Goal: Task Accomplishment & Management: Use online tool/utility

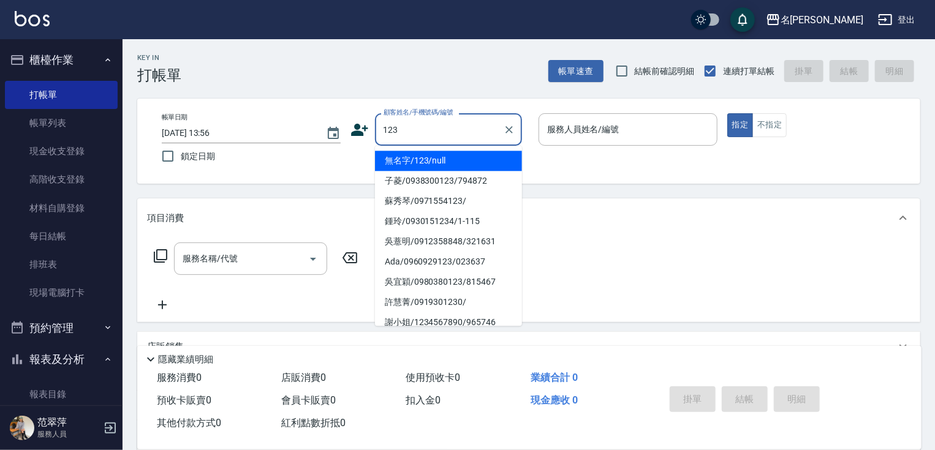
scroll to position [49, 0]
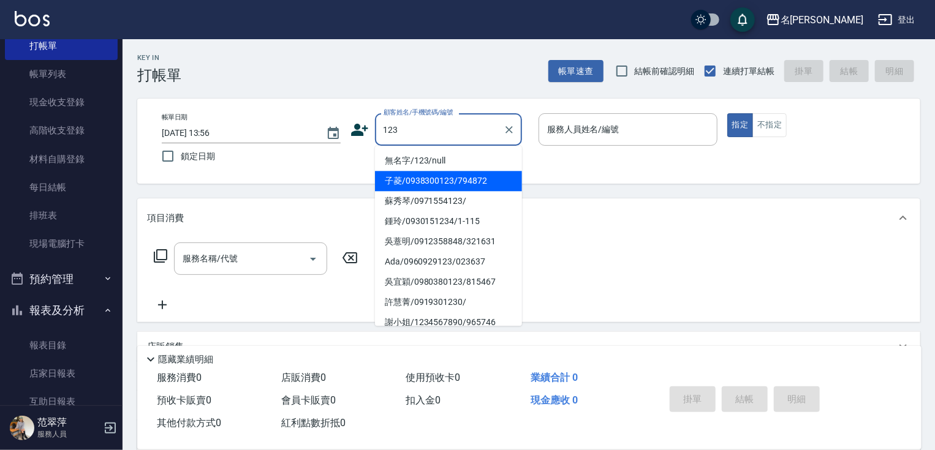
type input "123"
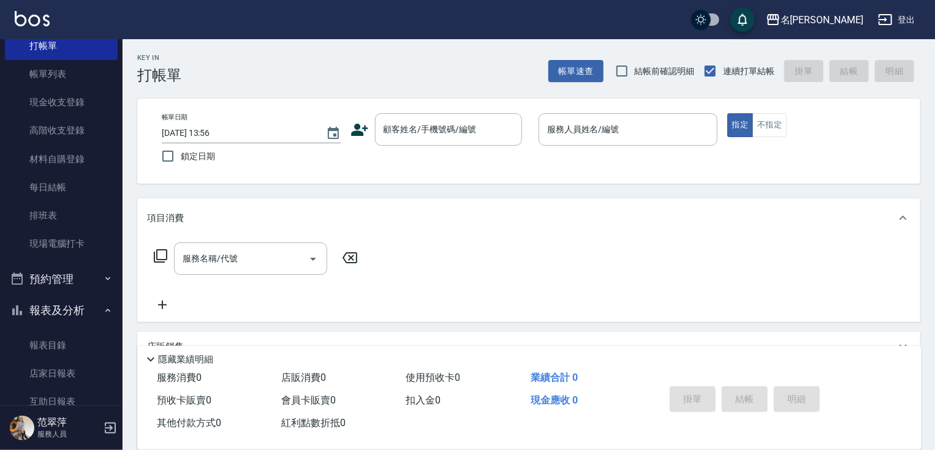
click at [619, 170] on div "帳單日期 [DATE] 13:56 鎖定日期 顧客姓名/手機號碼/編號 顧客姓名/手機號碼/編號 服務人員姓名/編號 服務人員姓名/編號 指定 不指定" at bounding box center [528, 141] width 783 height 85
click at [678, 297] on div "服務名稱/代號 服務名稱/代號" at bounding box center [528, 280] width 783 height 85
click at [844, 341] on div "店販銷售" at bounding box center [521, 347] width 749 height 13
click at [847, 335] on div "店販銷售" at bounding box center [528, 351] width 783 height 39
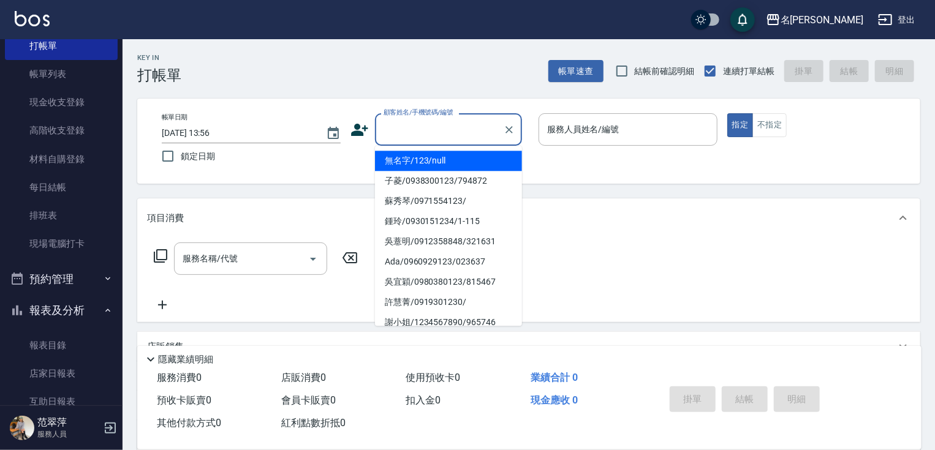
click at [423, 128] on input "顧客姓名/手機號碼/編號" at bounding box center [439, 129] width 118 height 21
click at [452, 164] on li "無名字/123/null" at bounding box center [448, 161] width 147 height 20
type input "無名字/123/null"
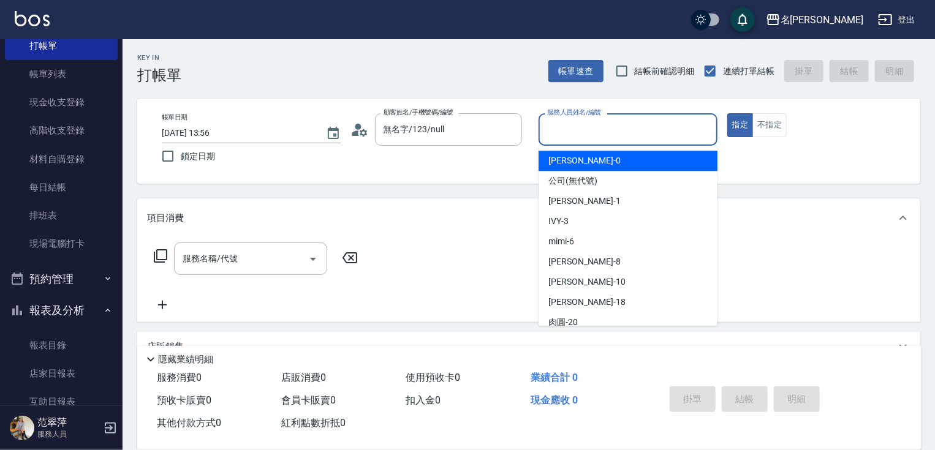
click at [578, 134] on input "服務人員姓名/編號" at bounding box center [628, 129] width 168 height 21
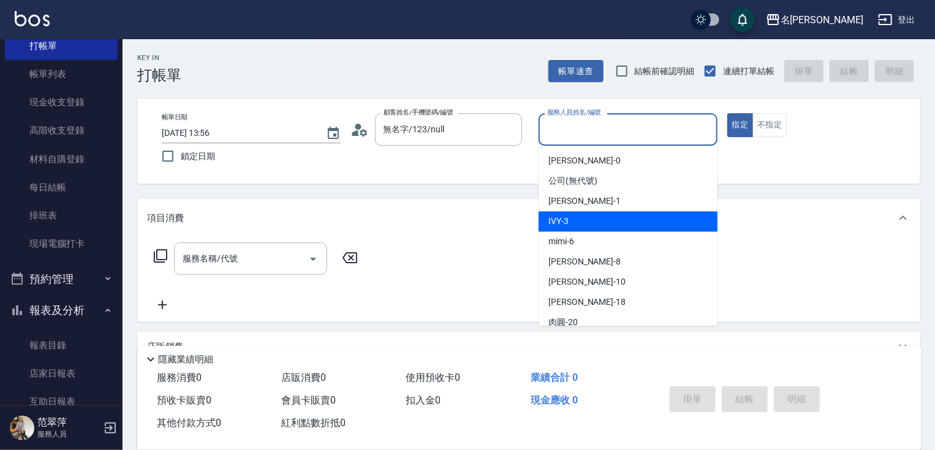
click at [571, 219] on div "IVY -3" at bounding box center [628, 221] width 179 height 20
type input "IVY-3"
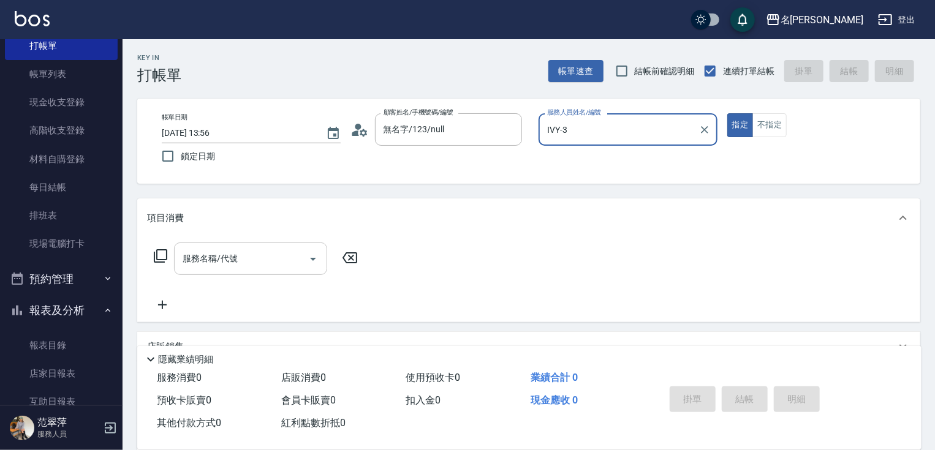
drag, startPoint x: 252, startPoint y: 260, endPoint x: 252, endPoint y: 246, distance: 14.1
click at [252, 257] on input "服務名稱/代號" at bounding box center [242, 258] width 124 height 21
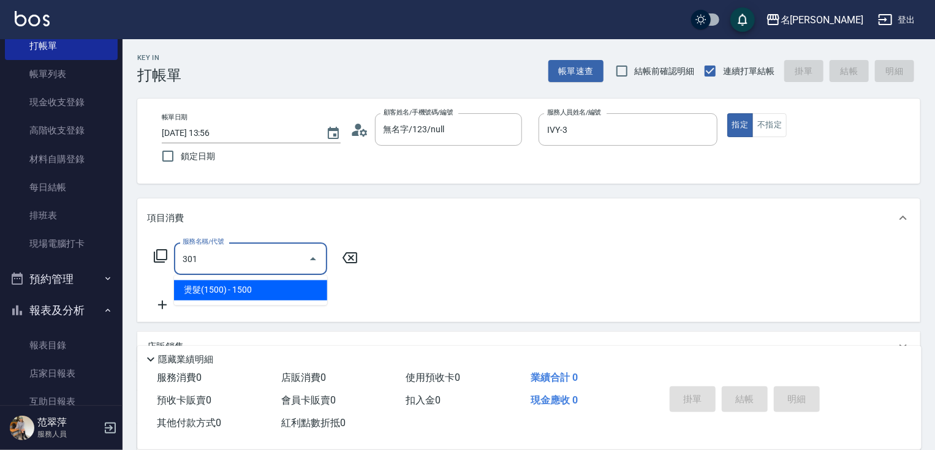
type input "燙髮(1500)(301)"
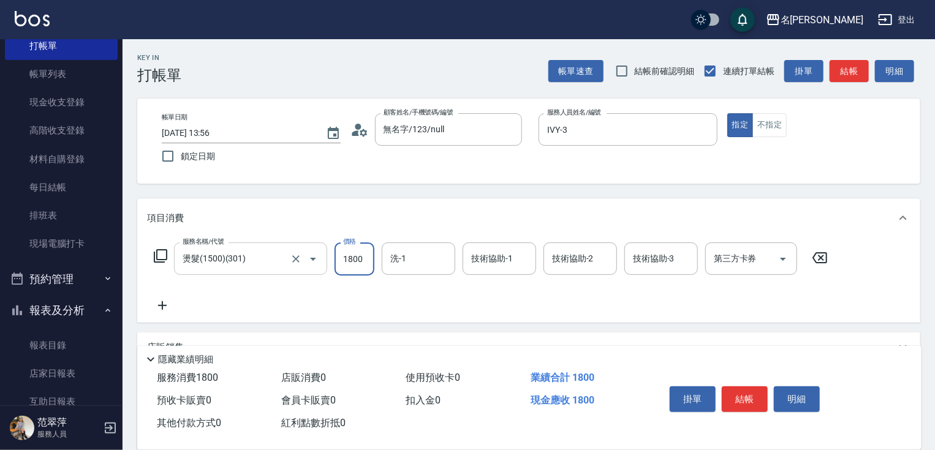
type input "1800"
type input "IVY-3"
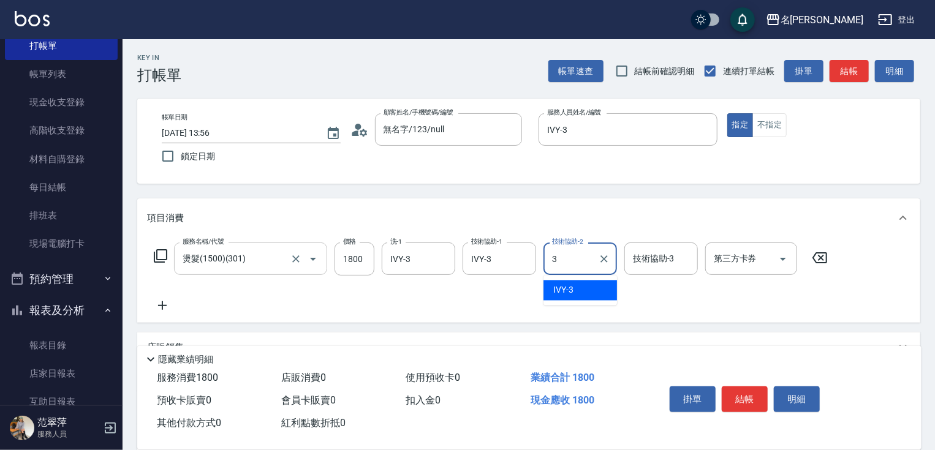
type input "IVY-3"
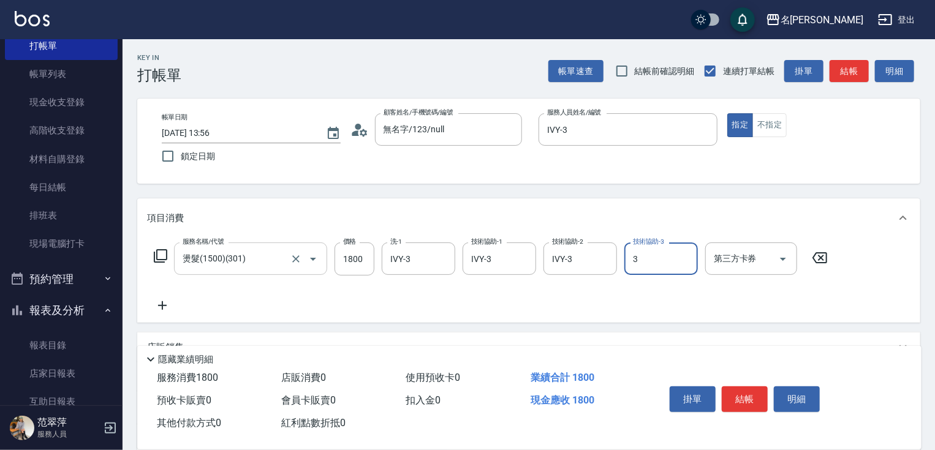
type input "IVY-3"
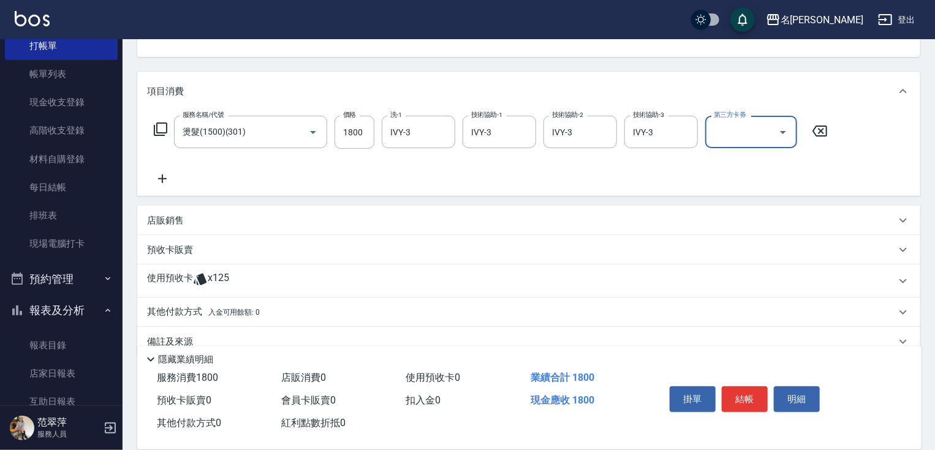
scroll to position [130, 0]
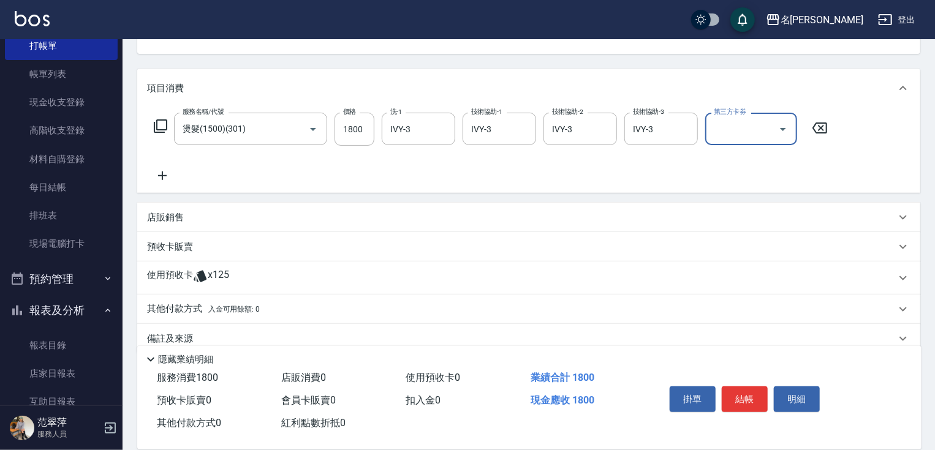
click at [191, 305] on p "其他付款方式 入金可用餘額: 0" at bounding box center [203, 309] width 113 height 13
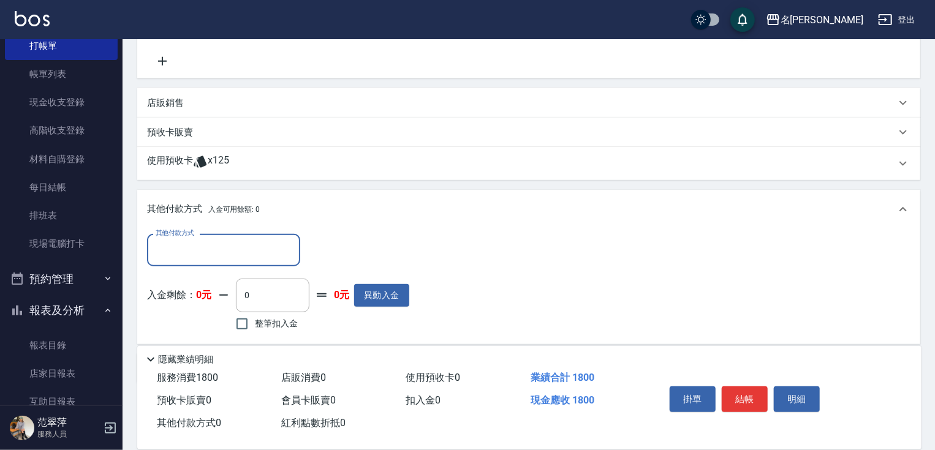
scroll to position [246, 0]
click at [226, 244] on input "其他付款方式" at bounding box center [224, 248] width 142 height 21
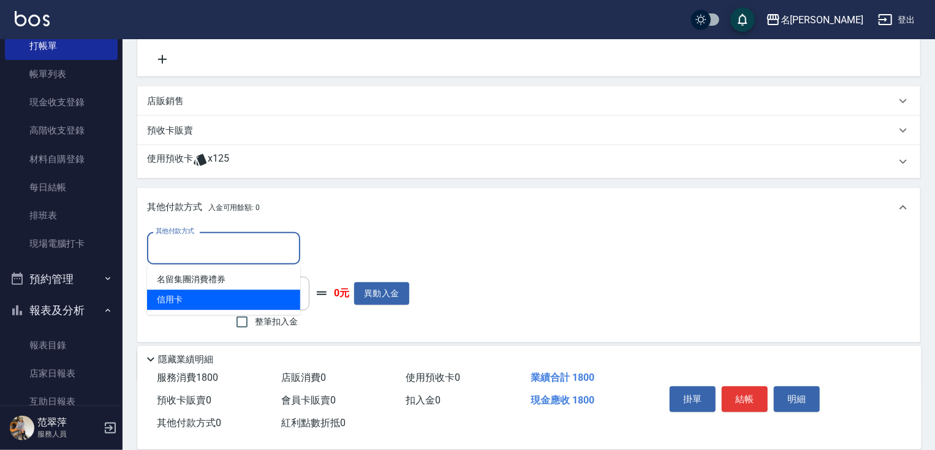
click at [213, 300] on span "信用卡" at bounding box center [223, 300] width 153 height 20
type input "信用卡"
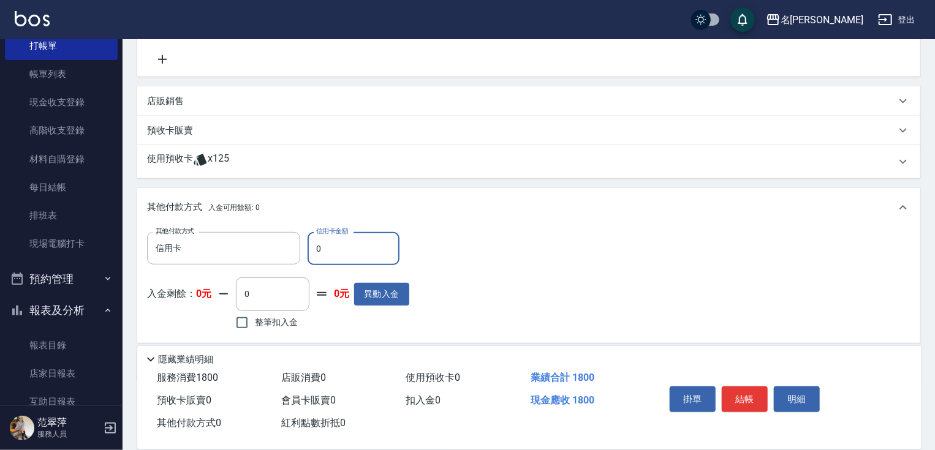
click at [314, 252] on input "0" at bounding box center [354, 248] width 92 height 33
type input "1800"
click at [739, 397] on button "結帳" at bounding box center [745, 400] width 46 height 26
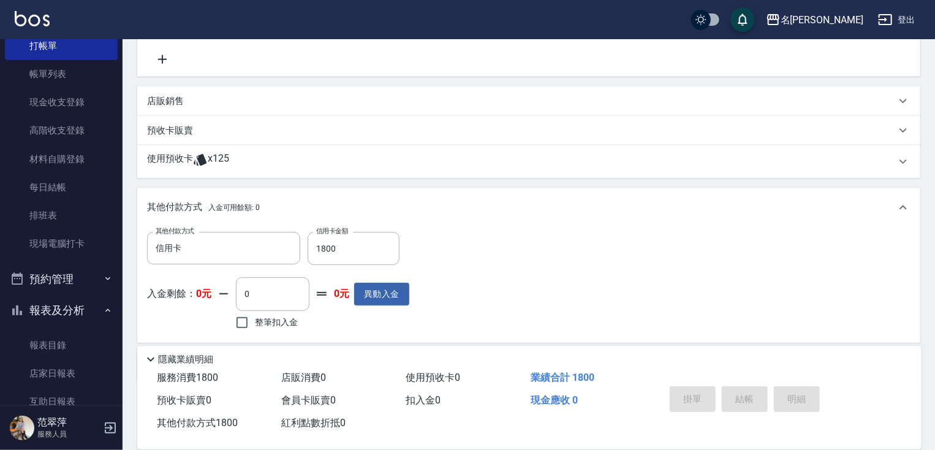
type input "[DATE] 15:44"
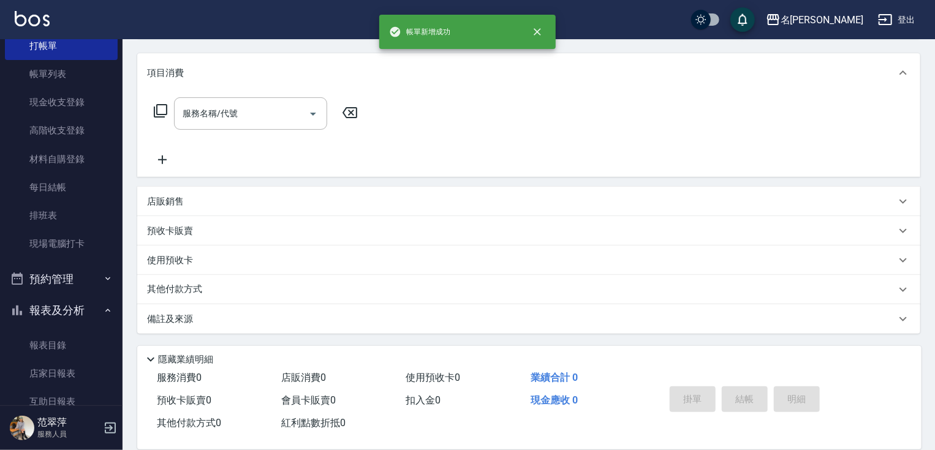
scroll to position [0, 0]
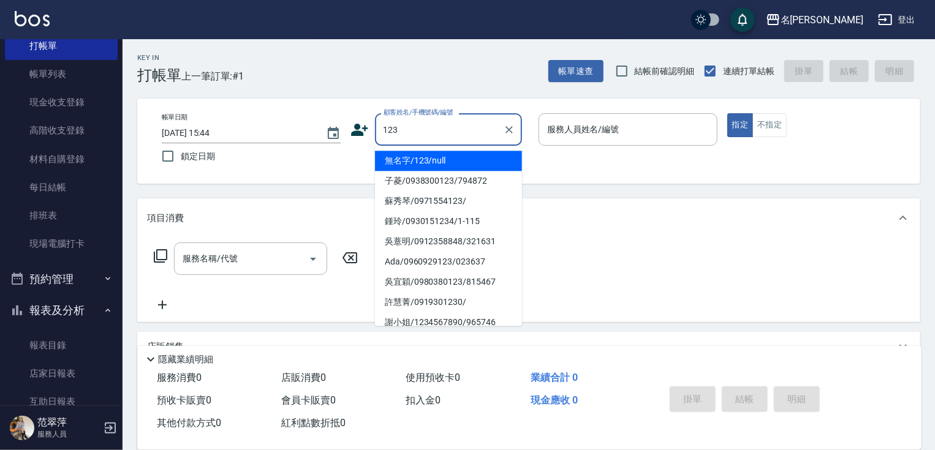
click at [434, 161] on li "無名字/123/null" at bounding box center [448, 161] width 147 height 20
type input "無名字/123/null"
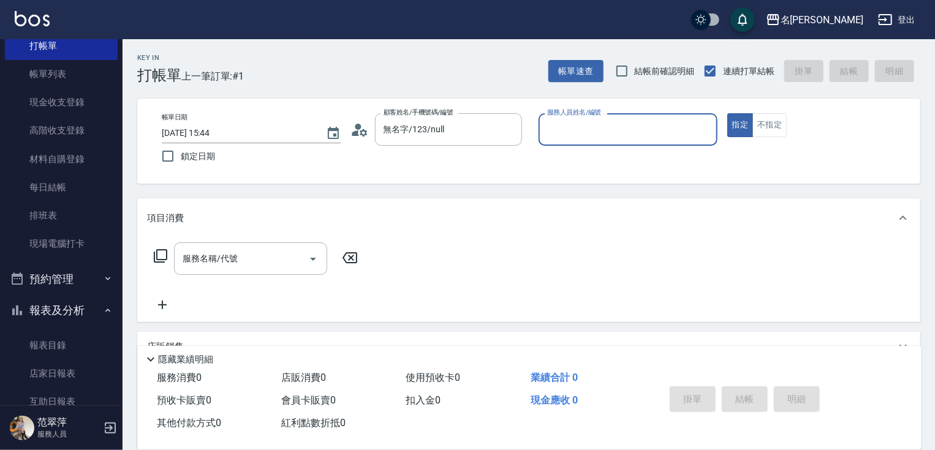
click at [614, 137] on input "服務人員姓名/編號" at bounding box center [628, 129] width 168 height 21
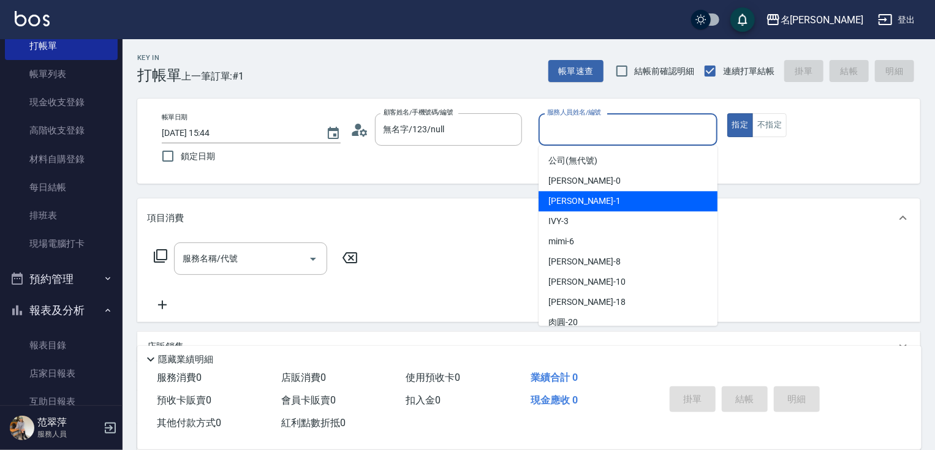
click at [592, 200] on div "[PERSON_NAME] -1" at bounding box center [628, 201] width 179 height 20
type input "[PERSON_NAME]-1"
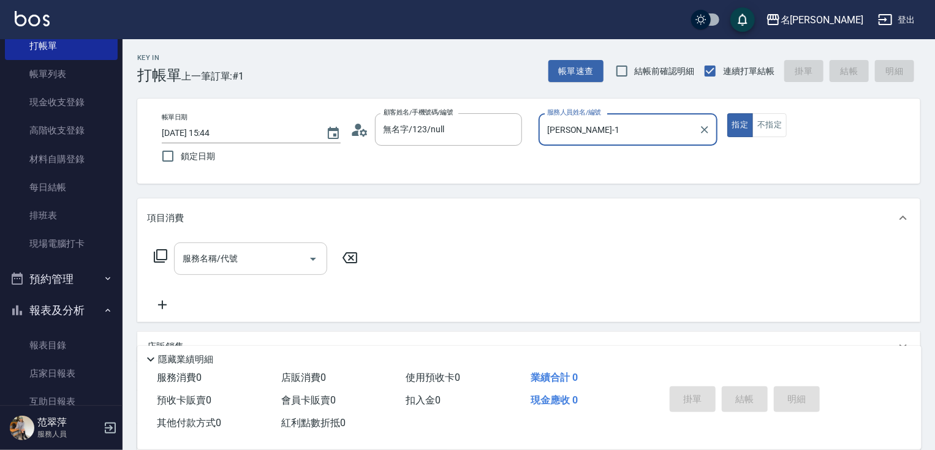
click at [266, 257] on input "服務名稱/代號" at bounding box center [242, 258] width 124 height 21
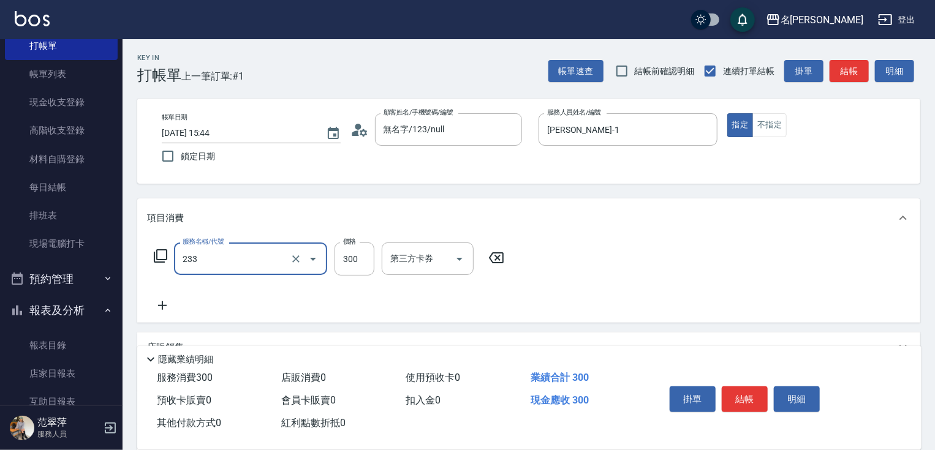
type input "洗髮300(233)"
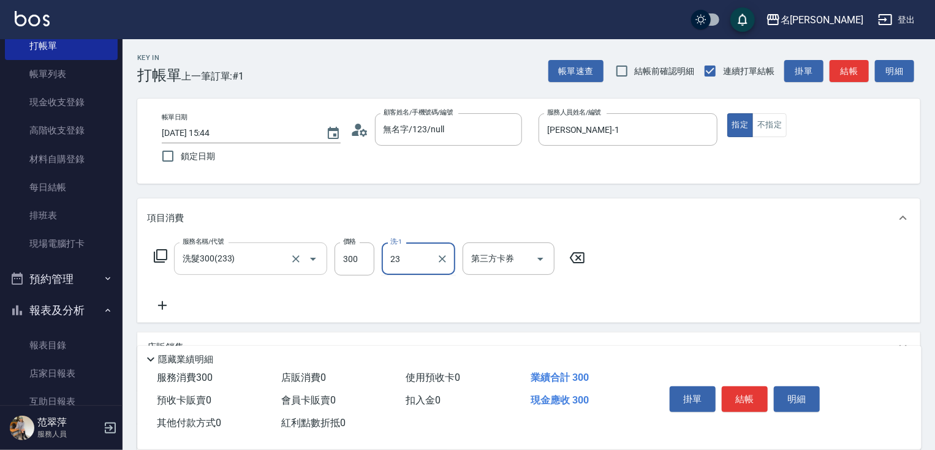
type input "鴨肉-23"
click at [164, 305] on icon at bounding box center [162, 305] width 9 height 9
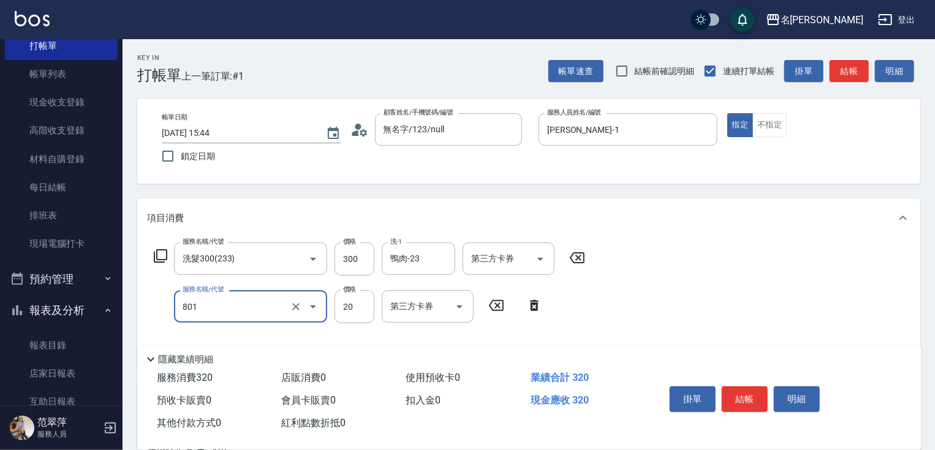
type input "潤絲20(801)"
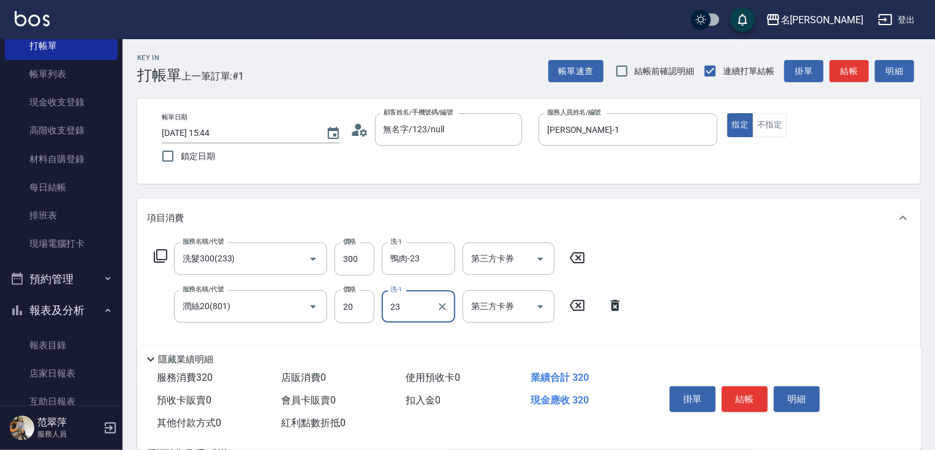
type input "鴨肉-23"
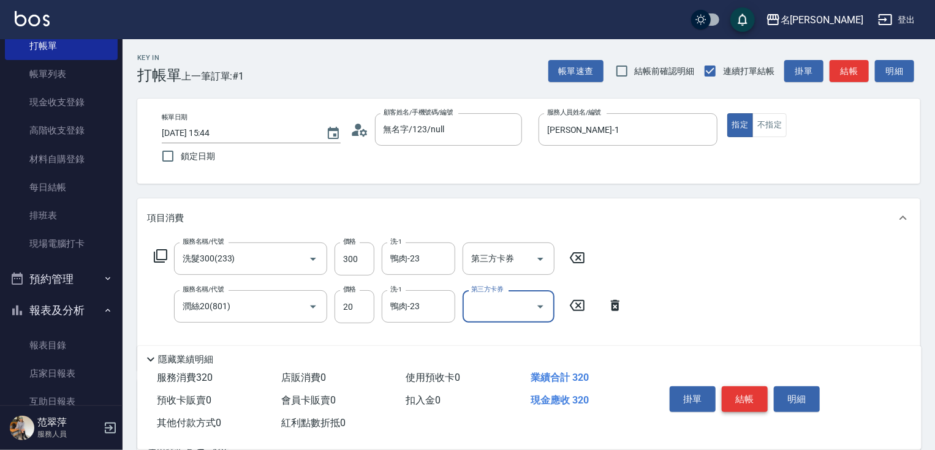
click at [743, 395] on button "結帳" at bounding box center [745, 400] width 46 height 26
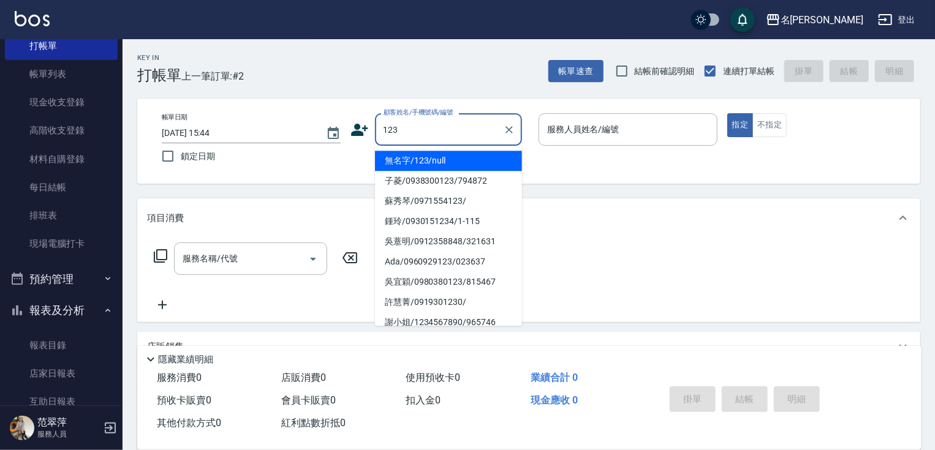
click at [456, 159] on li "無名字/123/null" at bounding box center [448, 161] width 147 height 20
type input "無名字/123/null"
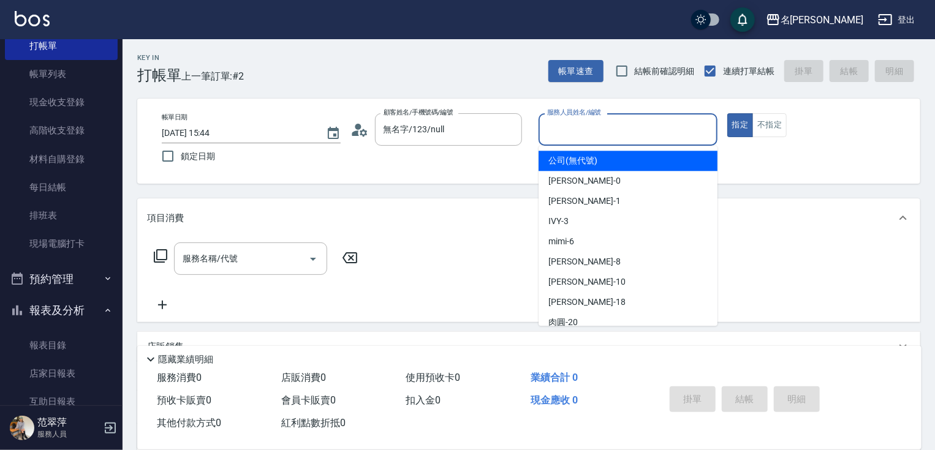
click at [578, 125] on input "服務人員姓名/編號" at bounding box center [628, 129] width 168 height 21
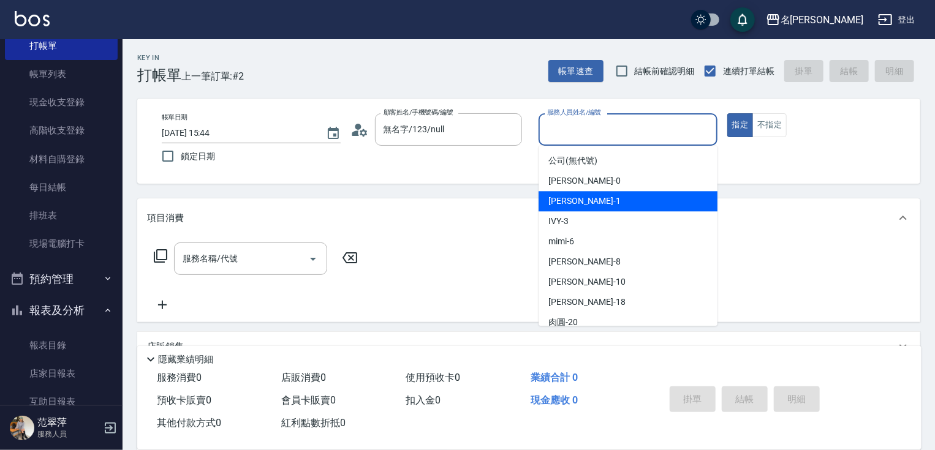
click at [576, 199] on span "[PERSON_NAME] -1" at bounding box center [584, 201] width 72 height 13
type input "[PERSON_NAME]-1"
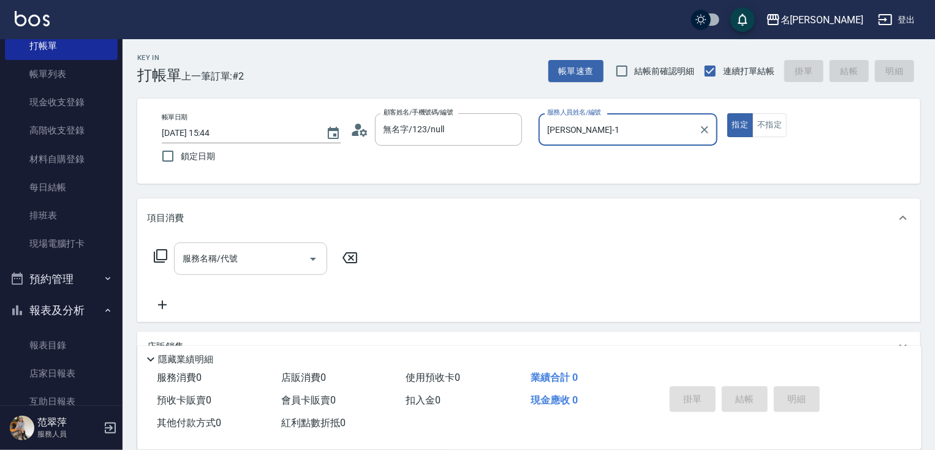
click at [238, 255] on input "服務名稱/代號" at bounding box center [242, 258] width 124 height 21
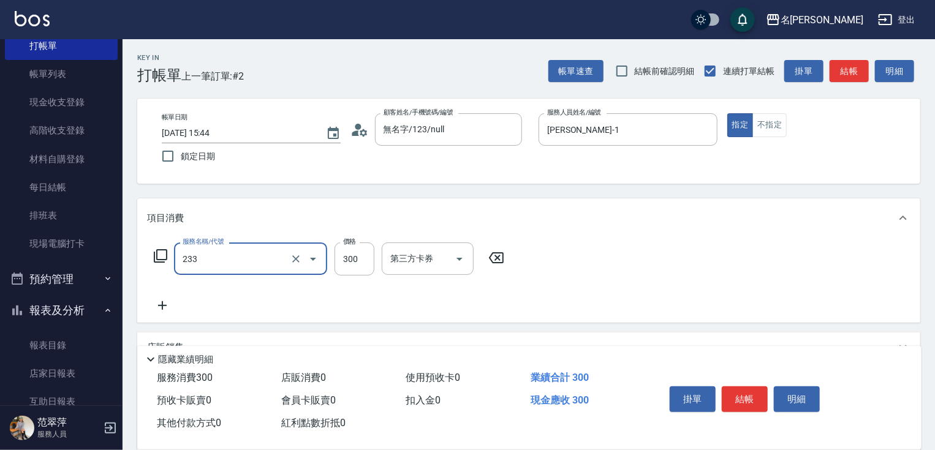
type input "洗髮300(233)"
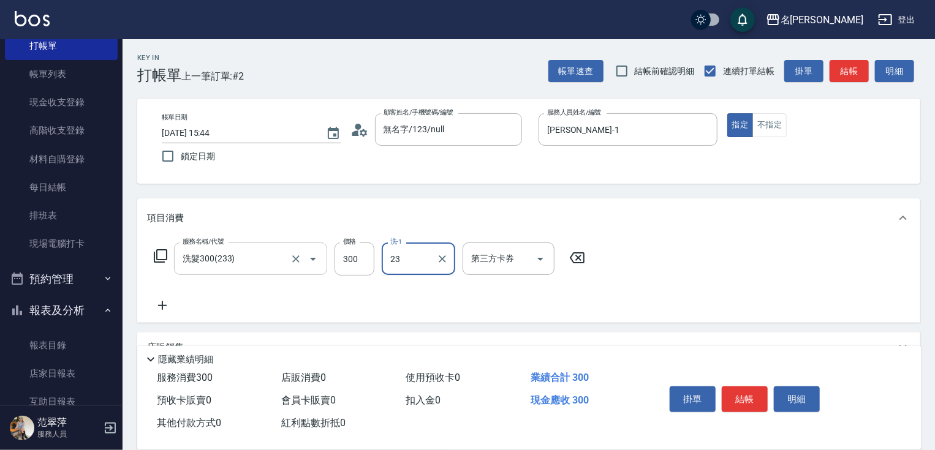
type input "鴨肉-23"
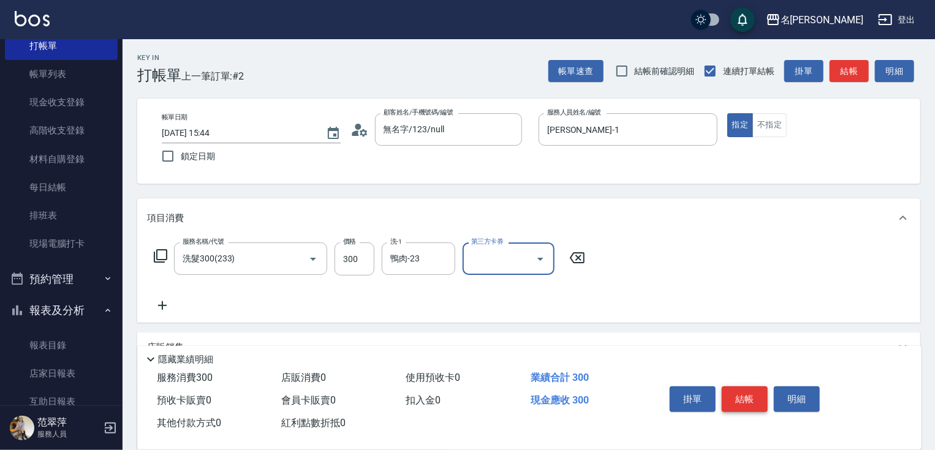
click at [754, 387] on button "結帳" at bounding box center [745, 400] width 46 height 26
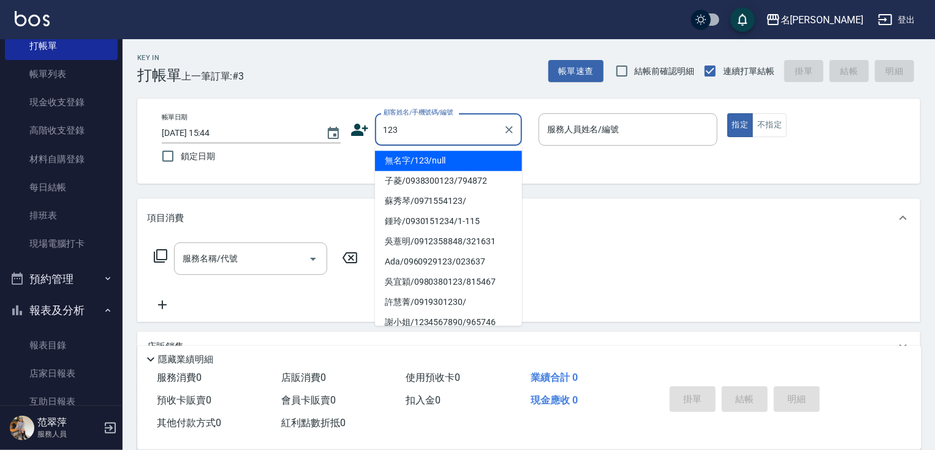
click at [434, 157] on li "無名字/123/null" at bounding box center [448, 161] width 147 height 20
type input "無名字/123/null"
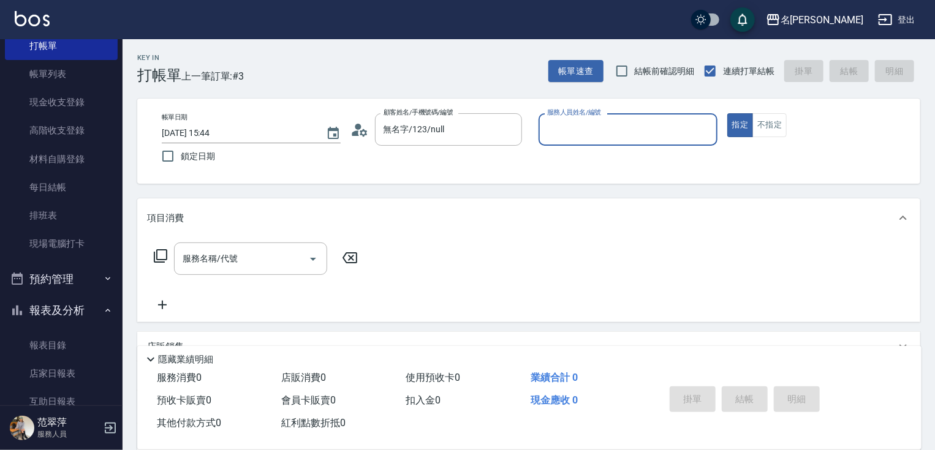
click at [603, 131] on input "服務人員姓名/編號" at bounding box center [628, 129] width 168 height 21
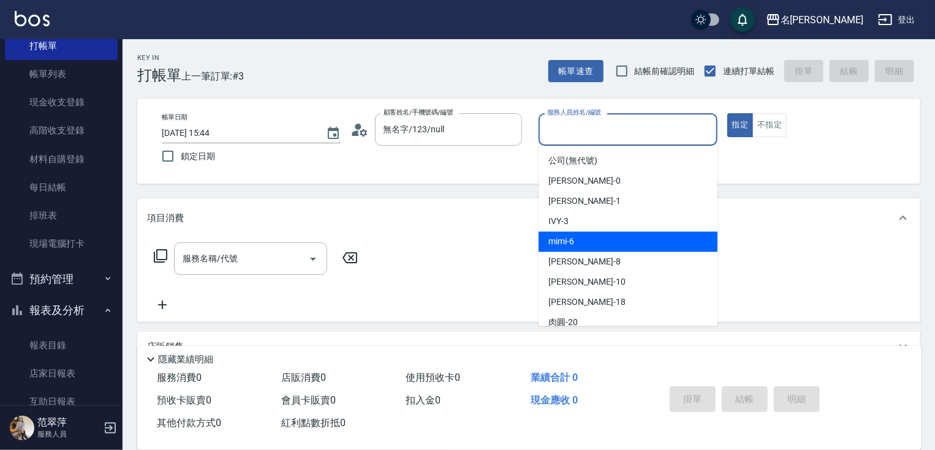
click at [578, 240] on div "mimi -6" at bounding box center [628, 242] width 179 height 20
type input "mimi-6"
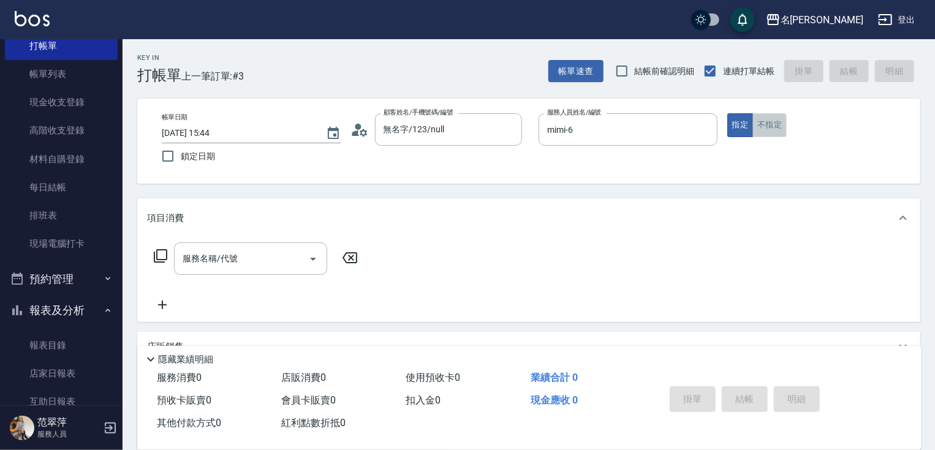
click at [767, 121] on button "不指定" at bounding box center [769, 125] width 34 height 24
click at [254, 251] on input "服務名稱/代號" at bounding box center [242, 258] width 124 height 21
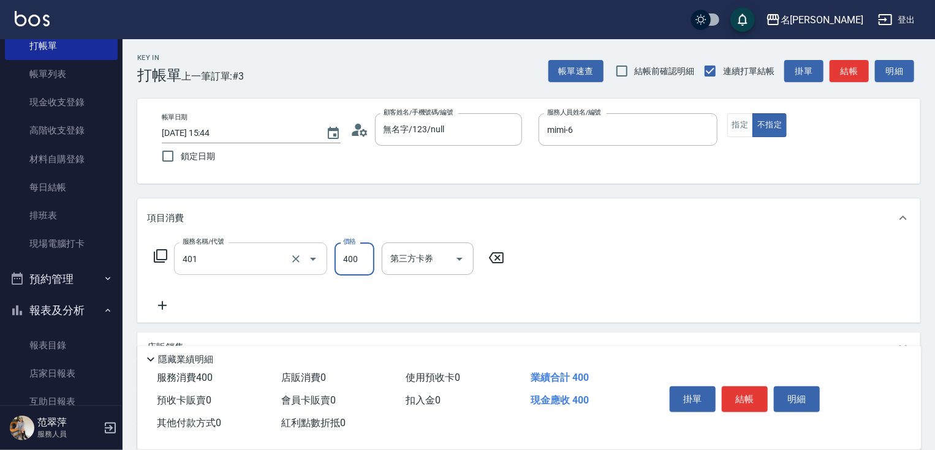
type input "剪髮(400)(401)"
click at [746, 399] on button "結帳" at bounding box center [745, 400] width 46 height 26
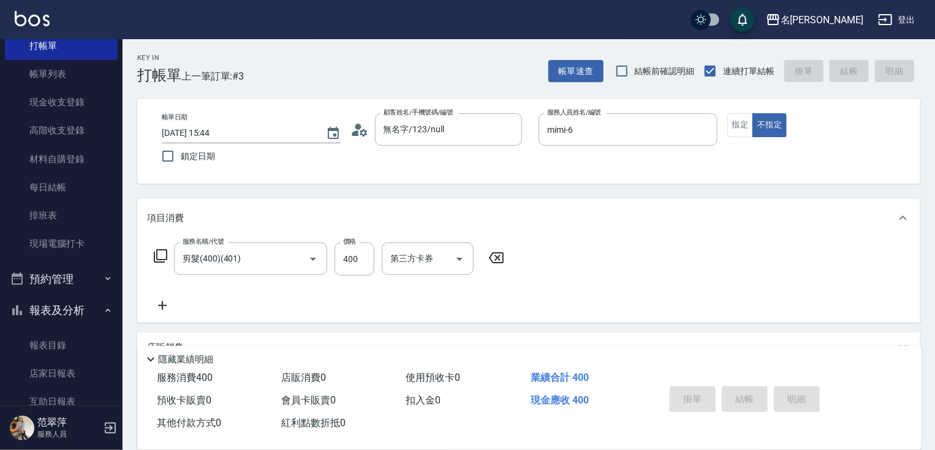
type input "[DATE] 15:45"
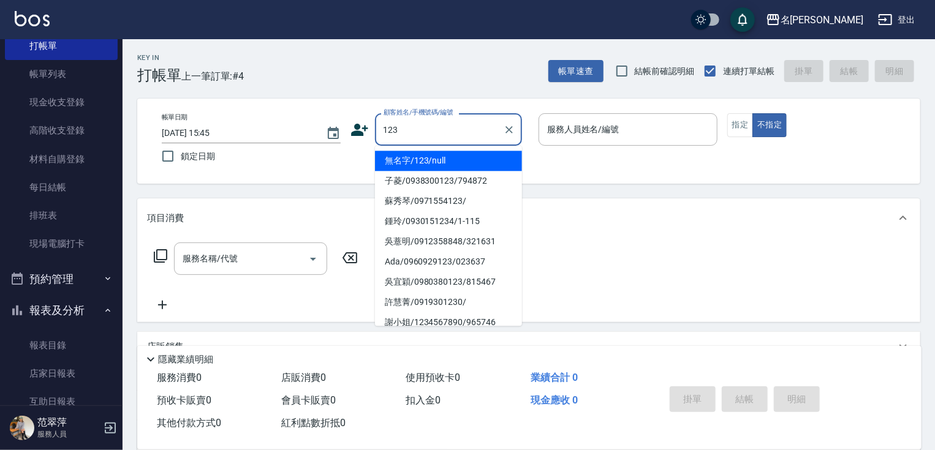
click at [459, 161] on li "無名字/123/null" at bounding box center [448, 161] width 147 height 20
type input "無名字/123/null"
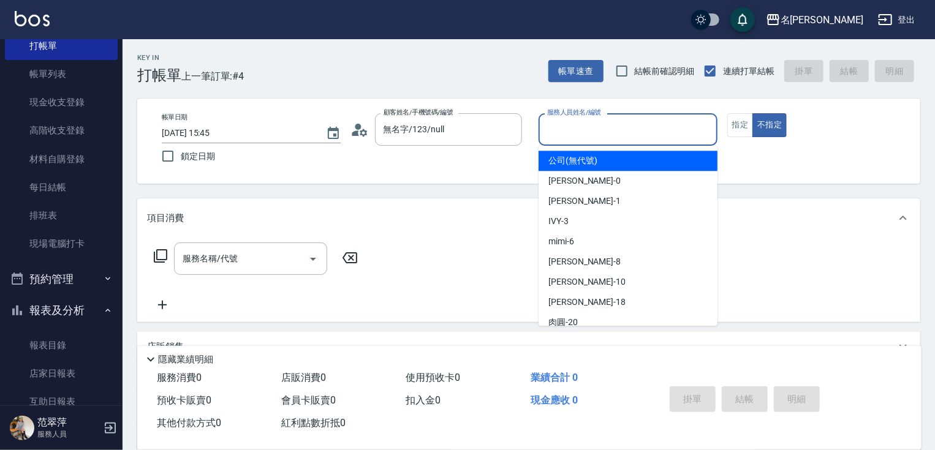
drag, startPoint x: 613, startPoint y: 124, endPoint x: 613, endPoint y: 137, distance: 13.5
click at [612, 129] on input "服務人員姓名/編號" at bounding box center [628, 129] width 168 height 21
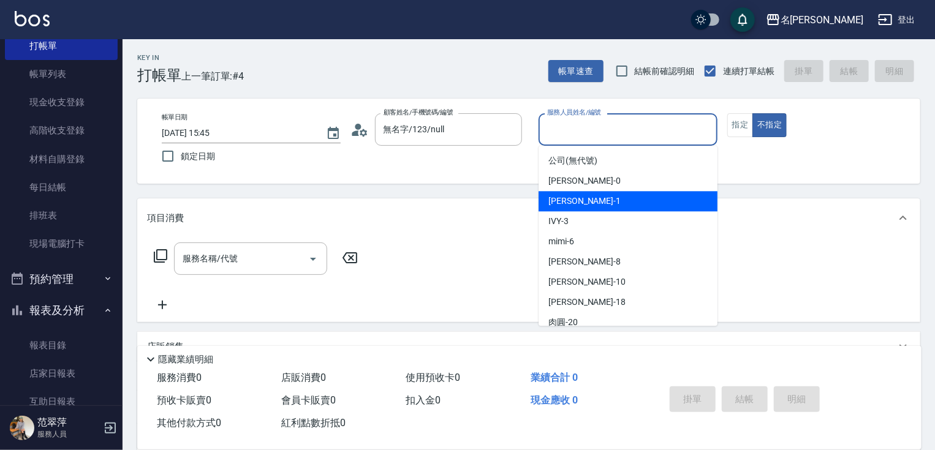
click at [602, 200] on div "[PERSON_NAME] -1" at bounding box center [628, 201] width 179 height 20
type input "[PERSON_NAME]-1"
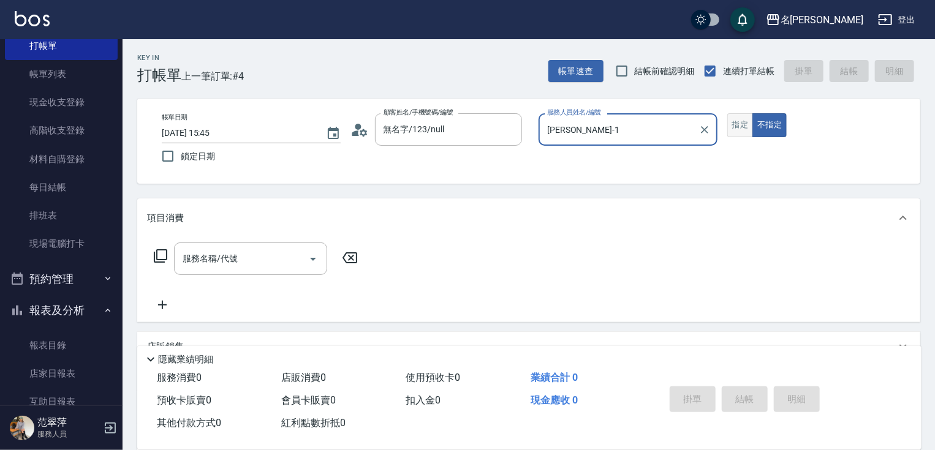
click at [743, 127] on button "指定" at bounding box center [740, 125] width 26 height 24
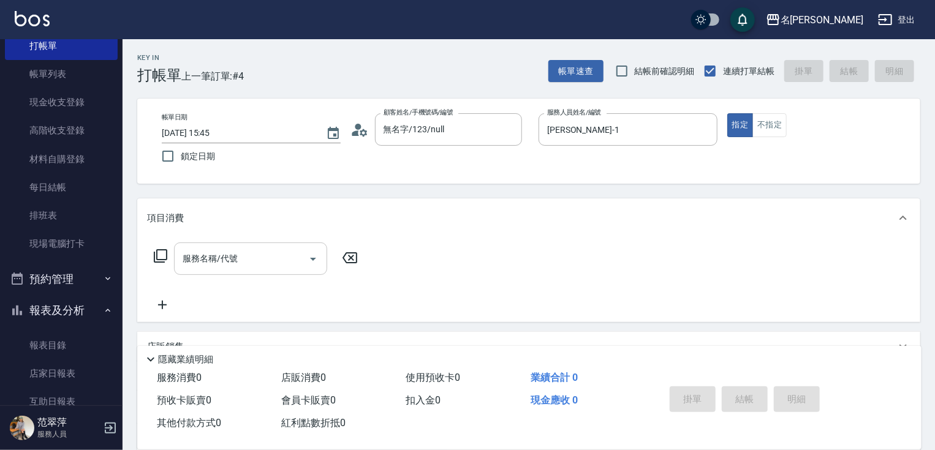
click at [257, 260] on input "服務名稱/代號" at bounding box center [242, 258] width 124 height 21
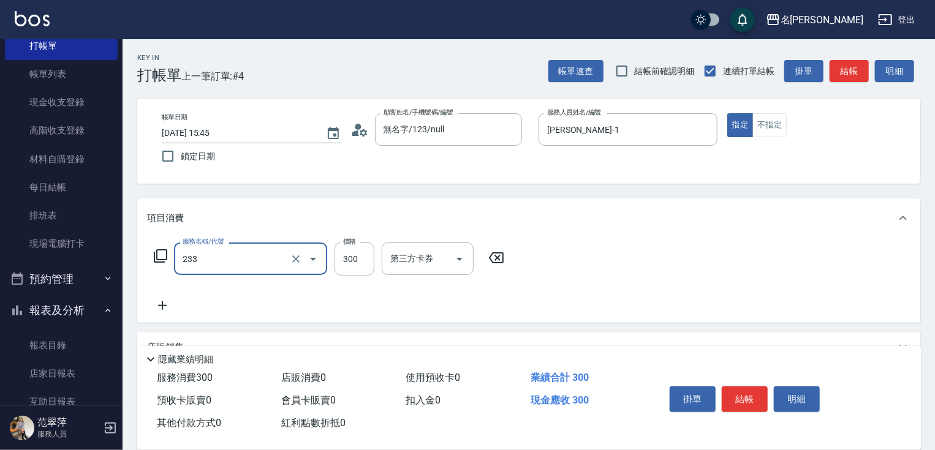
type input "洗髮300(233)"
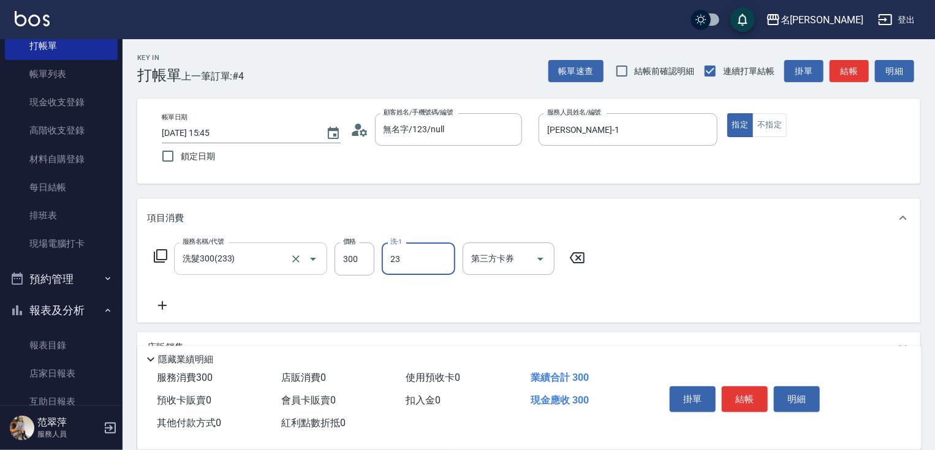
type input "鴨肉-23"
click at [164, 307] on icon at bounding box center [162, 305] width 31 height 15
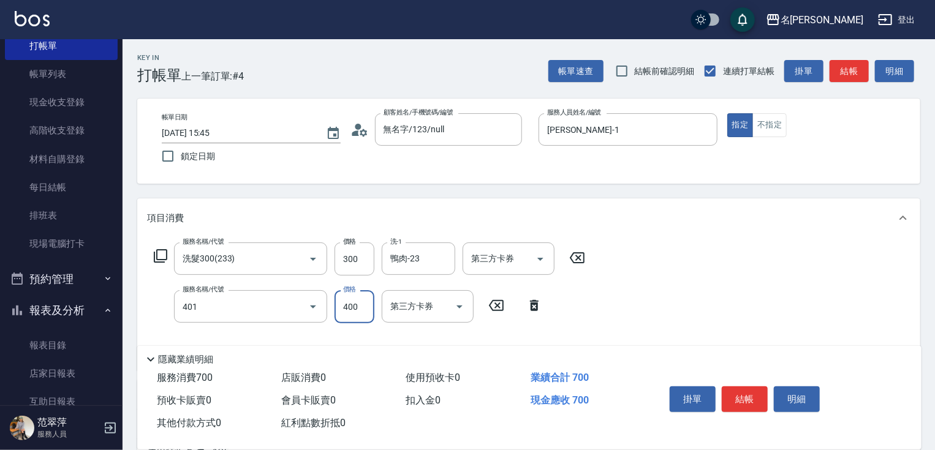
type input "剪髮(400)(401)"
type input "100"
click at [746, 395] on button "結帳" at bounding box center [745, 400] width 46 height 26
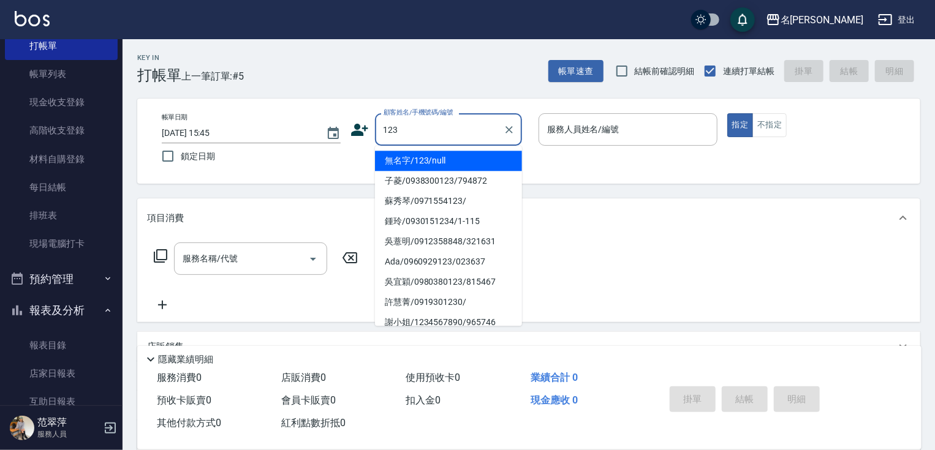
click at [443, 157] on li "無名字/123/null" at bounding box center [448, 161] width 147 height 20
type input "無名字/123/null"
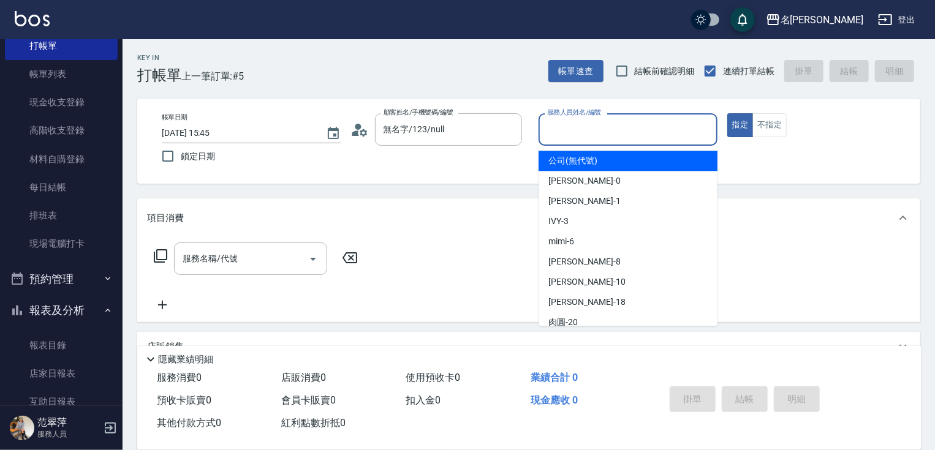
click at [581, 135] on input "服務人員姓名/編號" at bounding box center [628, 129] width 168 height 21
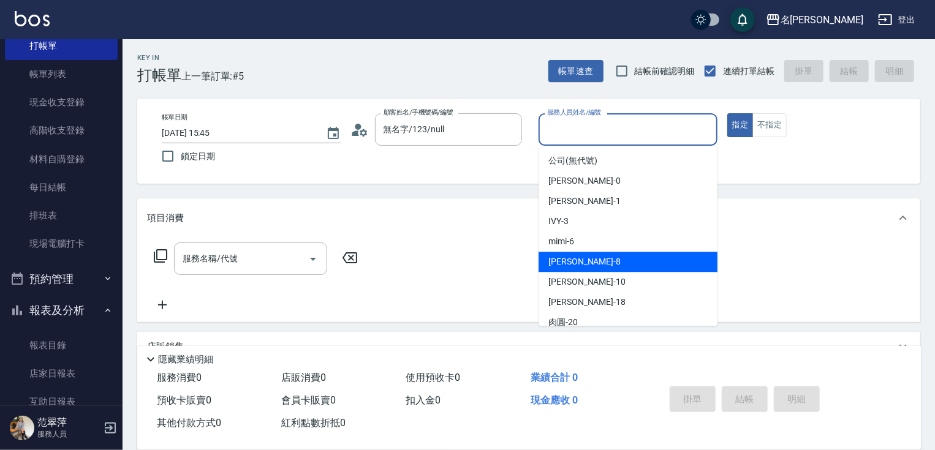
click at [577, 259] on div "曉容 -8" at bounding box center [628, 262] width 179 height 20
type input "曉容-8"
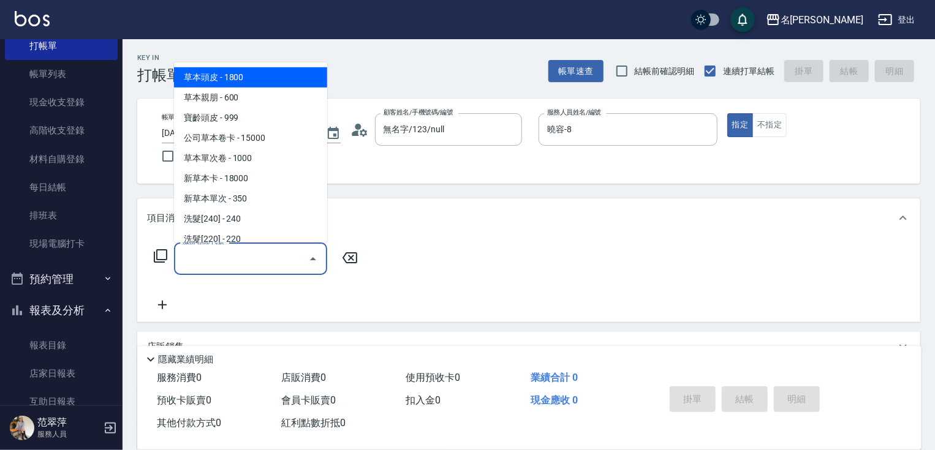
click at [276, 266] on input "服務名稱/代號" at bounding box center [242, 258] width 124 height 21
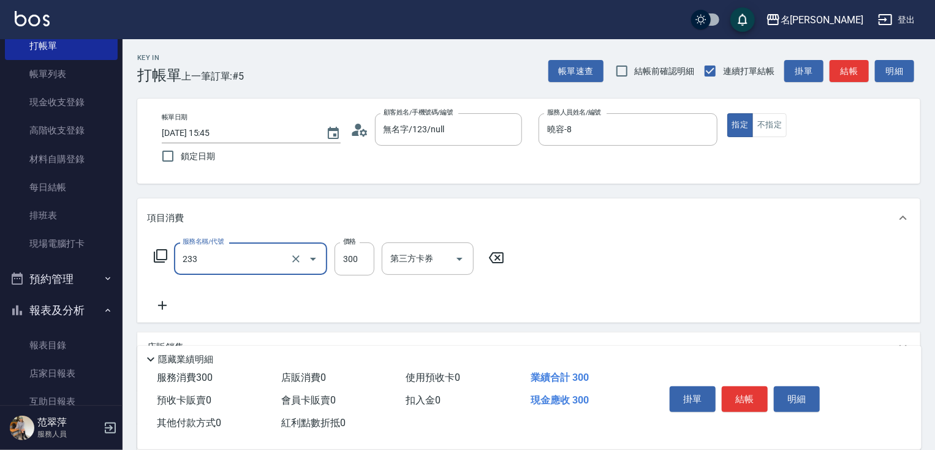
type input "洗髮300(233)"
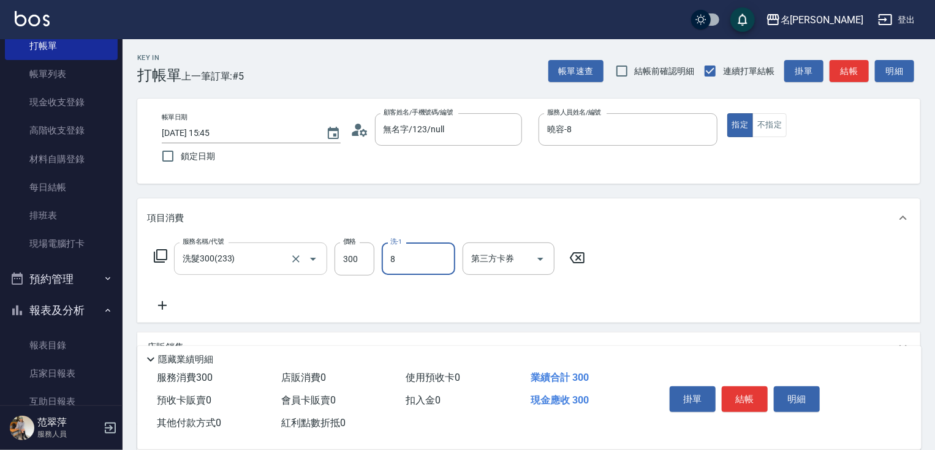
type input "曉容-8"
click at [739, 402] on button "結帳" at bounding box center [745, 400] width 46 height 26
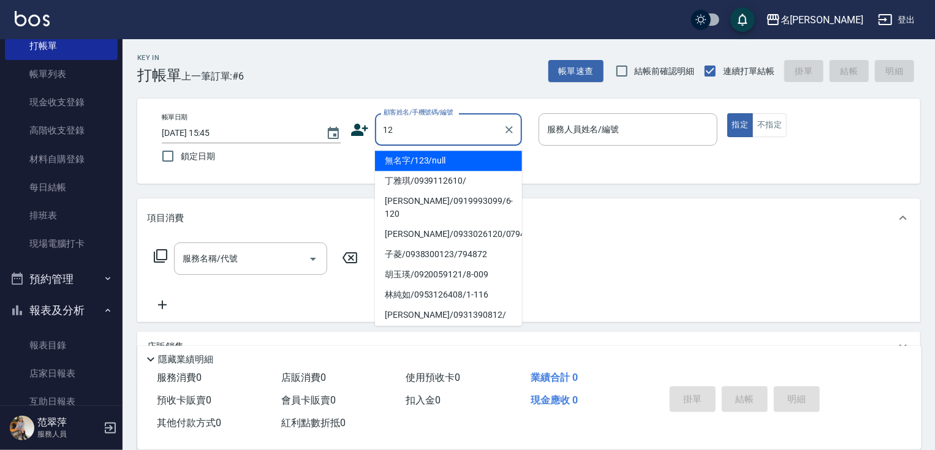
click at [471, 162] on li "無名字/123/null" at bounding box center [448, 161] width 147 height 20
type input "無名字/123/null"
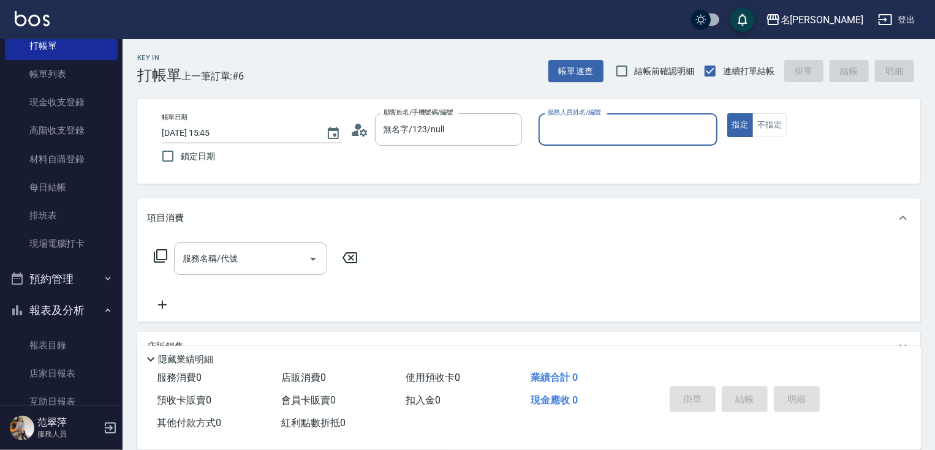
click at [593, 132] on input "服務人員姓名/編號" at bounding box center [628, 129] width 168 height 21
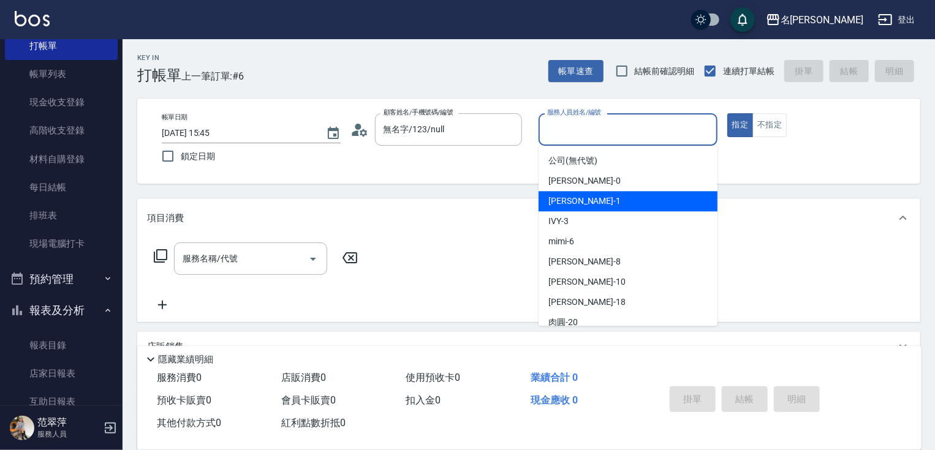
click at [581, 206] on span "[PERSON_NAME] -1" at bounding box center [584, 201] width 72 height 13
type input "[PERSON_NAME]-1"
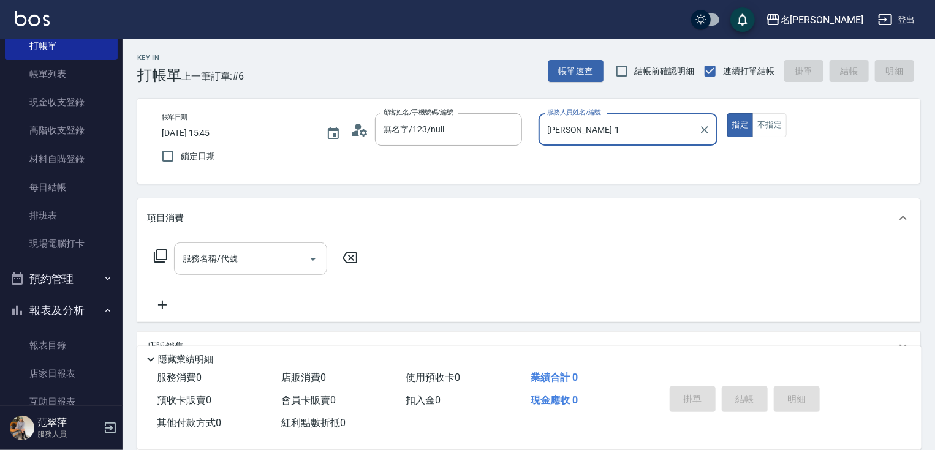
click at [278, 255] on input "服務名稱/代號" at bounding box center [242, 258] width 124 height 21
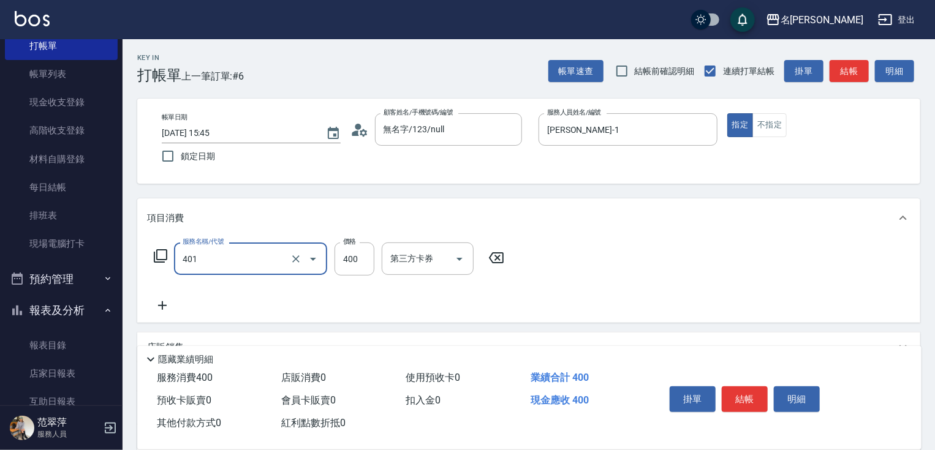
type input "剪髮(400)(401)"
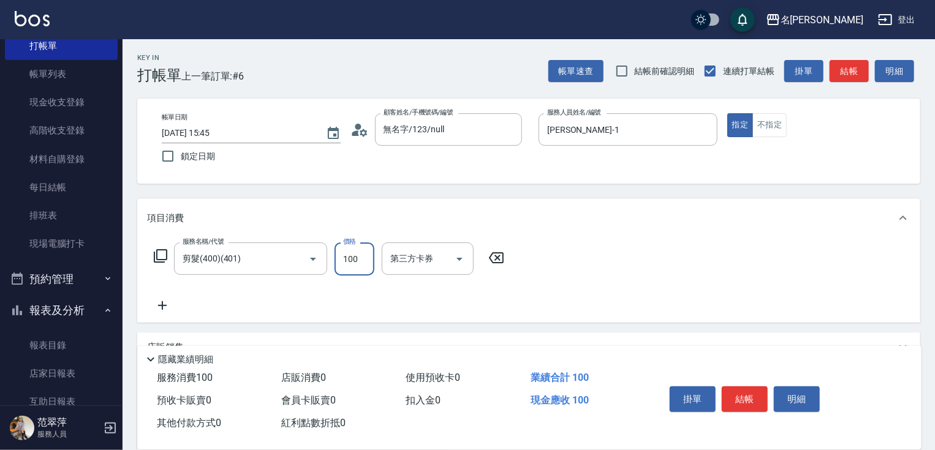
type input "100"
click at [161, 303] on icon at bounding box center [162, 305] width 31 height 15
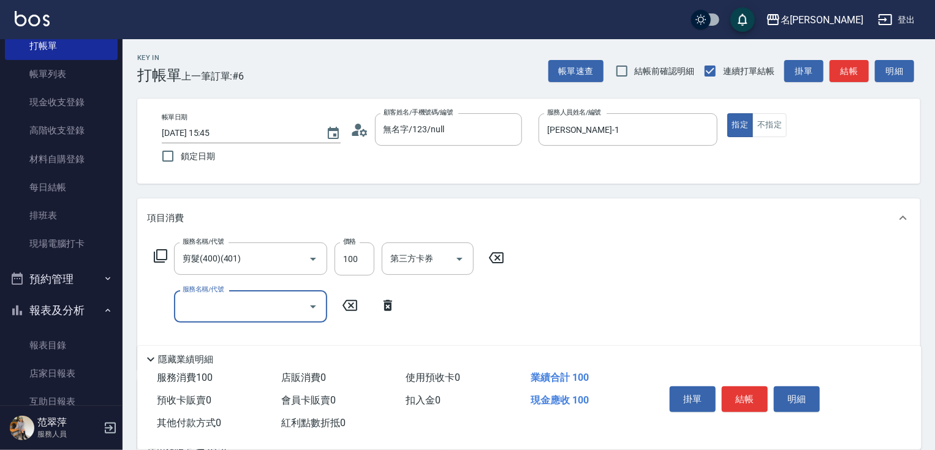
click at [194, 301] on input "服務名稱/代號" at bounding box center [242, 306] width 124 height 21
type input "染髮(1500)(501)"
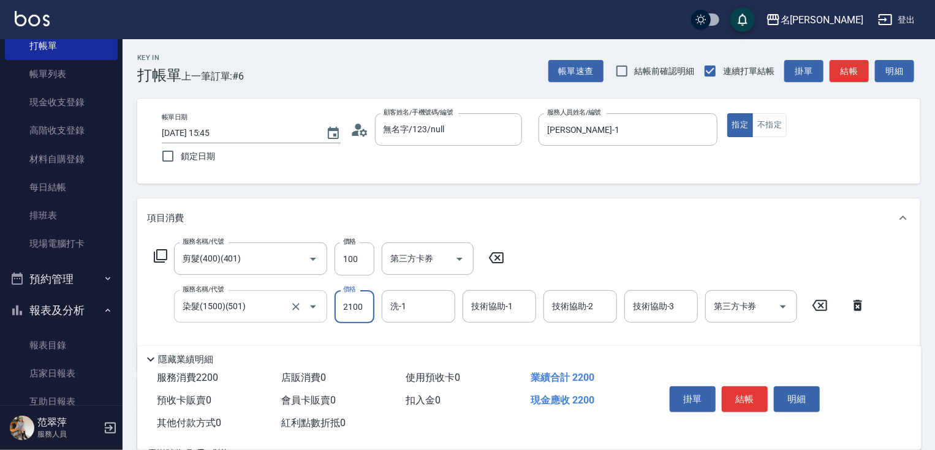
type input "2100"
type input "鴨肉-23"
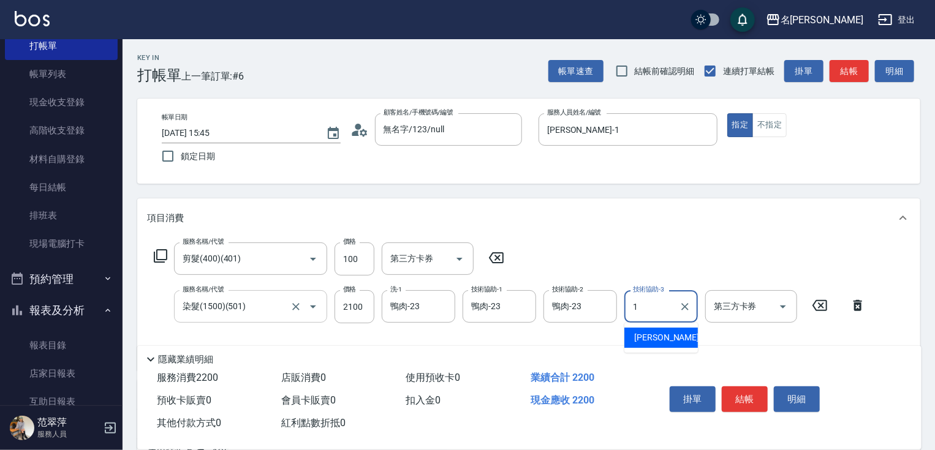
type input "[PERSON_NAME]-1"
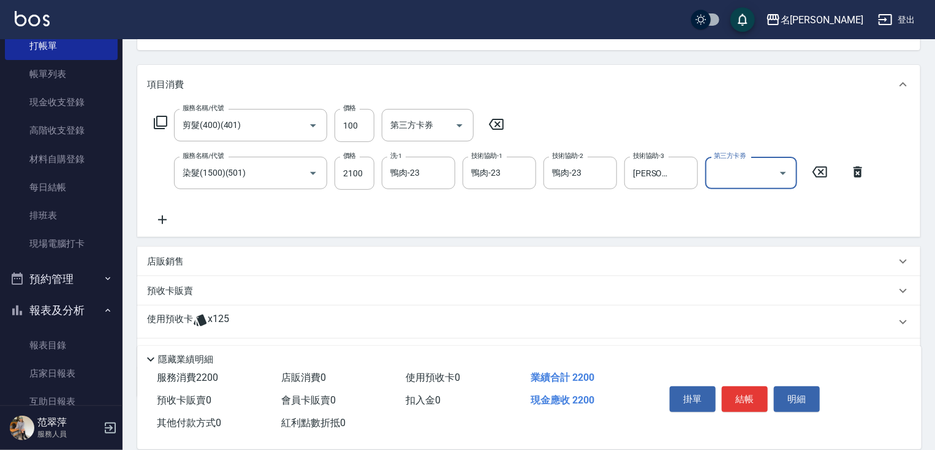
scroll to position [153, 0]
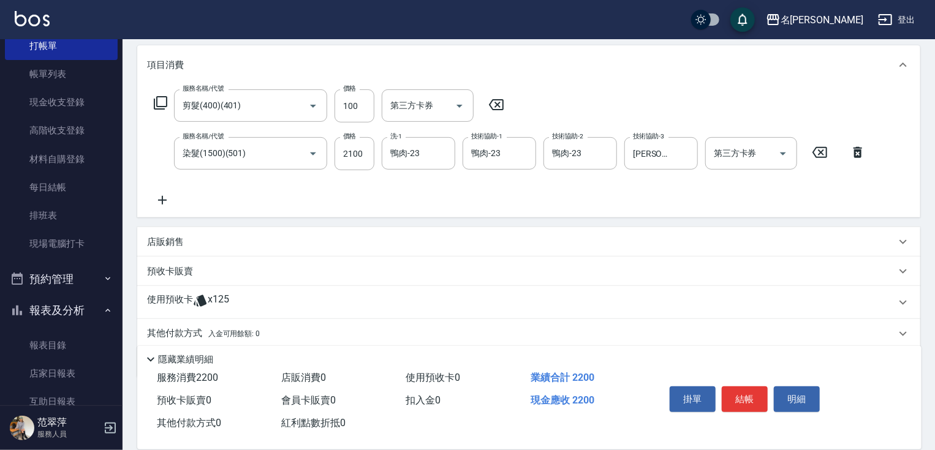
click at [161, 198] on icon at bounding box center [162, 200] width 31 height 15
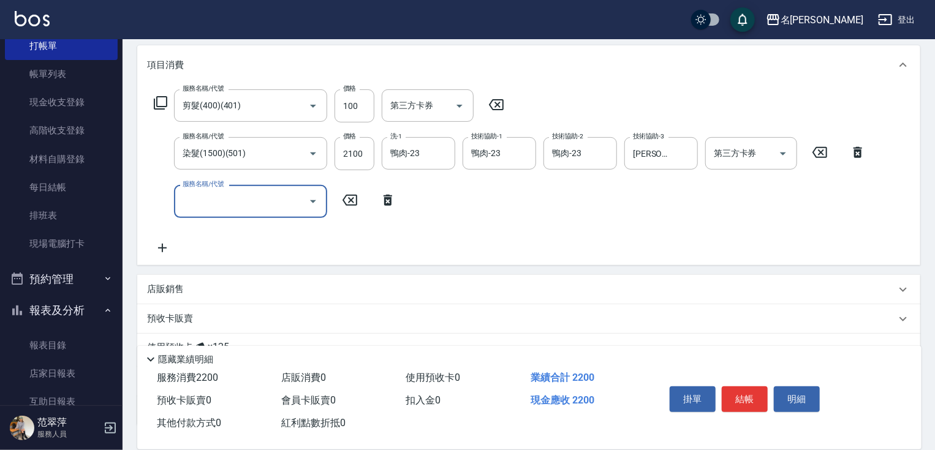
click at [162, 107] on icon at bounding box center [160, 103] width 15 height 15
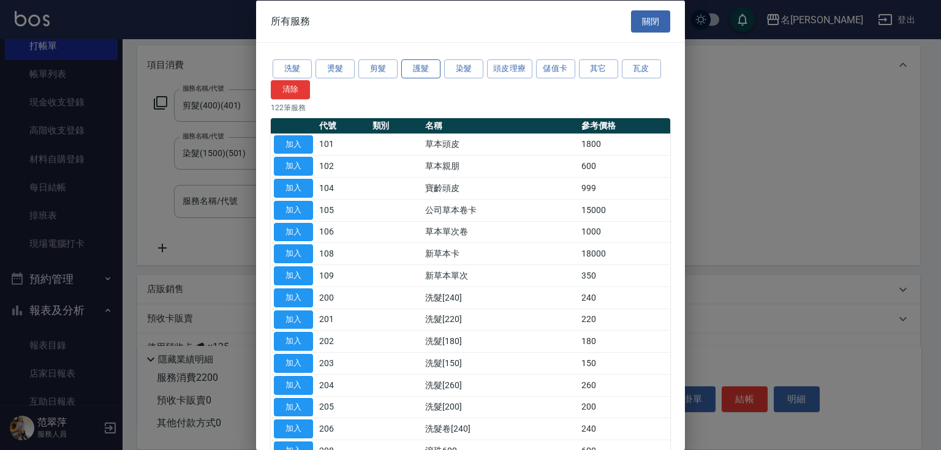
click at [431, 67] on button "護髮" at bounding box center [420, 68] width 39 height 19
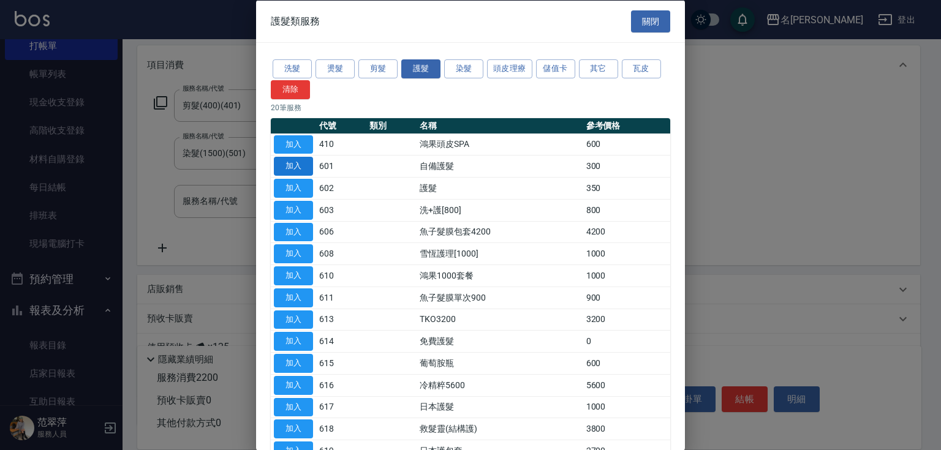
click at [296, 168] on button "加入" at bounding box center [293, 166] width 39 height 19
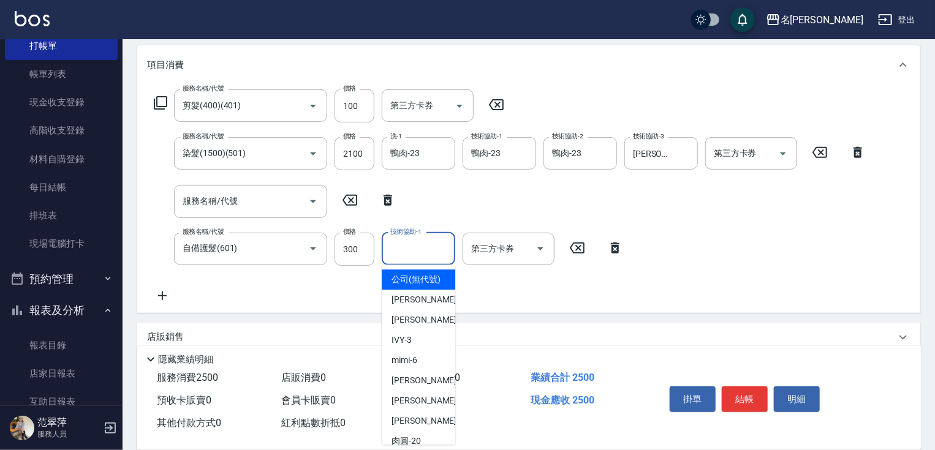
click at [418, 243] on input "技術協助-1" at bounding box center [418, 248] width 62 height 21
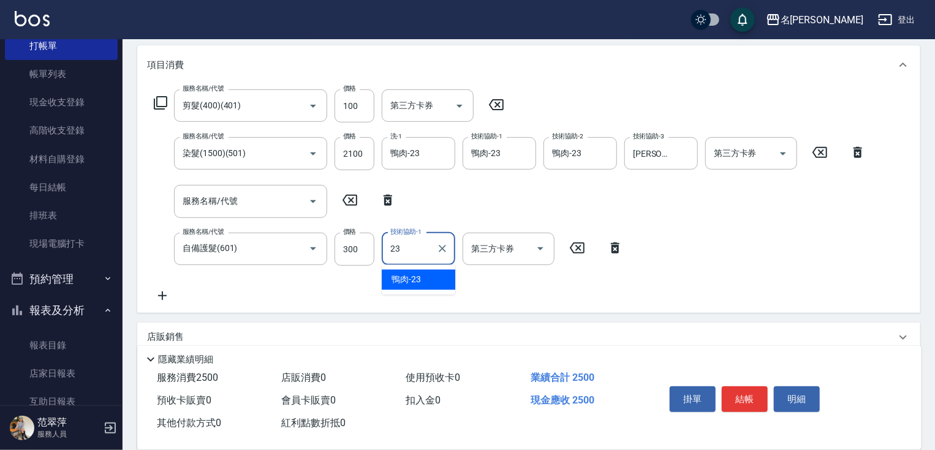
type input "鴨肉-23"
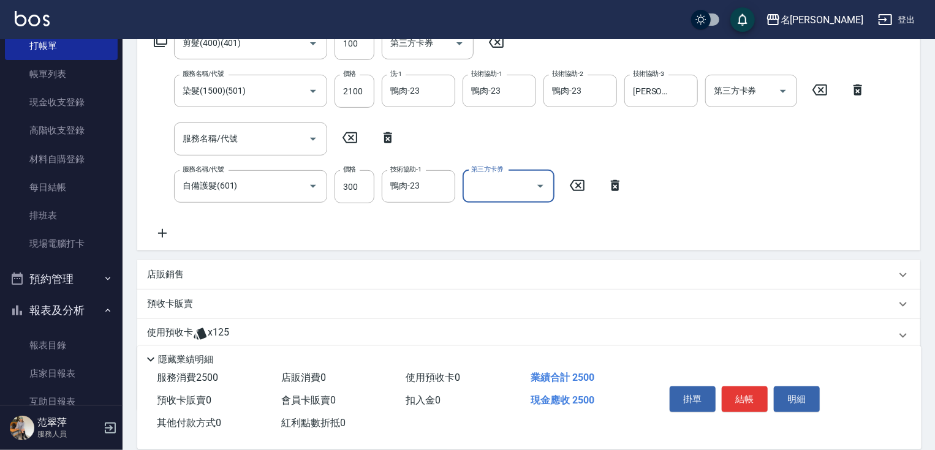
scroll to position [292, 0]
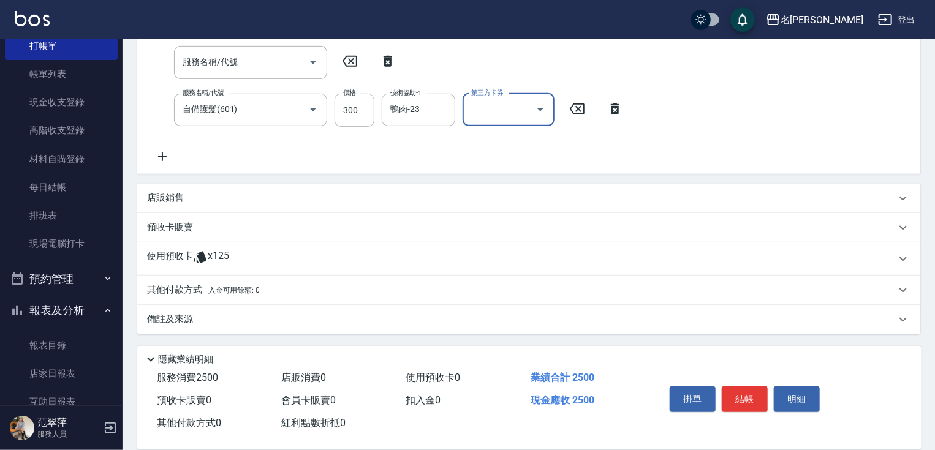
click at [183, 287] on p "其他付款方式 入金可用餘額: 0" at bounding box center [203, 290] width 113 height 13
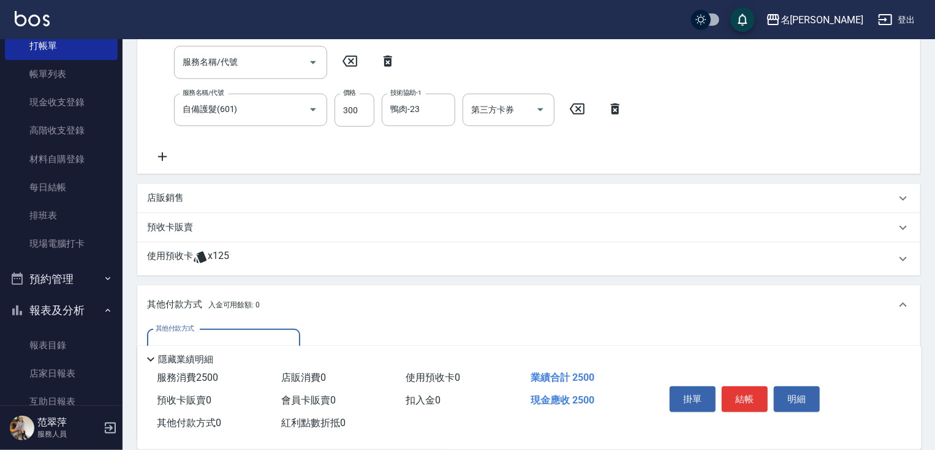
scroll to position [0, 0]
click at [245, 329] on div "其他付款方式 其他付款方式 入金剩餘： 0元 0 ​ 整筆扣入金 0元 異動入金" at bounding box center [528, 382] width 783 height 115
click at [253, 338] on input "其他付款方式" at bounding box center [224, 345] width 142 height 21
drag, startPoint x: 230, startPoint y: 396, endPoint x: 267, endPoint y: 382, distance: 39.4
click at [232, 395] on span "信用卡" at bounding box center [223, 397] width 153 height 20
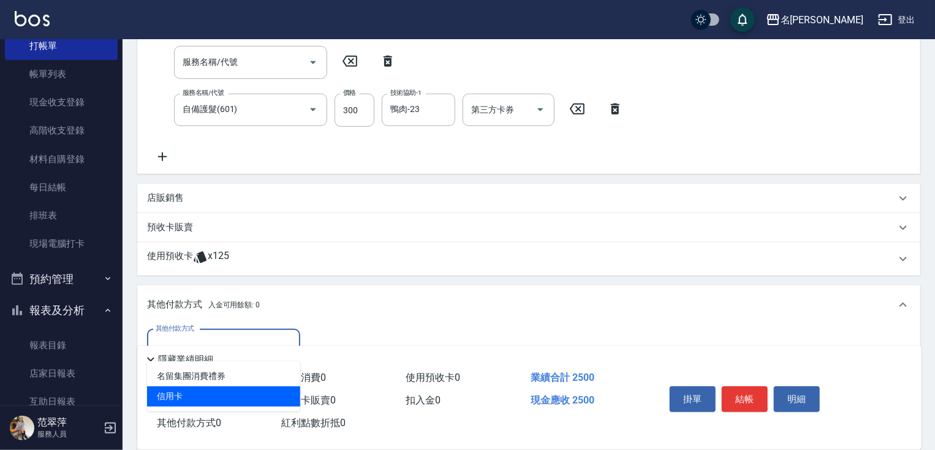
type input "信用卡"
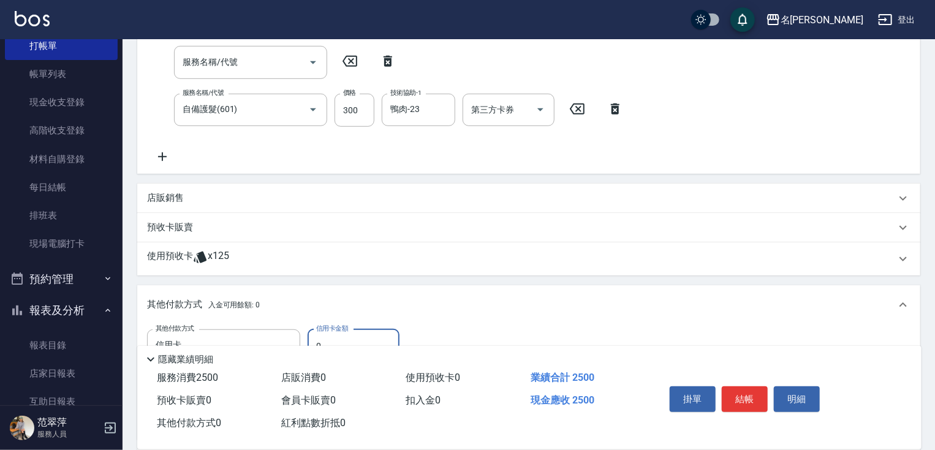
click at [311, 339] on input "0" at bounding box center [354, 346] width 92 height 33
type input "2500"
click at [743, 398] on button "結帳" at bounding box center [745, 400] width 46 height 26
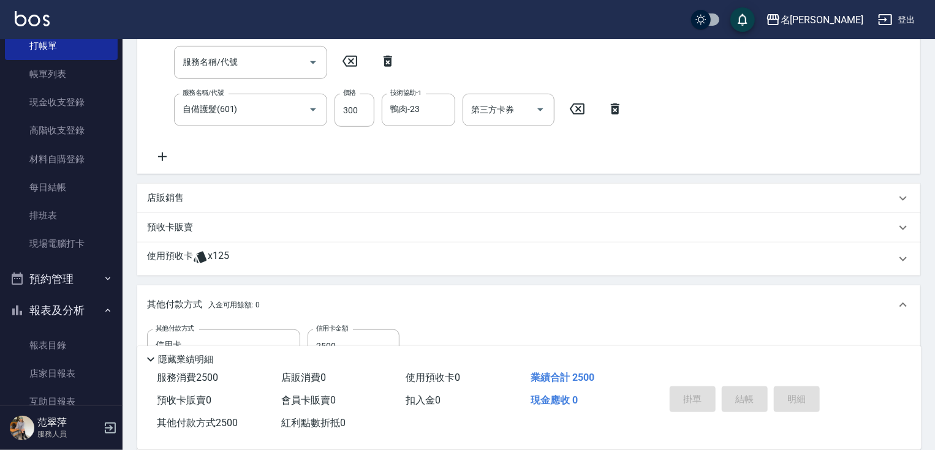
type input "[DATE] 15:46"
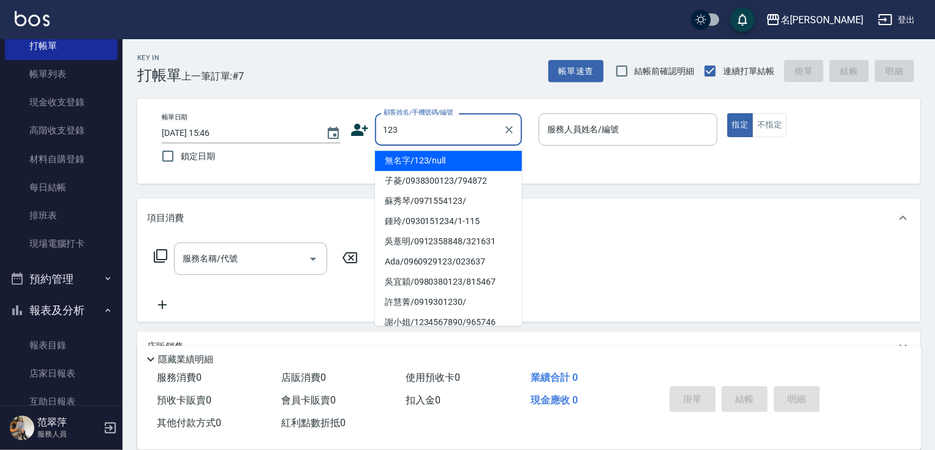
click at [464, 157] on li "無名字/123/null" at bounding box center [448, 161] width 147 height 20
type input "無名字/123/null"
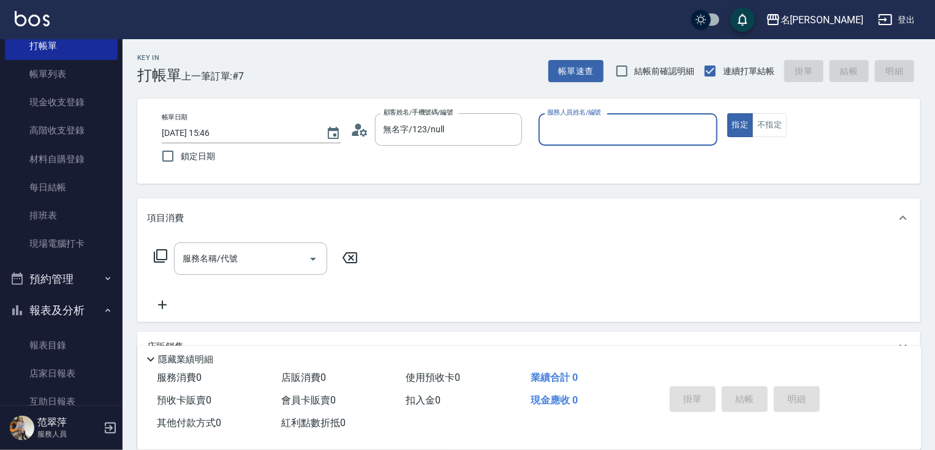
click at [603, 135] on input "服務人員姓名/編號" at bounding box center [628, 129] width 168 height 21
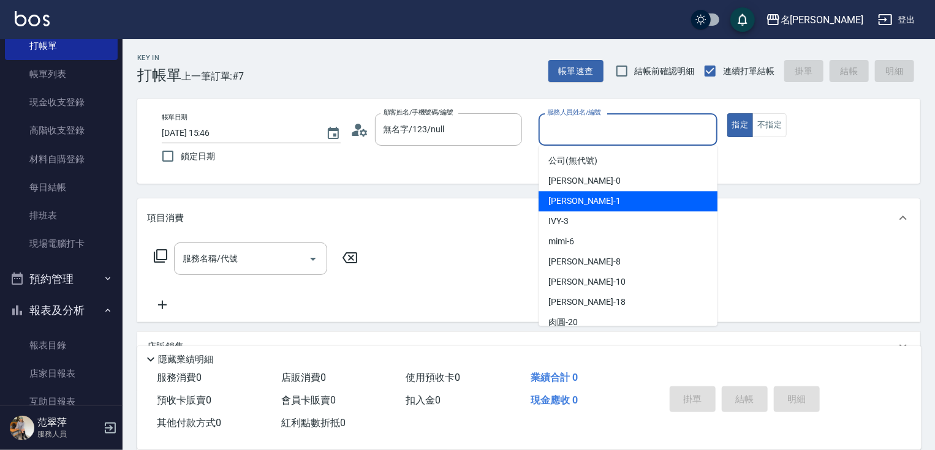
click at [588, 198] on div "[PERSON_NAME] -1" at bounding box center [628, 201] width 179 height 20
type input "[PERSON_NAME]-1"
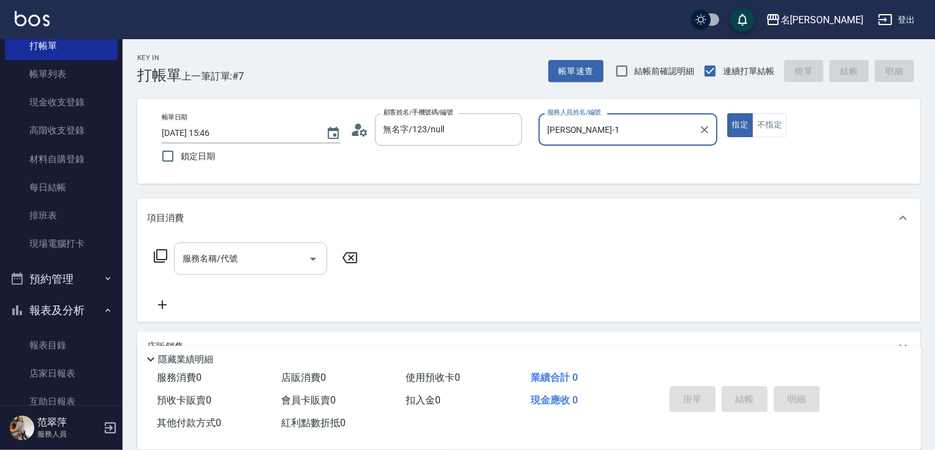
click at [270, 252] on input "服務名稱/代號" at bounding box center [242, 258] width 124 height 21
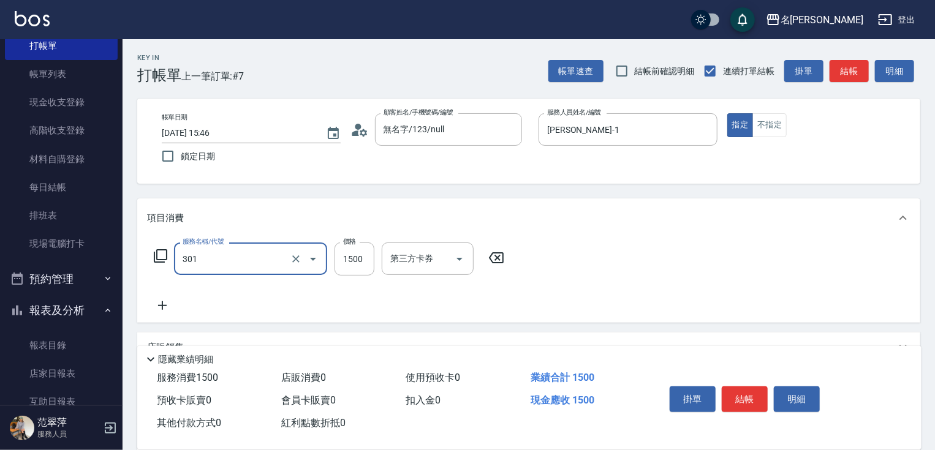
type input "燙髮(1500)(301)"
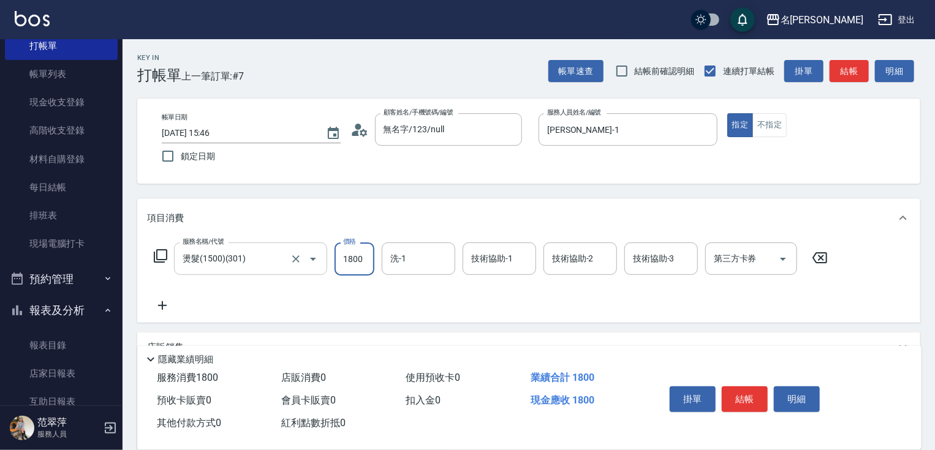
type input "1800"
type input "鴨肉-23"
type input "2"
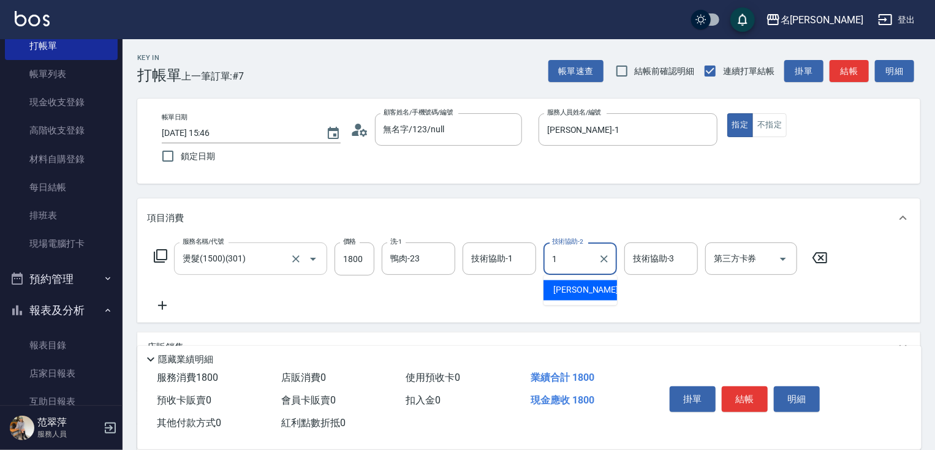
type input "[PERSON_NAME]-1"
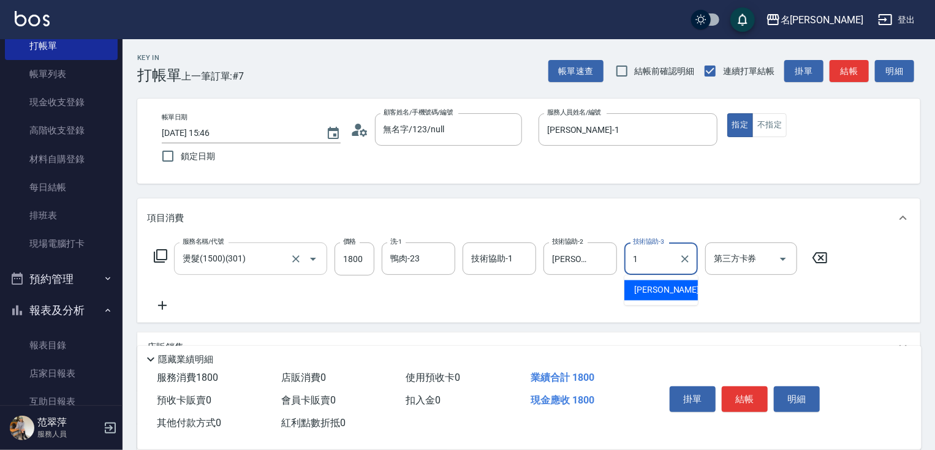
type input "[PERSON_NAME]-1"
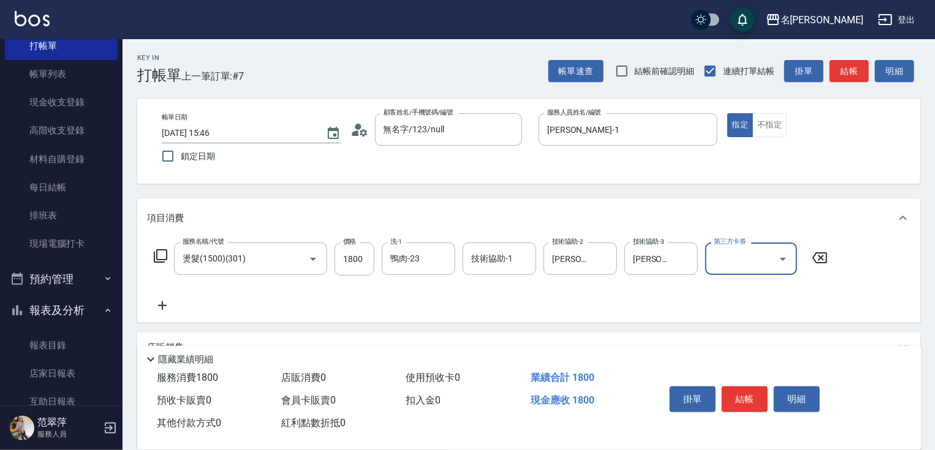
click at [158, 306] on icon at bounding box center [162, 305] width 9 height 9
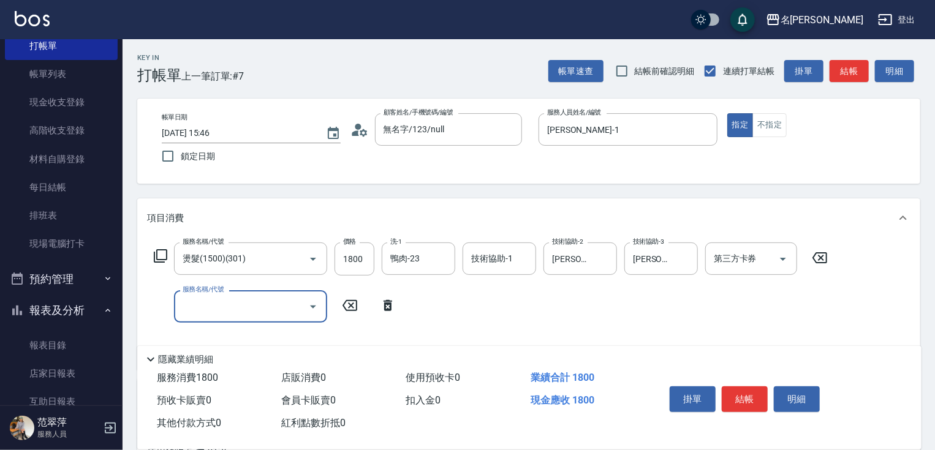
click at [203, 305] on input "服務名稱/代號" at bounding box center [242, 306] width 124 height 21
type input "染髮(1500)(501)"
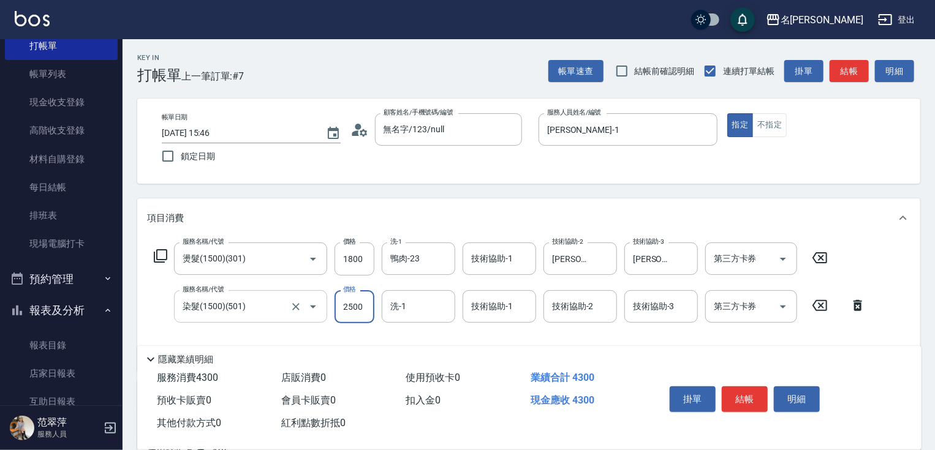
type input "2500"
type input "鴨肉-23"
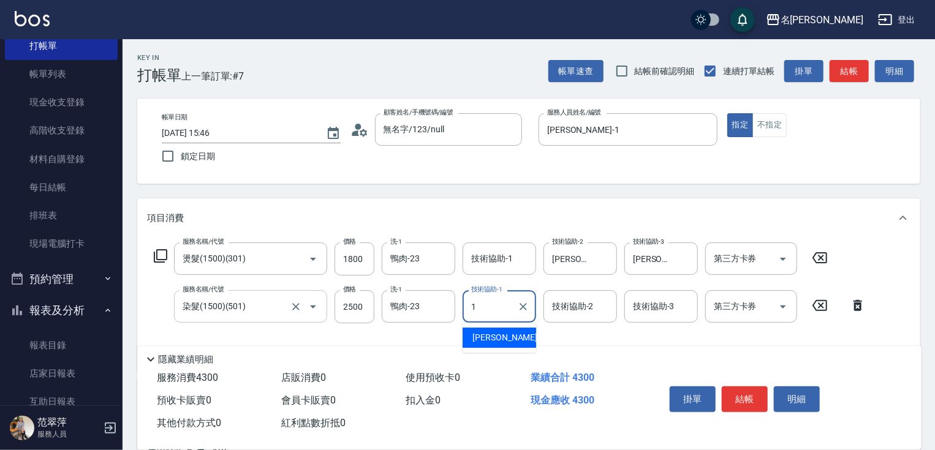
type input "[PERSON_NAME]-1"
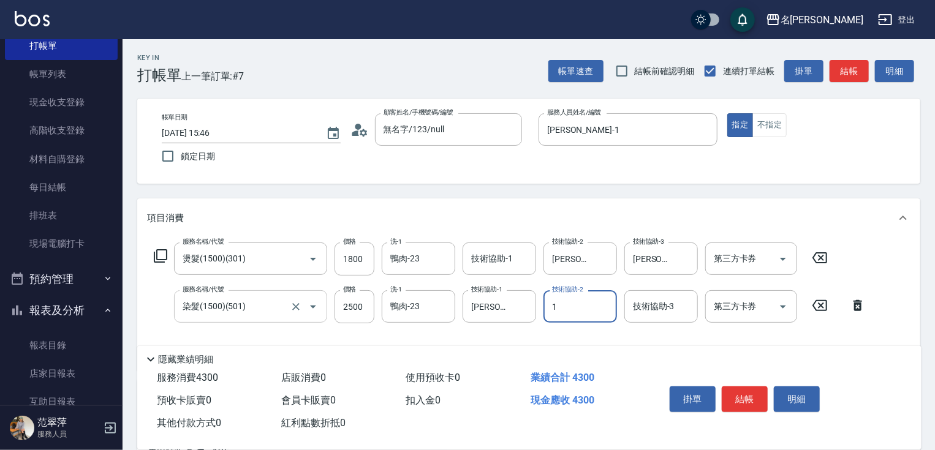
type input "[PERSON_NAME]-1"
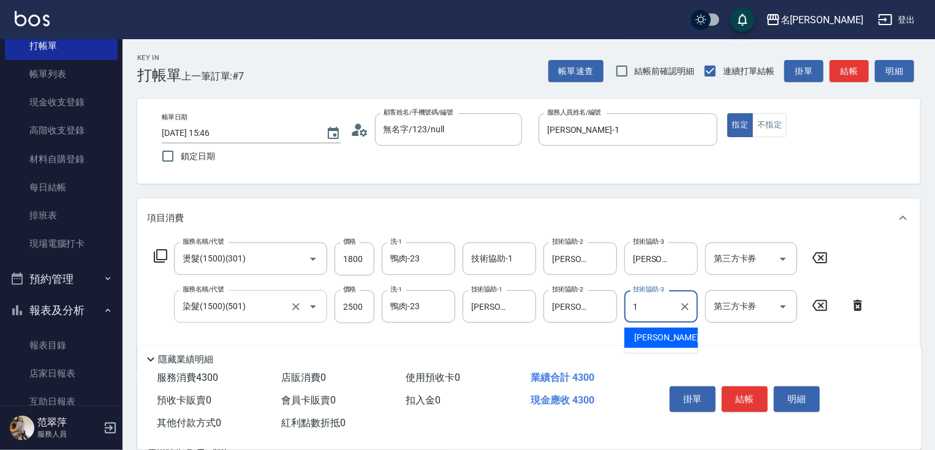
type input "[PERSON_NAME]-1"
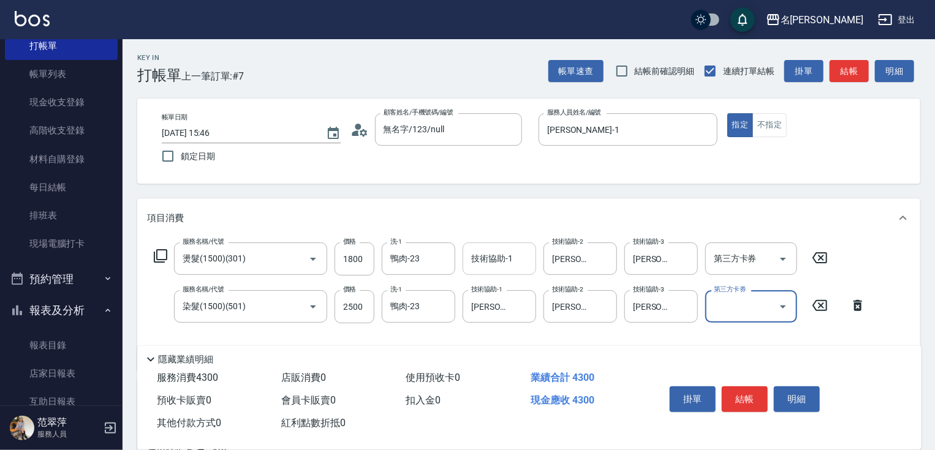
click at [509, 260] on input "技術協助-1" at bounding box center [499, 258] width 62 height 21
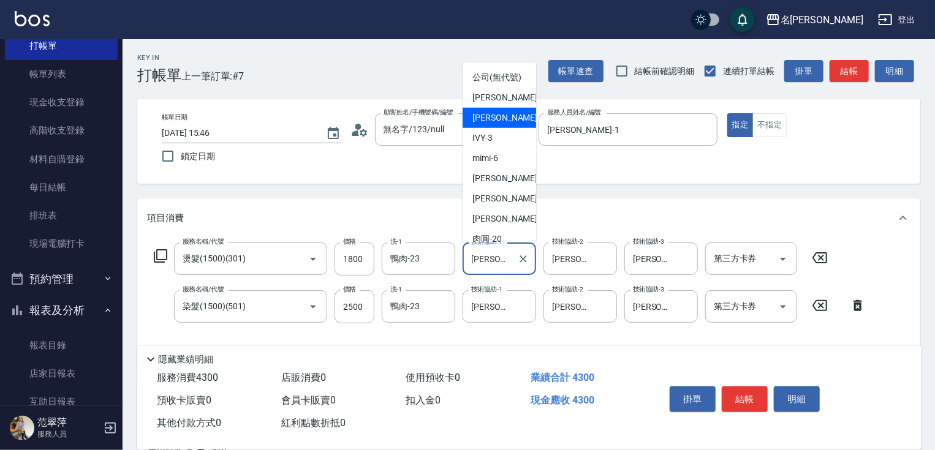
drag, startPoint x: 472, startPoint y: 260, endPoint x: 524, endPoint y: 261, distance: 52.7
click at [531, 263] on div "[PERSON_NAME]-1 技術協助-1" at bounding box center [500, 259] width 74 height 32
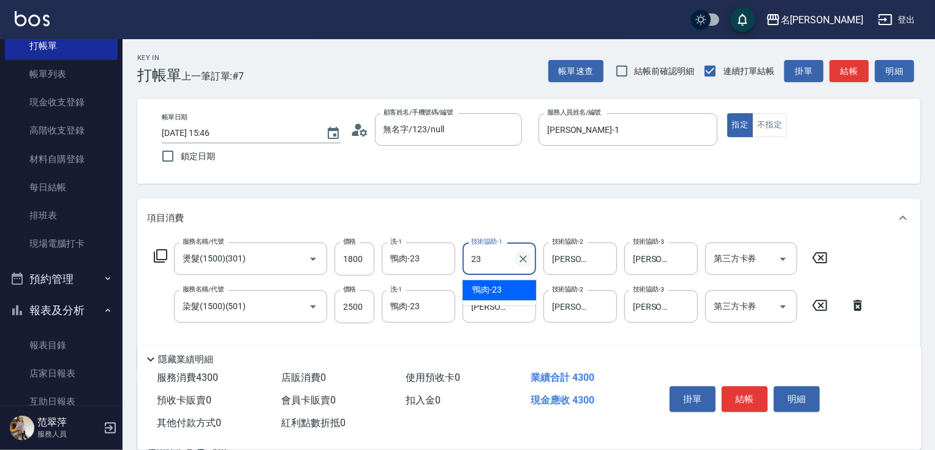
type input "鴨肉-23"
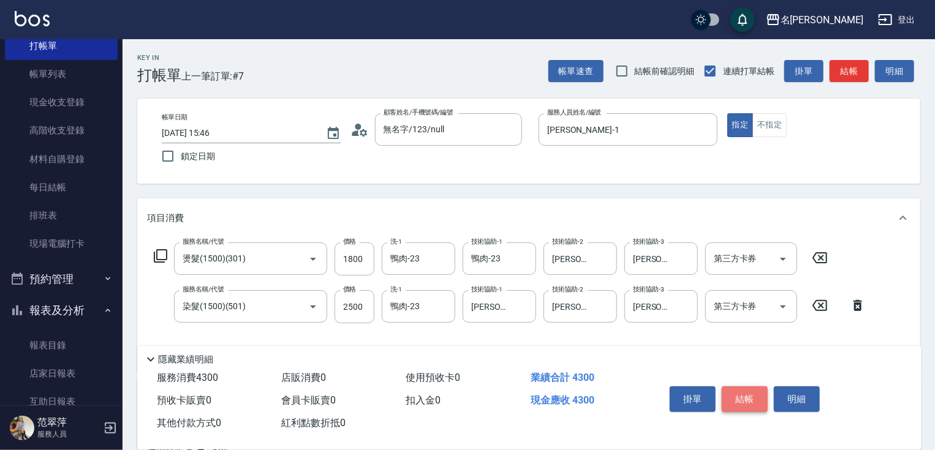
click at [741, 393] on button "結帳" at bounding box center [745, 400] width 46 height 26
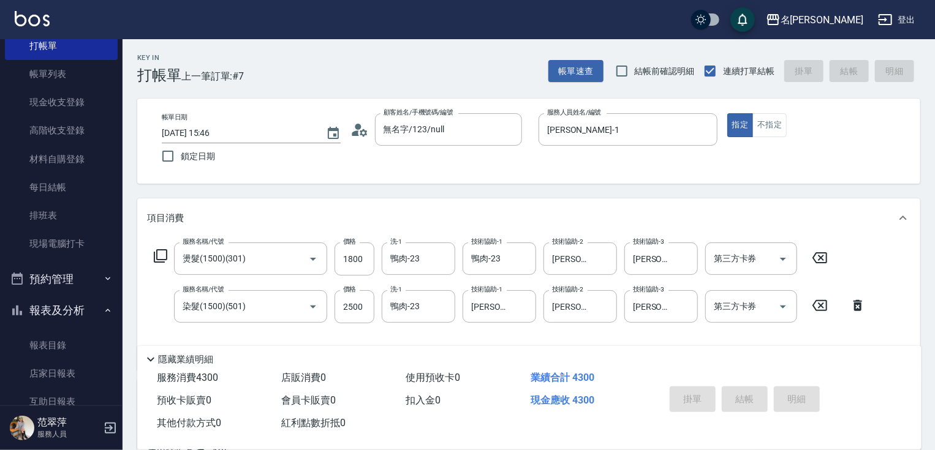
type input "[DATE] 15:47"
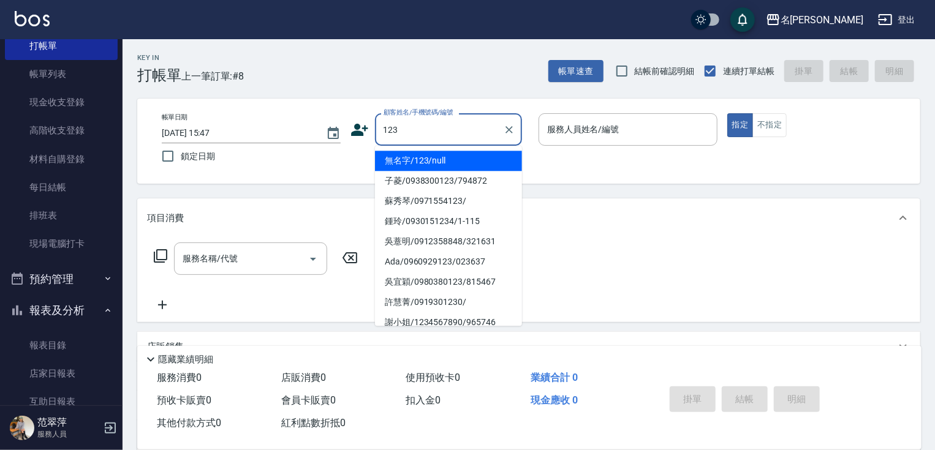
click at [442, 154] on li "無名字/123/null" at bounding box center [448, 161] width 147 height 20
type input "無名字/123/null"
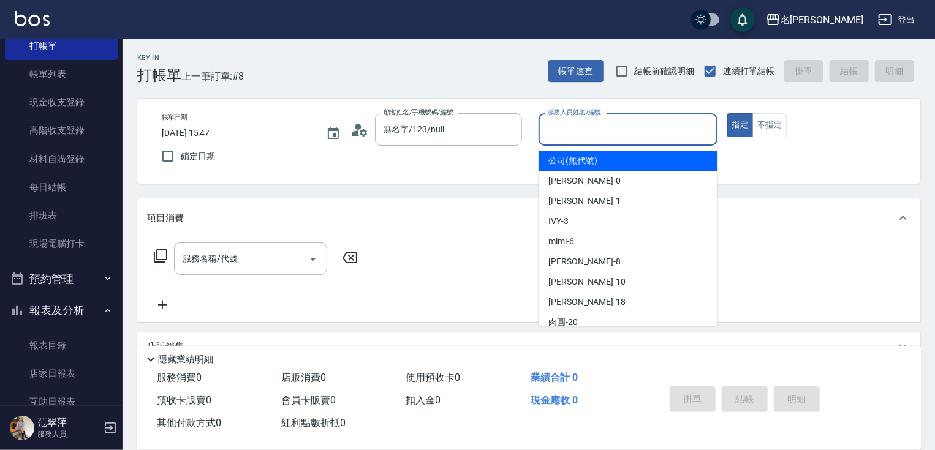
click at [575, 139] on input "服務人員姓名/編號" at bounding box center [628, 129] width 168 height 21
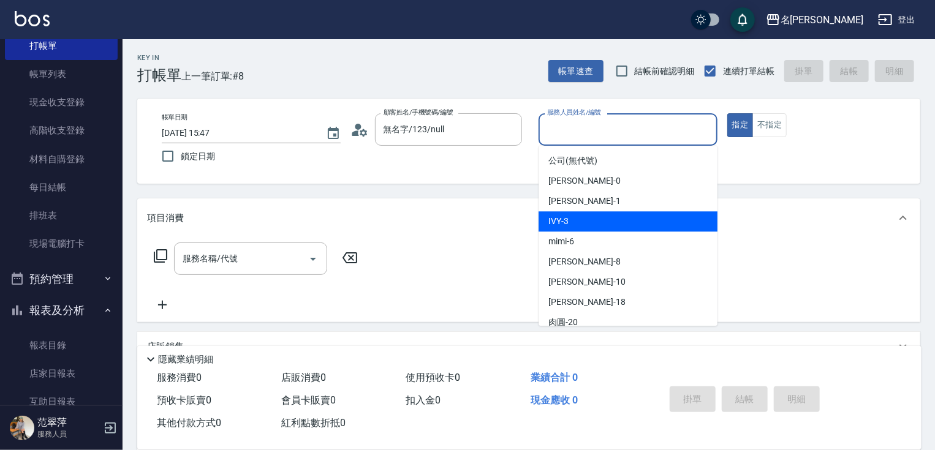
click at [581, 212] on div "IVY -3" at bounding box center [628, 221] width 179 height 20
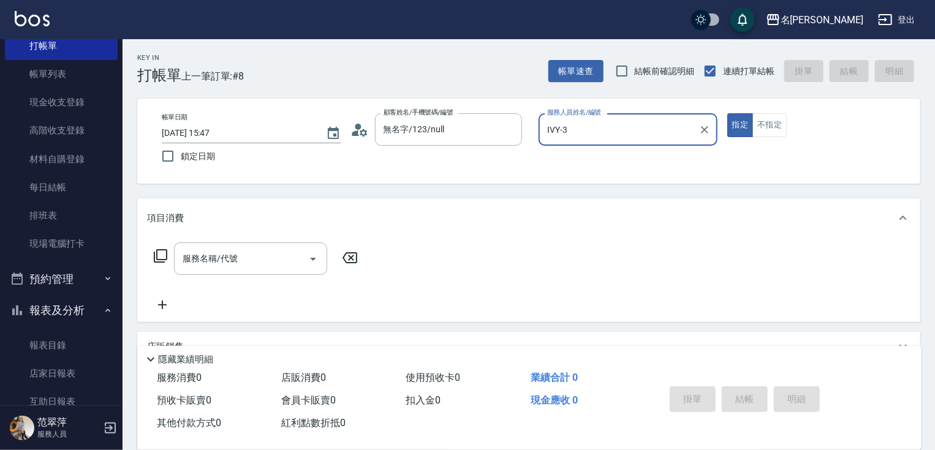
click at [586, 140] on div "IVY-3 服務人員姓名/編號" at bounding box center [628, 129] width 179 height 32
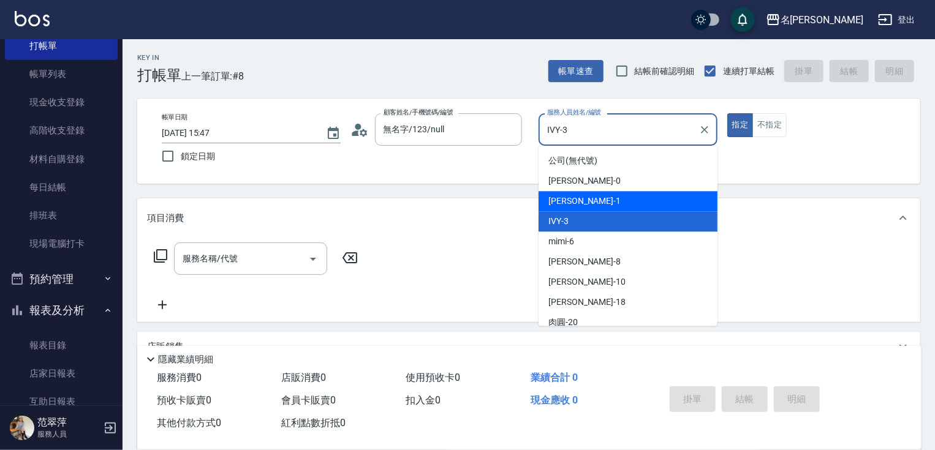
click at [591, 205] on div "[PERSON_NAME] -1" at bounding box center [628, 201] width 179 height 20
type input "[PERSON_NAME]-1"
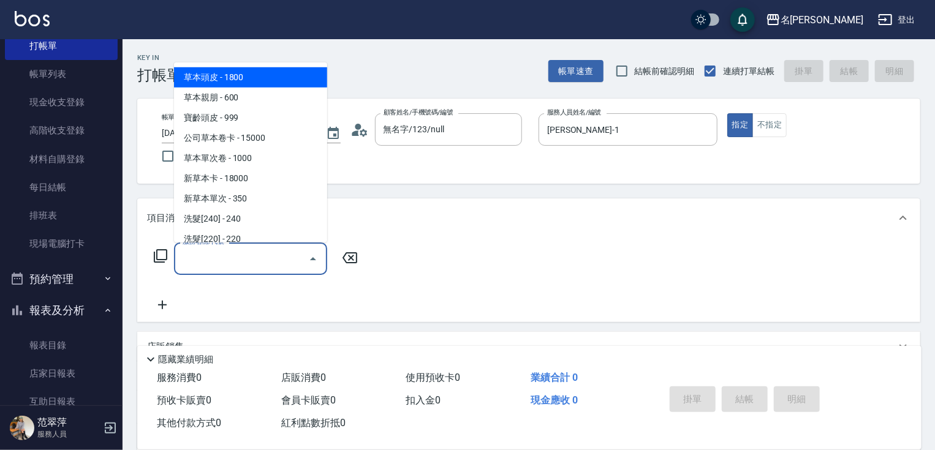
click at [255, 255] on input "服務名稱/代號" at bounding box center [242, 258] width 124 height 21
click at [164, 254] on icon at bounding box center [160, 256] width 15 height 15
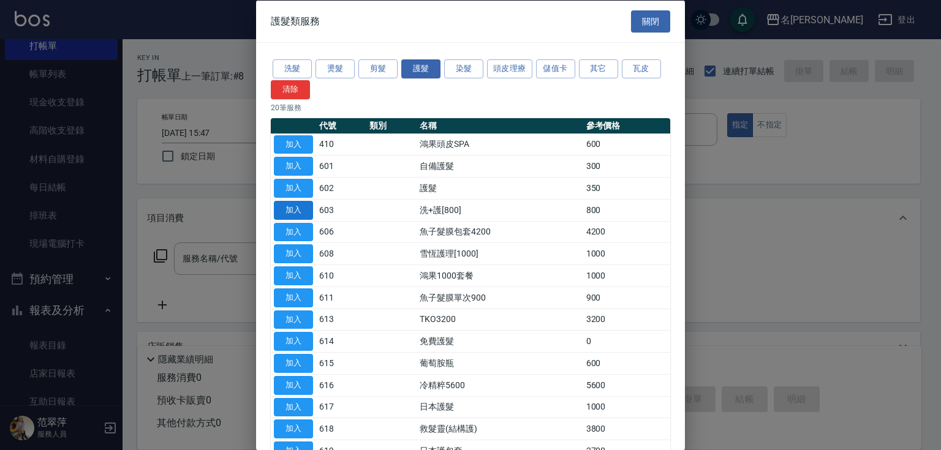
click at [293, 208] on button "加入" at bounding box center [293, 209] width 39 height 19
type input "洗+護[800](603)"
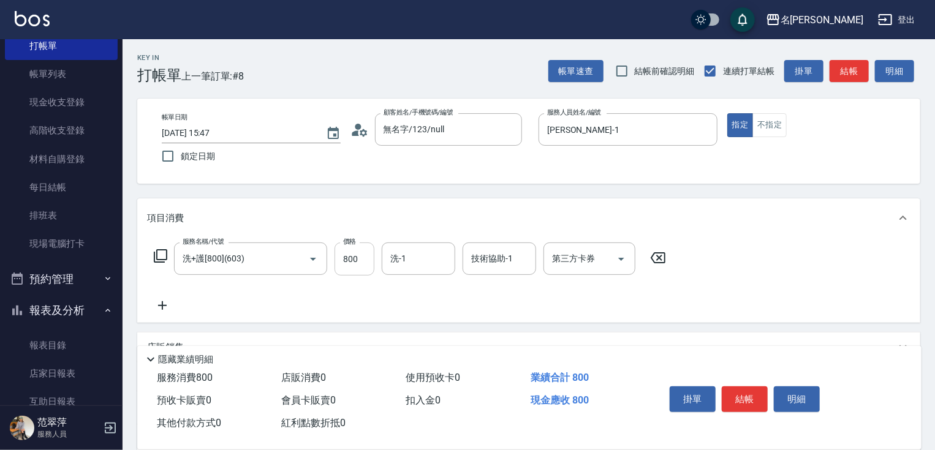
click at [358, 260] on input "800" at bounding box center [355, 259] width 40 height 33
type input "0"
type input "[PERSON_NAME]-1"
click at [728, 399] on button "結帳" at bounding box center [745, 400] width 46 height 26
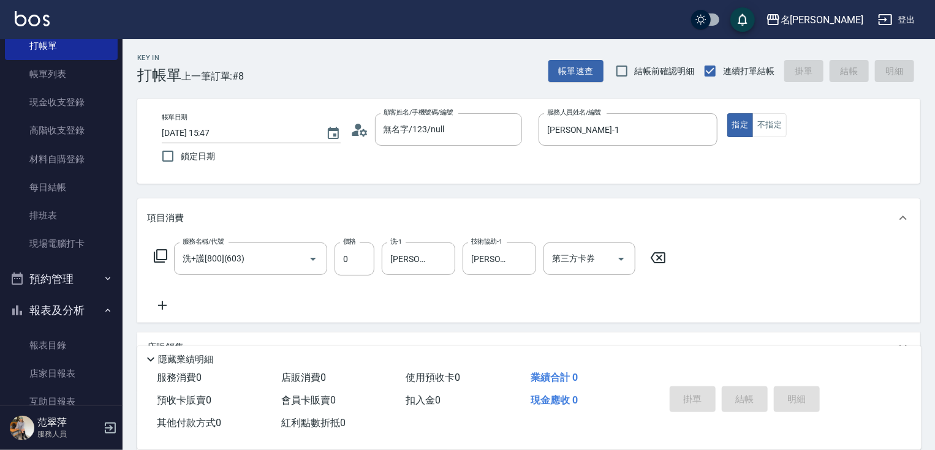
type input "[DATE] 15:48"
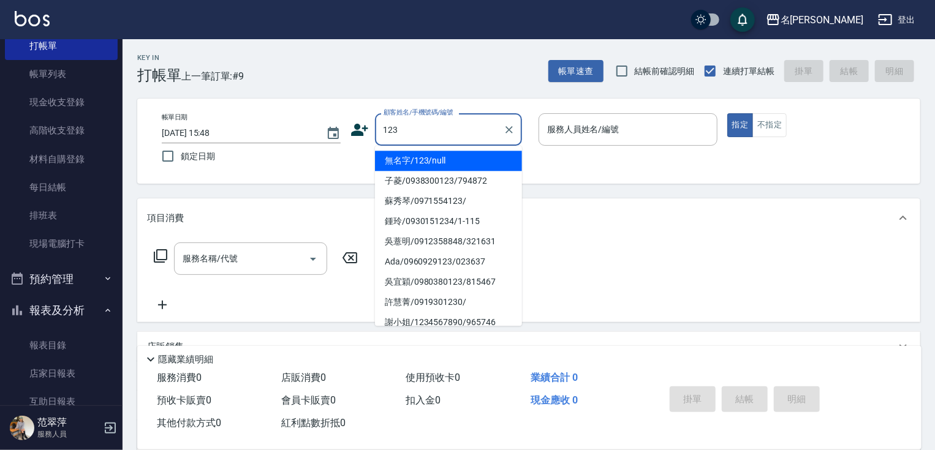
click at [463, 157] on li "無名字/123/null" at bounding box center [448, 161] width 147 height 20
type input "無名字/123/null"
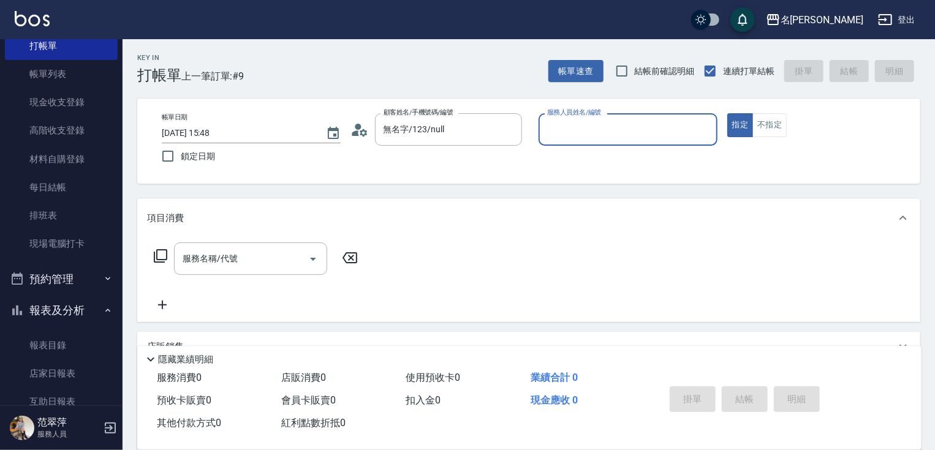
click at [583, 125] on input "服務人員姓名/編號" at bounding box center [628, 129] width 168 height 21
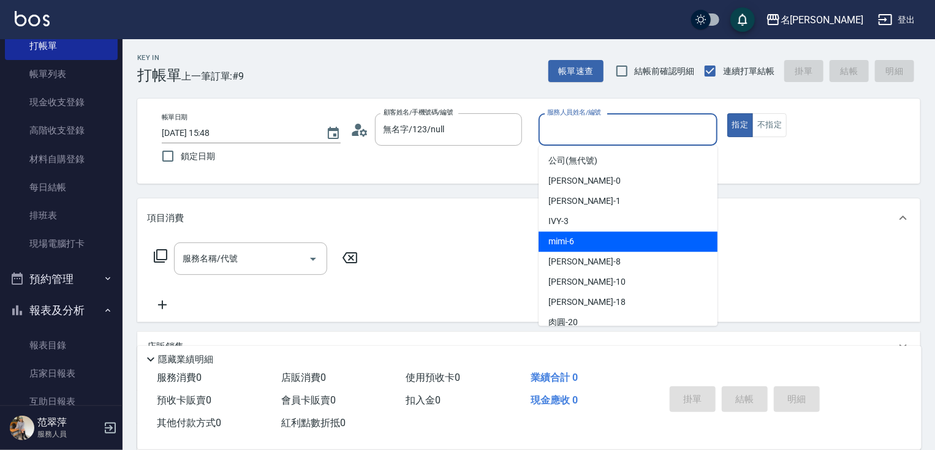
click at [572, 243] on span "mimi -6" at bounding box center [561, 241] width 26 height 13
type input "mimi-6"
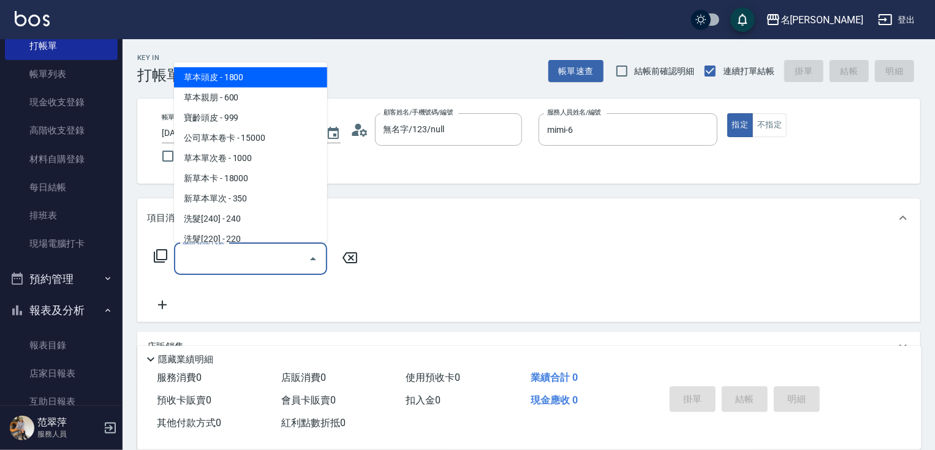
click at [255, 260] on input "服務名稱/代號" at bounding box center [242, 258] width 124 height 21
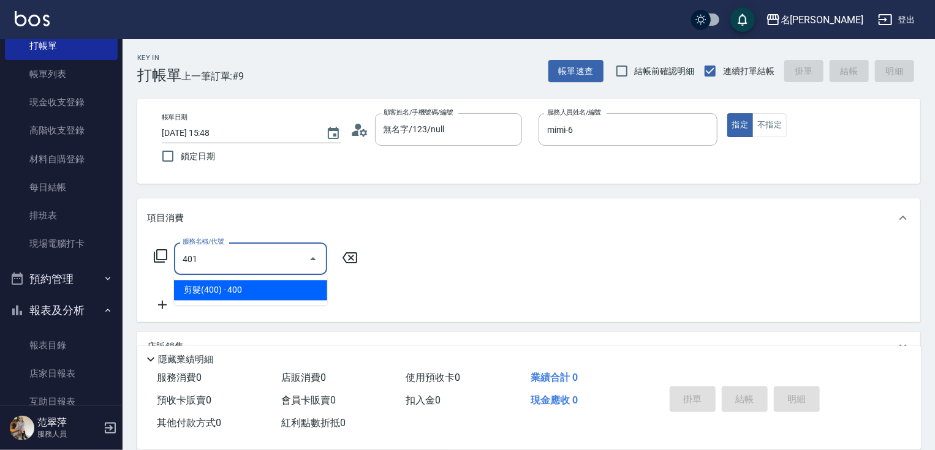
type input "剪髮(400)(401)"
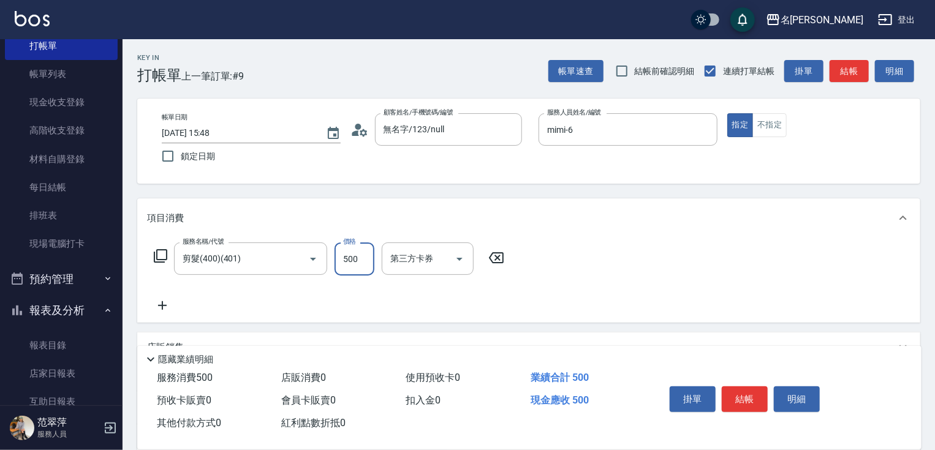
type input "500"
click at [166, 306] on icon at bounding box center [162, 305] width 9 height 9
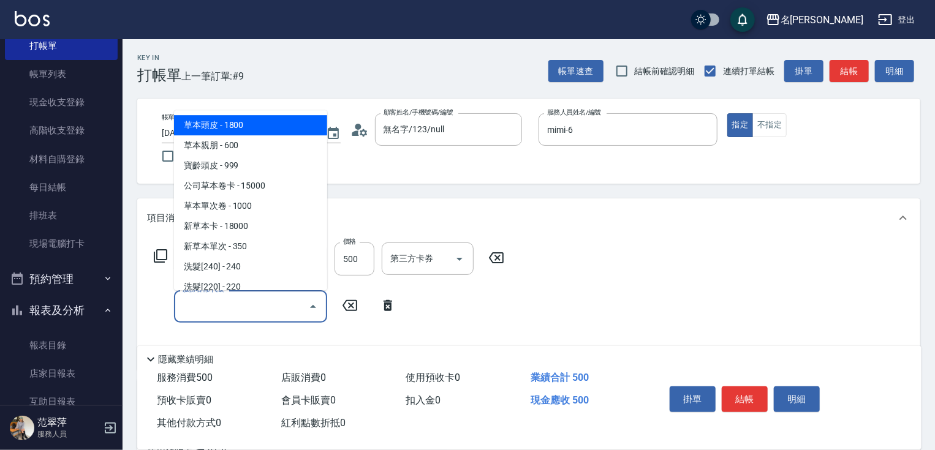
click at [200, 304] on input "服務名稱/代號" at bounding box center [242, 306] width 124 height 21
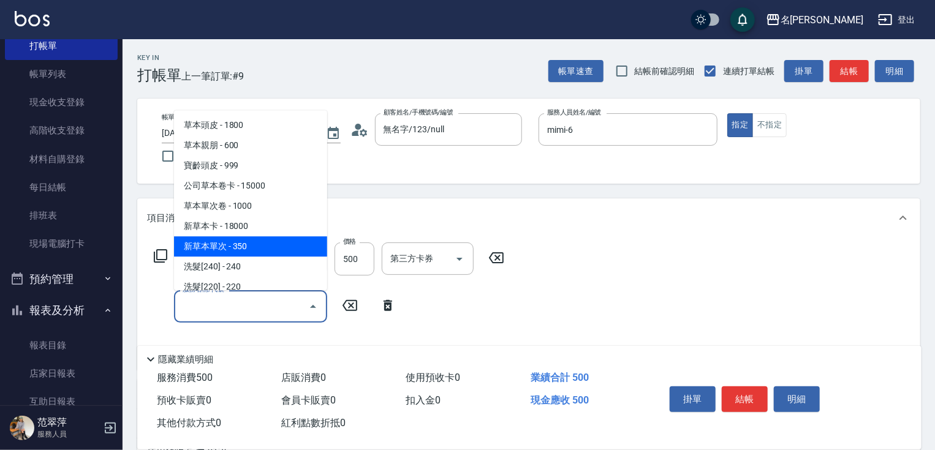
click at [252, 239] on span "新草本單次 - 350" at bounding box center [250, 246] width 153 height 20
type input "新草本單次(109)"
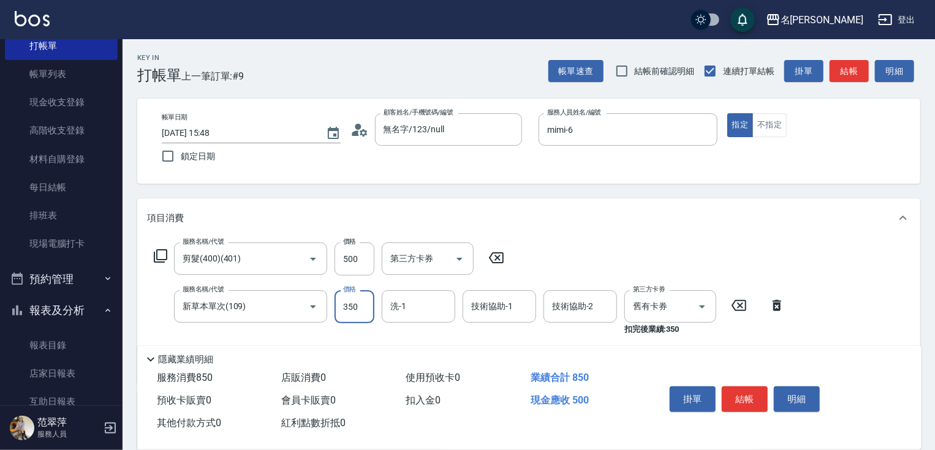
click at [363, 309] on input "350" at bounding box center [355, 306] width 40 height 33
type input "525"
type input "[PERSON_NAME]-18"
type input "mimi-6"
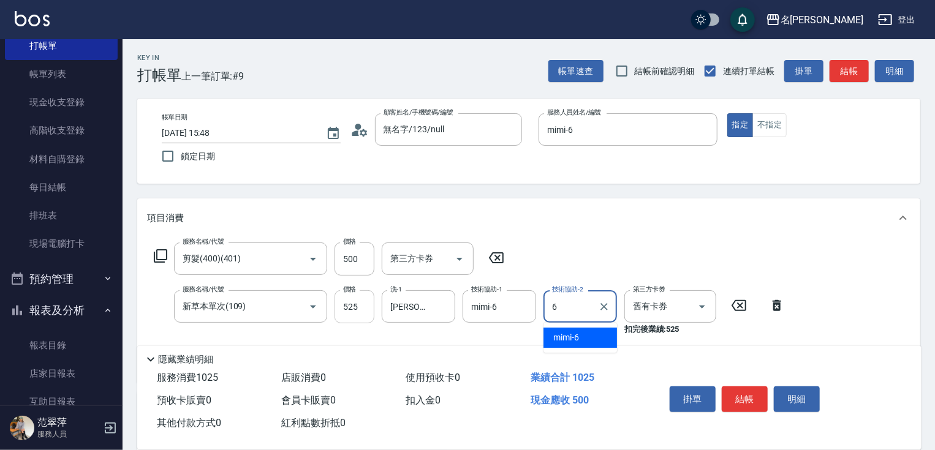
type input "mimi-6"
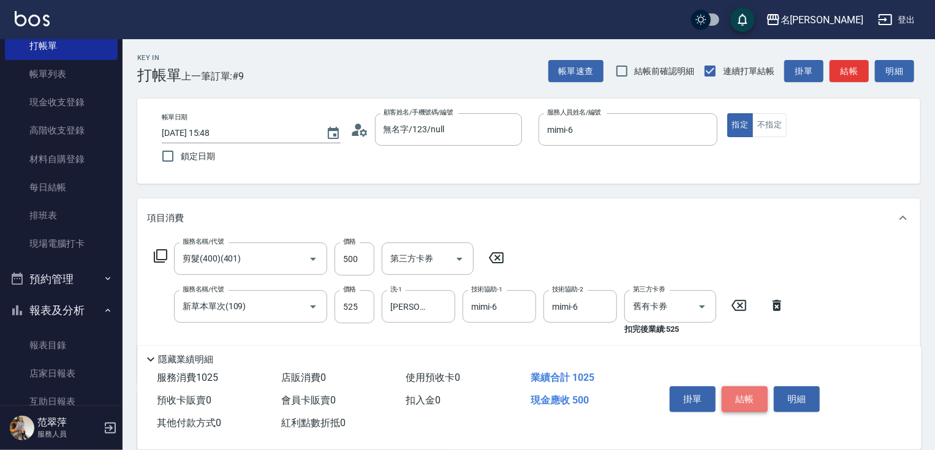
click at [740, 396] on button "結帳" at bounding box center [745, 400] width 46 height 26
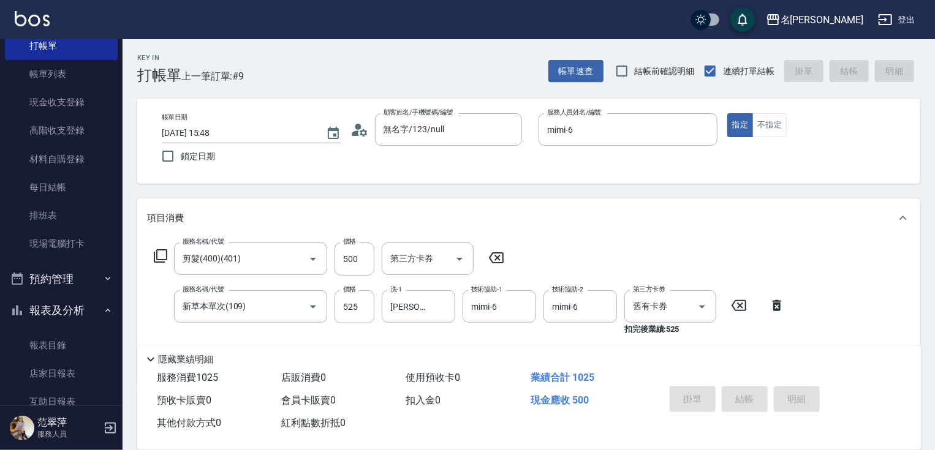
type input "[DATE] 15:49"
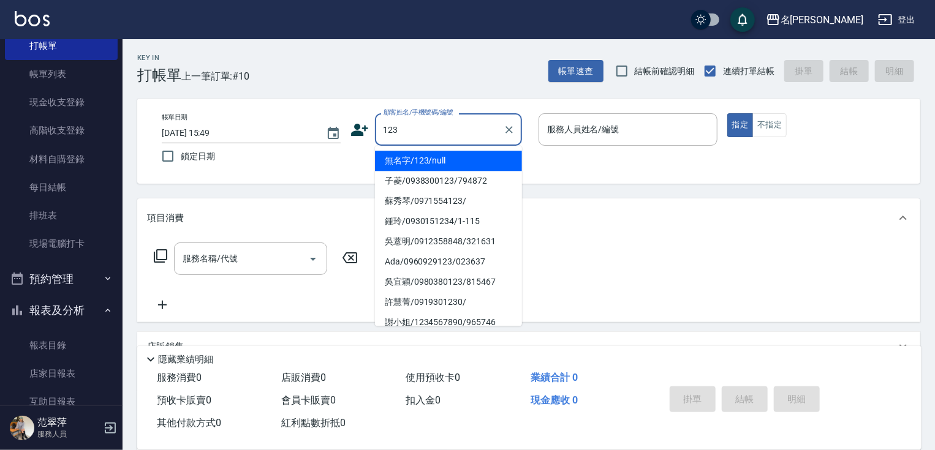
click at [465, 159] on li "無名字/123/null" at bounding box center [448, 161] width 147 height 20
type input "無名字/123/null"
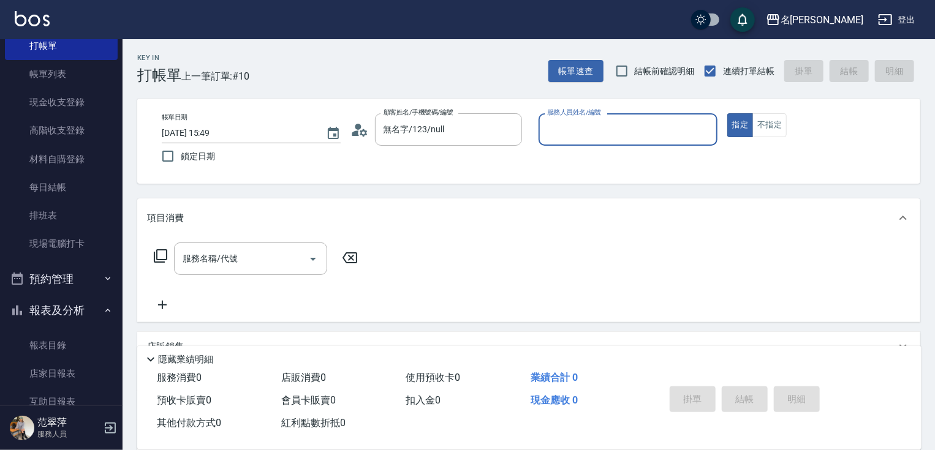
click at [578, 130] on input "服務人員姓名/編號" at bounding box center [628, 129] width 168 height 21
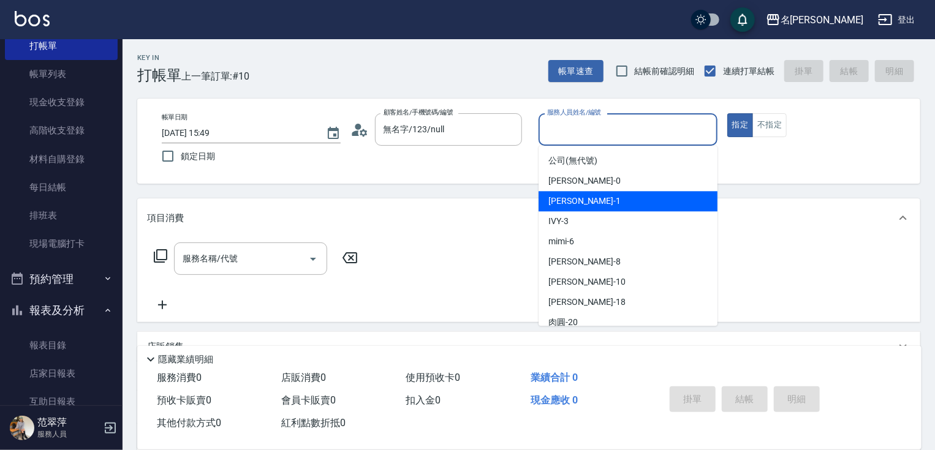
click at [576, 202] on span "[PERSON_NAME] -1" at bounding box center [584, 201] width 72 height 13
type input "[PERSON_NAME]-1"
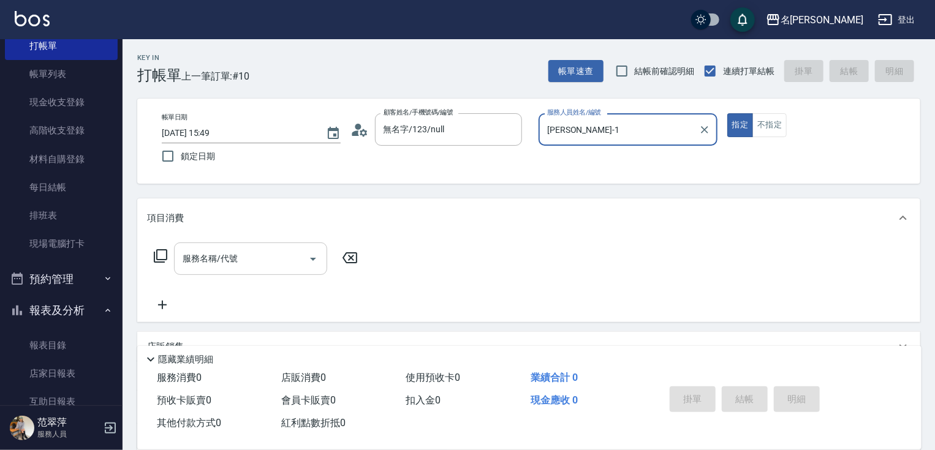
click at [224, 265] on input "服務名稱/代號" at bounding box center [242, 258] width 124 height 21
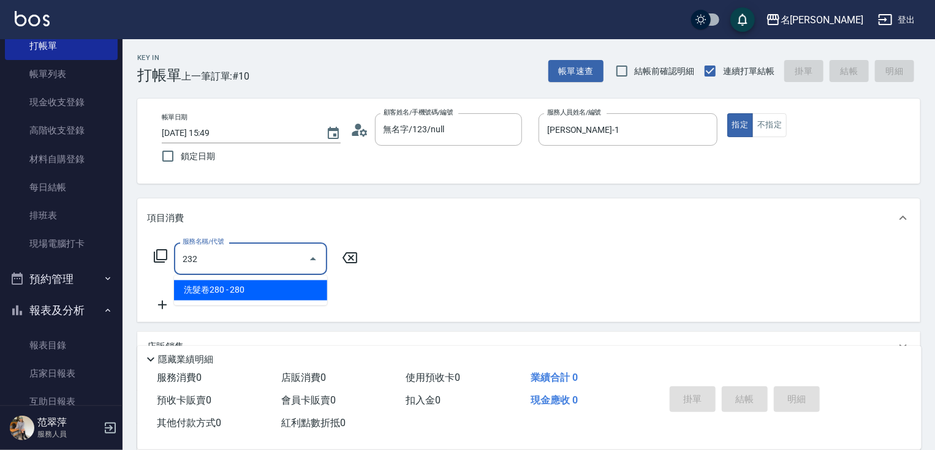
type input "洗髮卷280(232)"
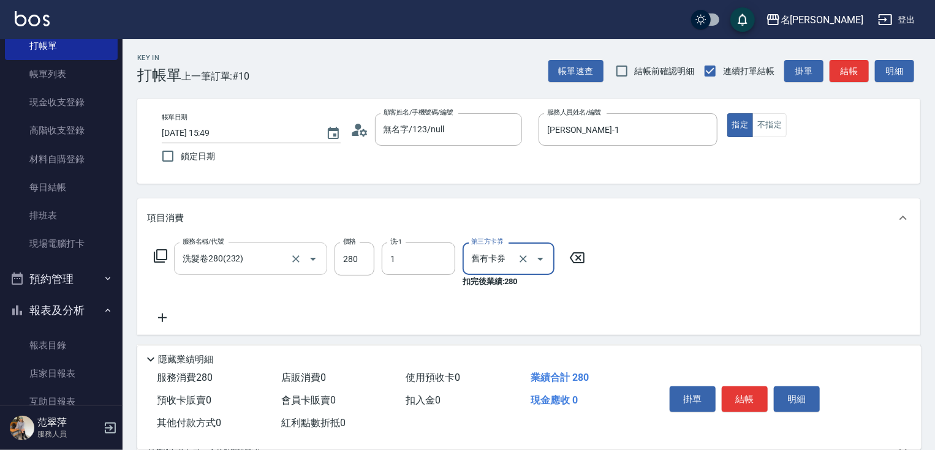
type input "[PERSON_NAME]-1"
drag, startPoint x: 934, startPoint y: 172, endPoint x: 933, endPoint y: 321, distance: 149.5
click at [933, 321] on div "Key In 打帳單 上一筆訂單:#10 帳單速查 結帳前確認明細 連續打單結帳 掛單 結帳 明細 帳單日期 [DATE] 15:49 鎖定日期 顧客姓名/手…" at bounding box center [529, 325] width 812 height 573
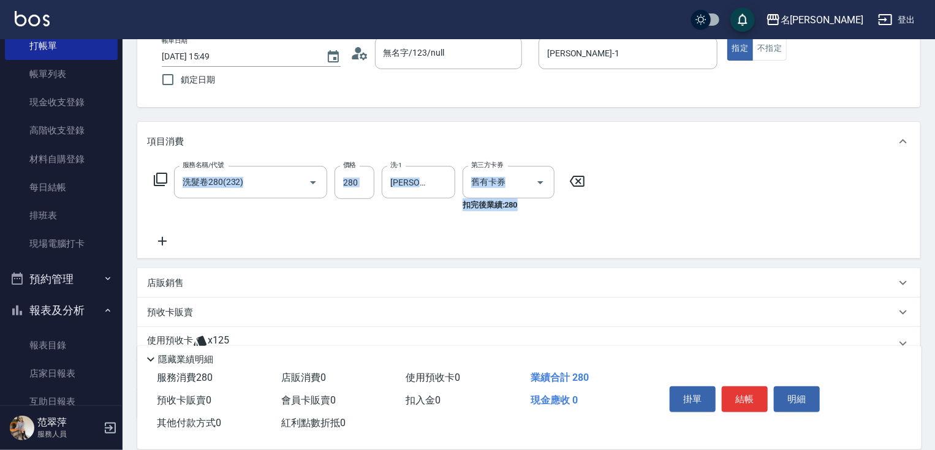
scroll to position [135, 0]
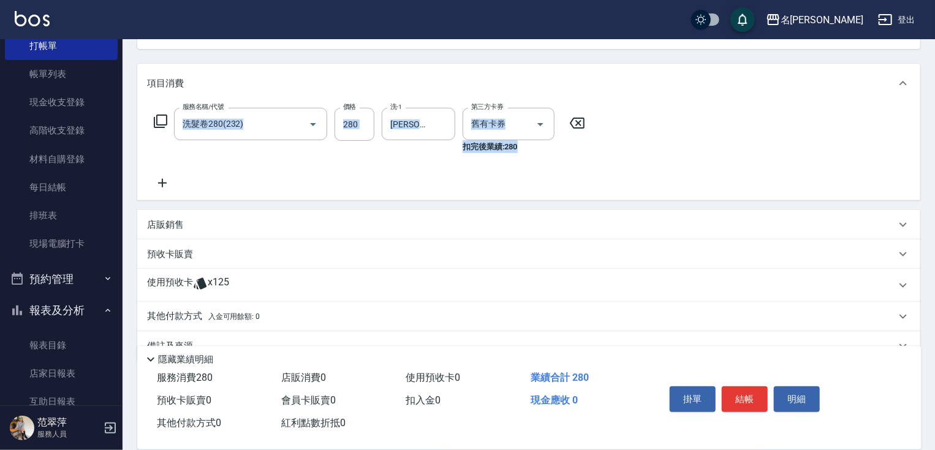
click at [174, 252] on p "預收卡販賣" at bounding box center [170, 254] width 46 height 13
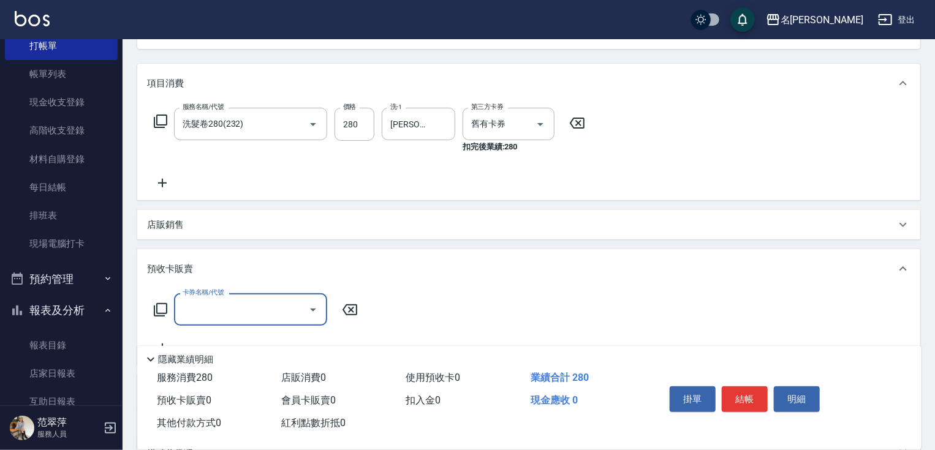
scroll to position [0, 0]
drag, startPoint x: 230, startPoint y: 314, endPoint x: 233, endPoint y: 323, distance: 10.1
click at [232, 319] on input "卡券名稱/代號" at bounding box center [242, 309] width 124 height 21
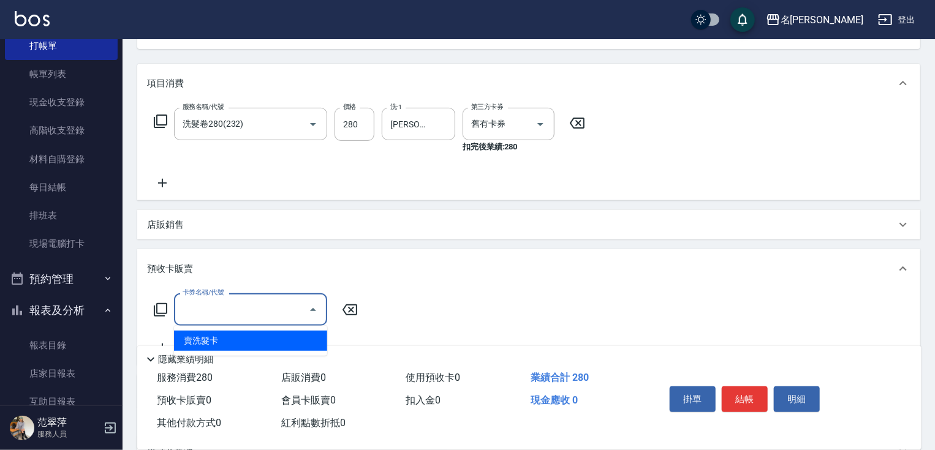
click at [244, 341] on span "賣洗髮卡" at bounding box center [250, 341] width 153 height 20
type input "賣洗髮卡(992)"
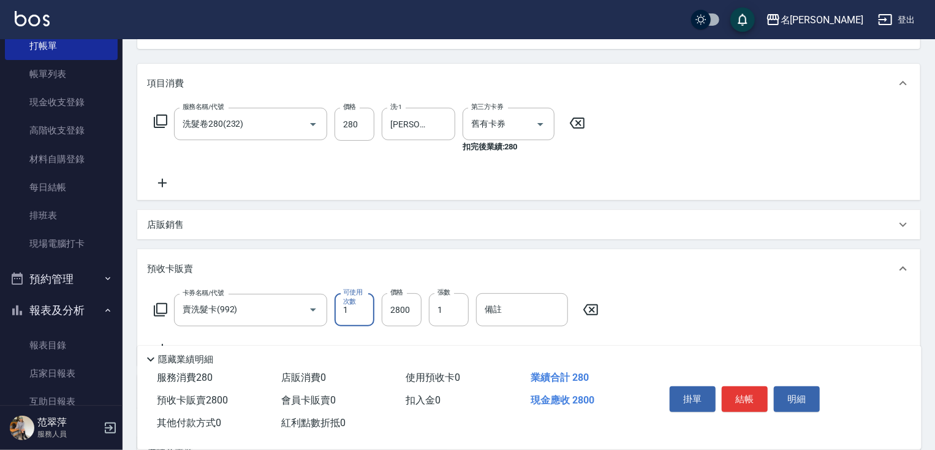
scroll to position [268, 0]
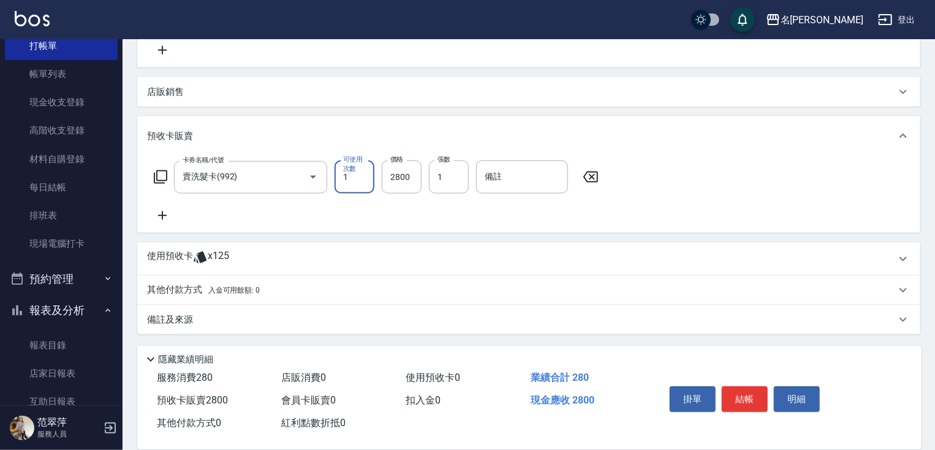
click at [192, 297] on div "其他付款方式 入金可用餘額: 0" at bounding box center [528, 290] width 783 height 29
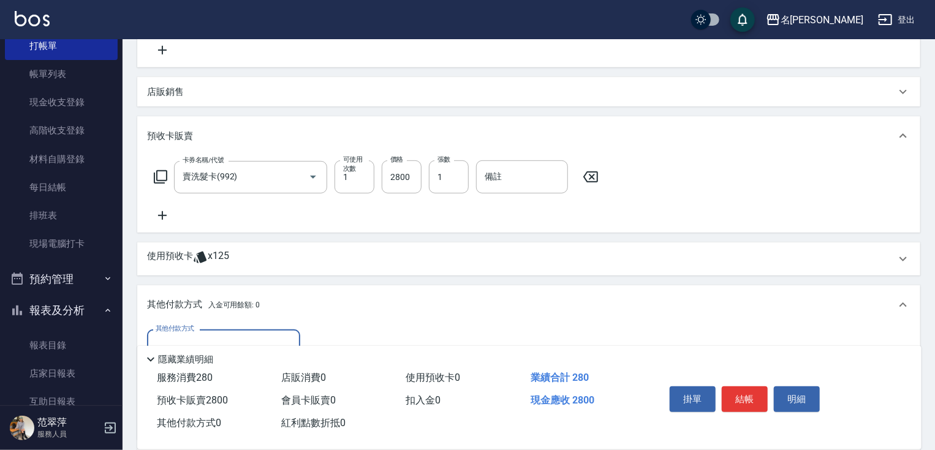
scroll to position [0, 0]
click at [260, 341] on input "其他付款方式" at bounding box center [224, 345] width 142 height 21
click at [229, 393] on span "信用卡" at bounding box center [223, 397] width 153 height 20
type input "信用卡"
click at [314, 339] on input "0" at bounding box center [354, 346] width 92 height 33
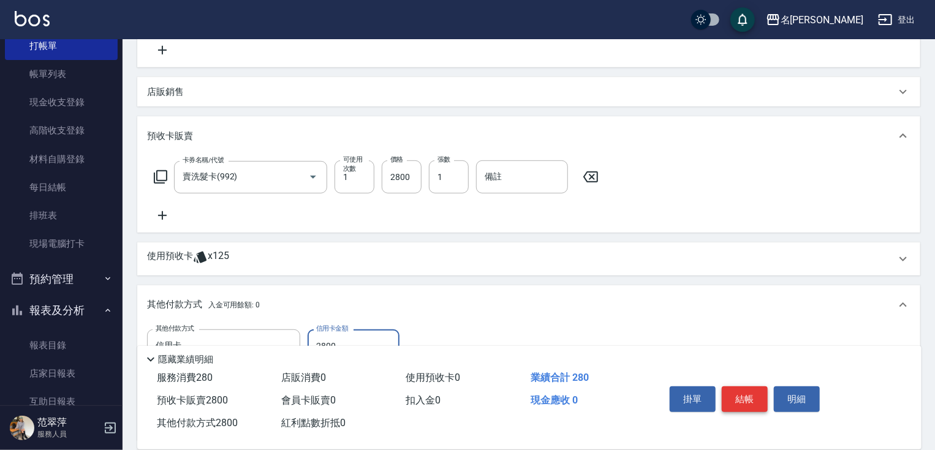
type input "2800"
click at [755, 387] on button "結帳" at bounding box center [745, 400] width 46 height 26
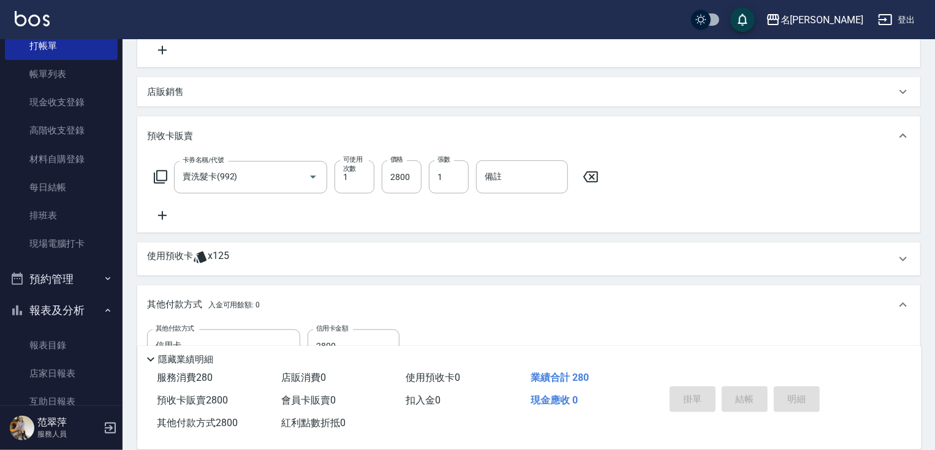
type input "[DATE] 15:50"
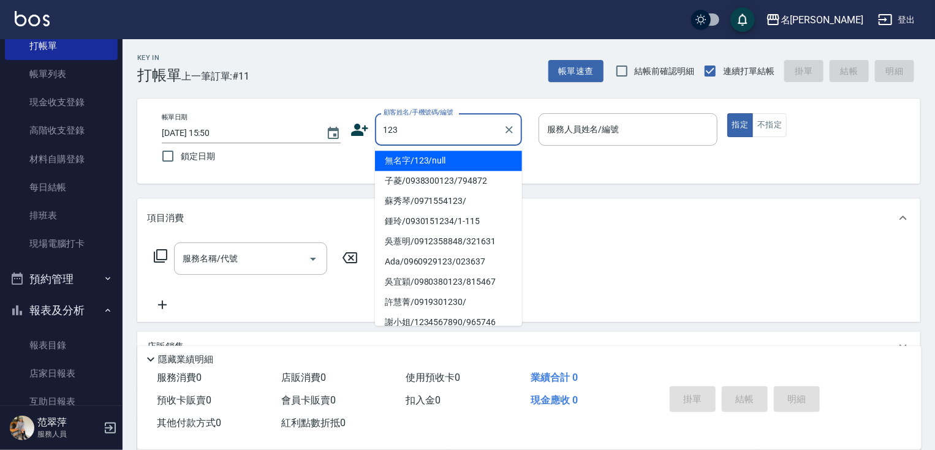
click at [454, 158] on li "無名字/123/null" at bounding box center [448, 161] width 147 height 20
type input "無名字/123/null"
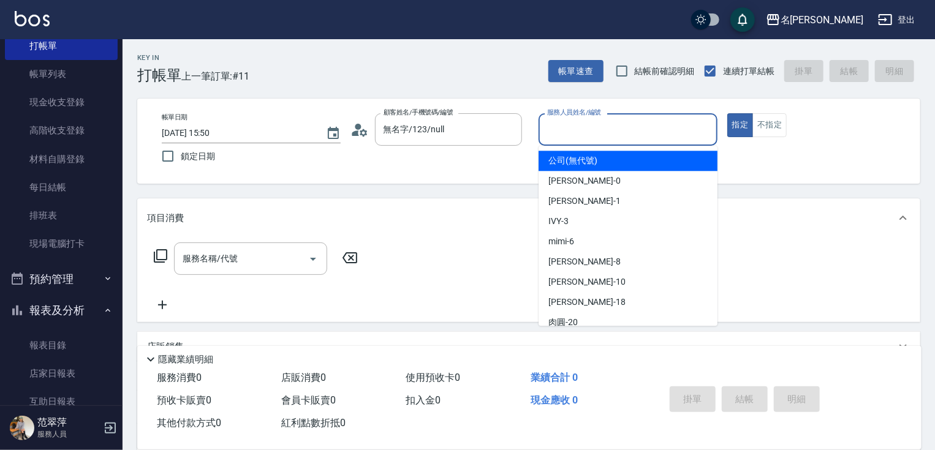
click at [638, 129] on input "服務人員姓名/編號" at bounding box center [628, 129] width 168 height 21
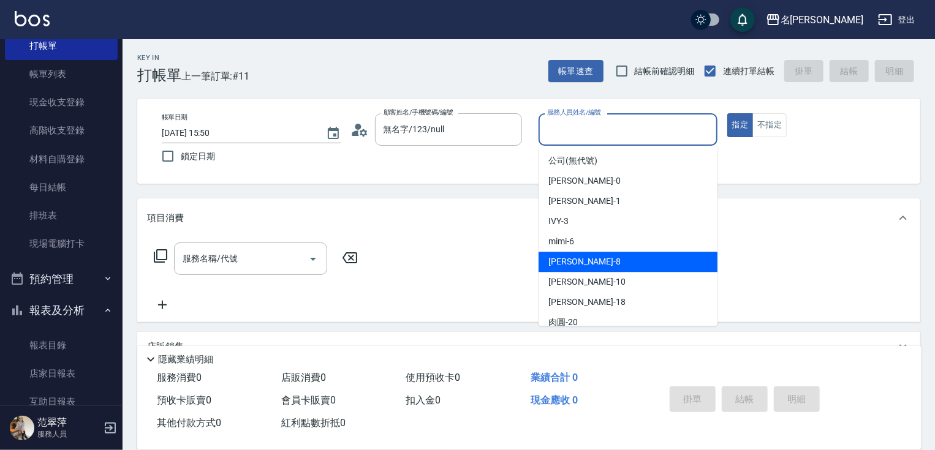
click at [584, 260] on div "曉容 -8" at bounding box center [628, 262] width 179 height 20
type input "曉容-8"
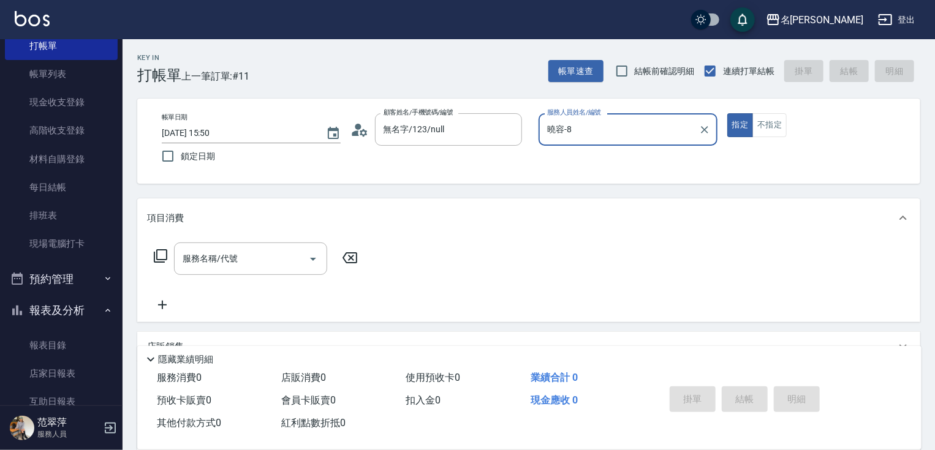
click at [161, 243] on div "服務名稱/代號 服務名稱/代號" at bounding box center [256, 259] width 218 height 32
click at [159, 255] on icon at bounding box center [160, 256] width 15 height 15
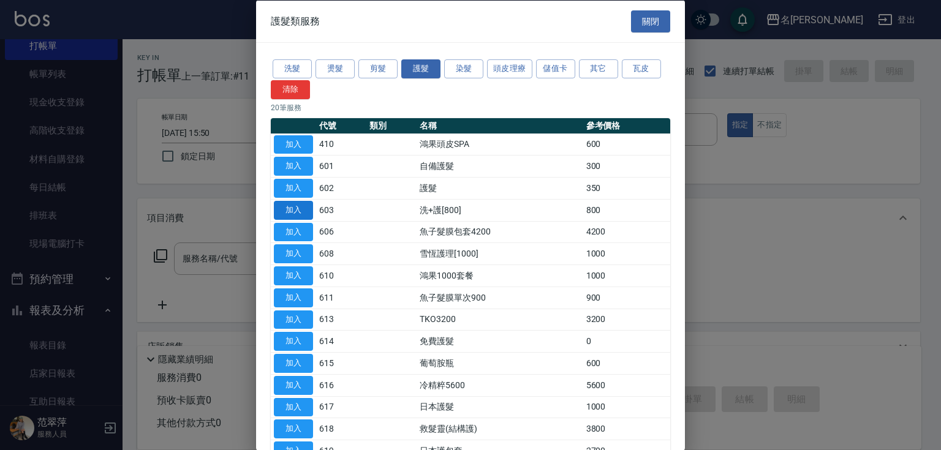
click at [294, 208] on button "加入" at bounding box center [293, 209] width 39 height 19
type input "洗+護[800](603)"
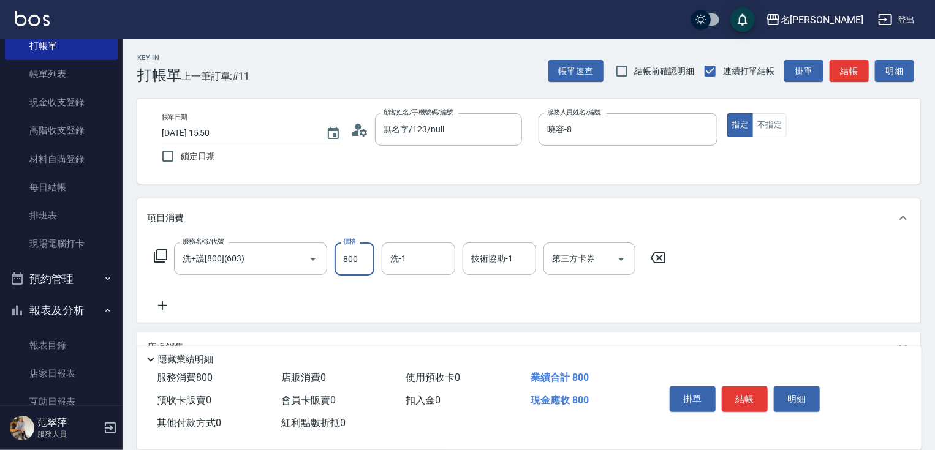
click at [348, 263] on input "800" at bounding box center [355, 259] width 40 height 33
type input "1000"
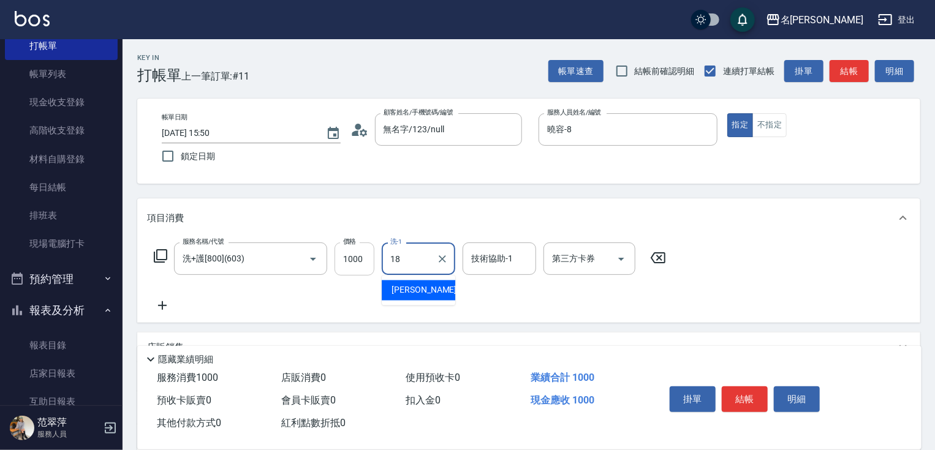
type input "[PERSON_NAME]-18"
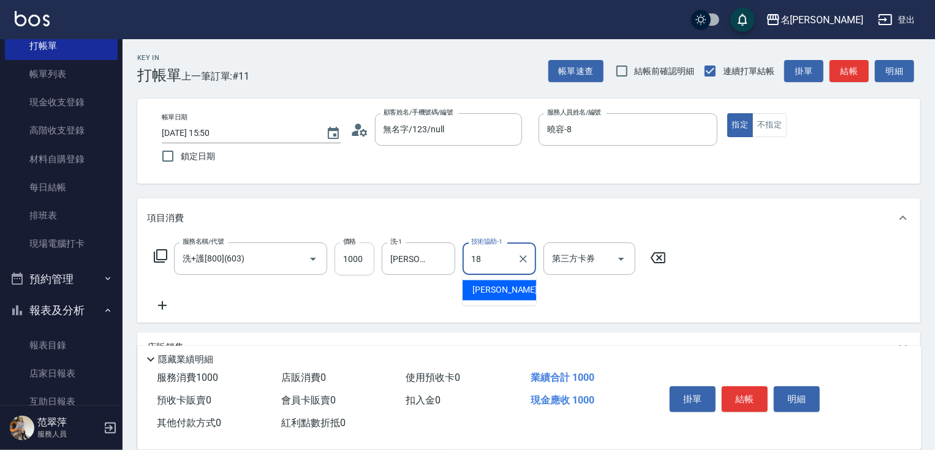
type input "[PERSON_NAME]-18"
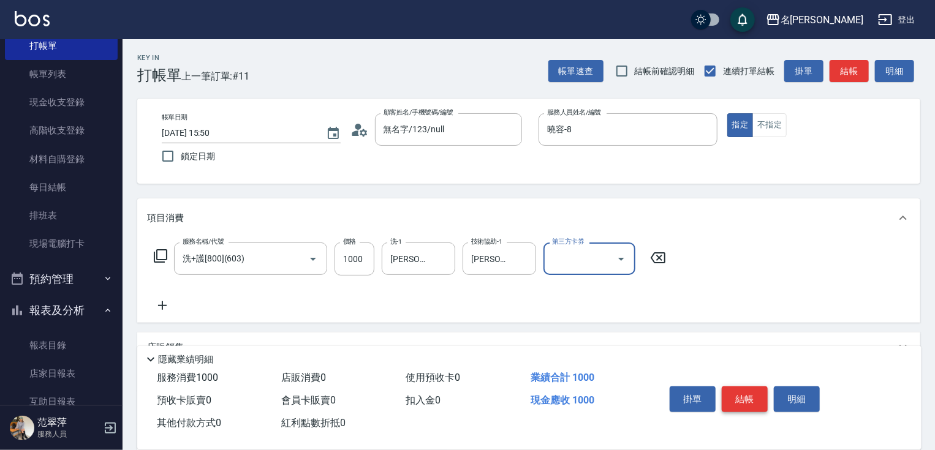
click at [741, 399] on button "結帳" at bounding box center [745, 400] width 46 height 26
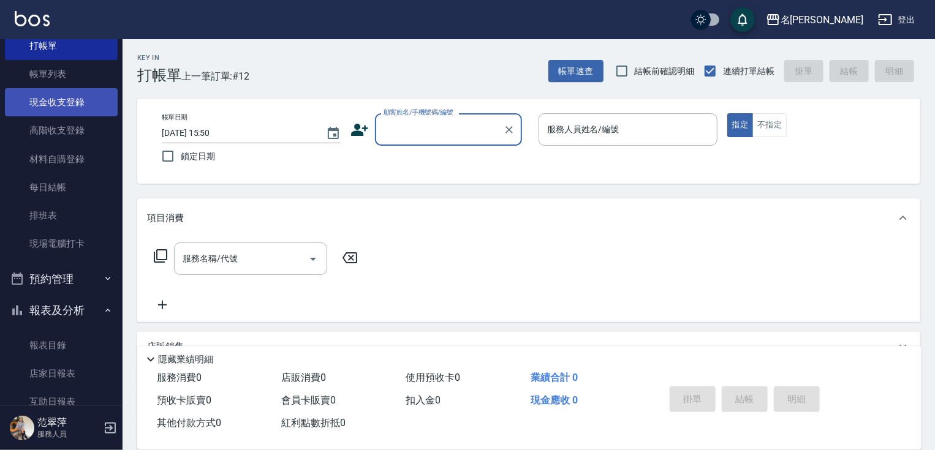
click at [72, 98] on link "現金收支登錄" at bounding box center [61, 102] width 113 height 28
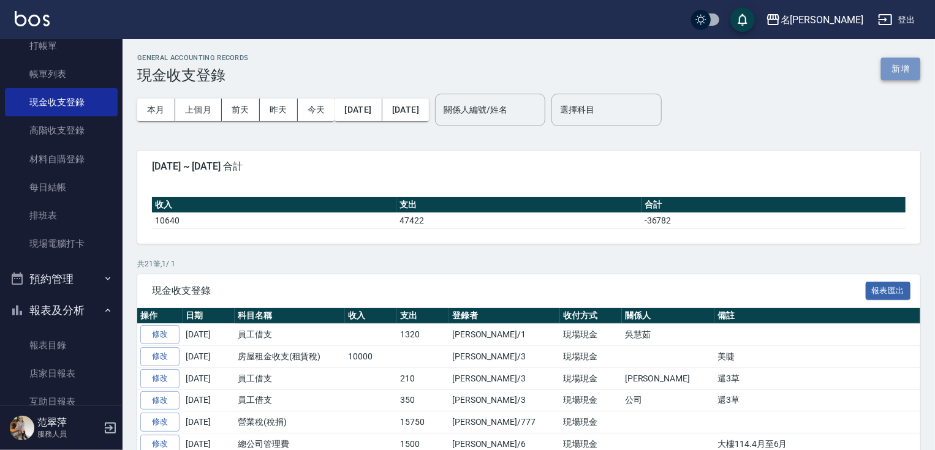
click at [899, 69] on button "新增" at bounding box center [900, 69] width 39 height 23
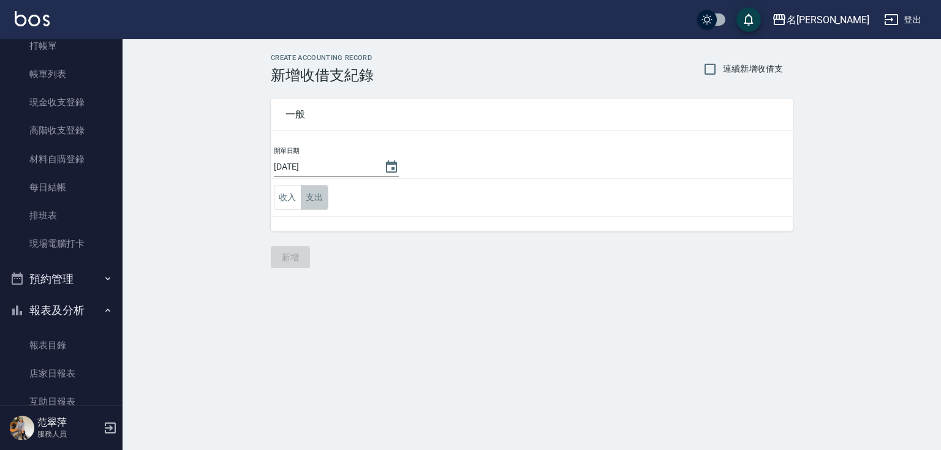
click at [322, 198] on button "支出" at bounding box center [315, 197] width 28 height 25
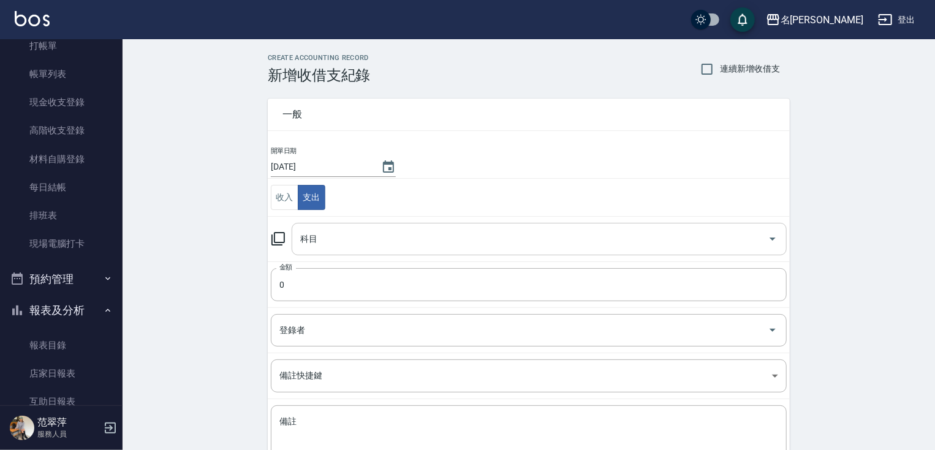
click at [349, 239] on input "科目" at bounding box center [530, 239] width 466 height 21
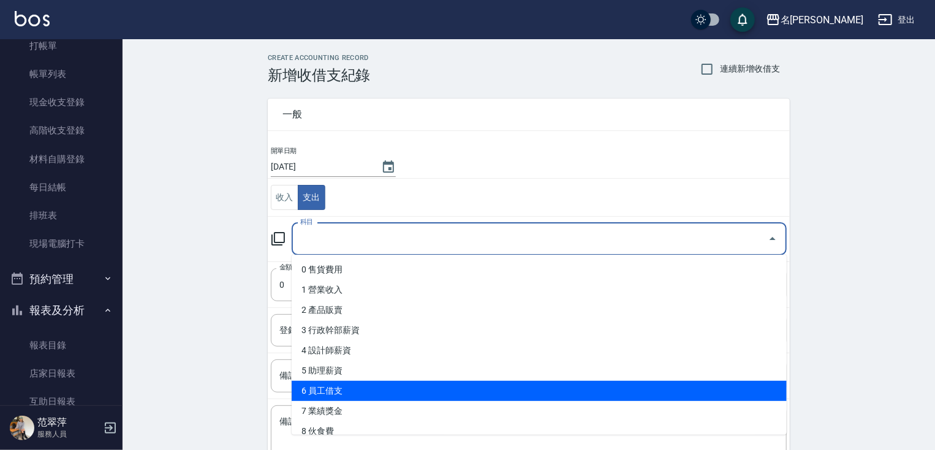
click at [330, 390] on li "6 員工借支" at bounding box center [539, 391] width 495 height 20
type input "6 員工借支"
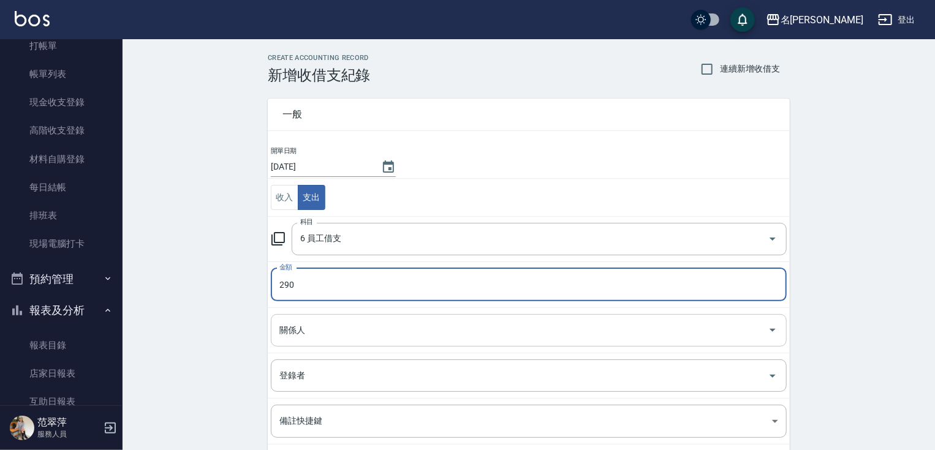
type input "290"
click at [316, 333] on input "關係人" at bounding box center [519, 330] width 486 height 21
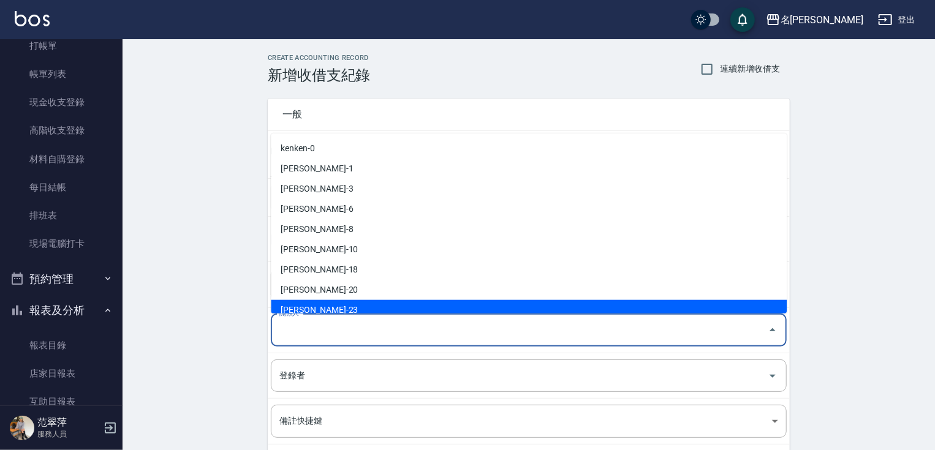
click at [353, 309] on li "[PERSON_NAME]-23" at bounding box center [529, 310] width 516 height 20
type input "[PERSON_NAME]-23"
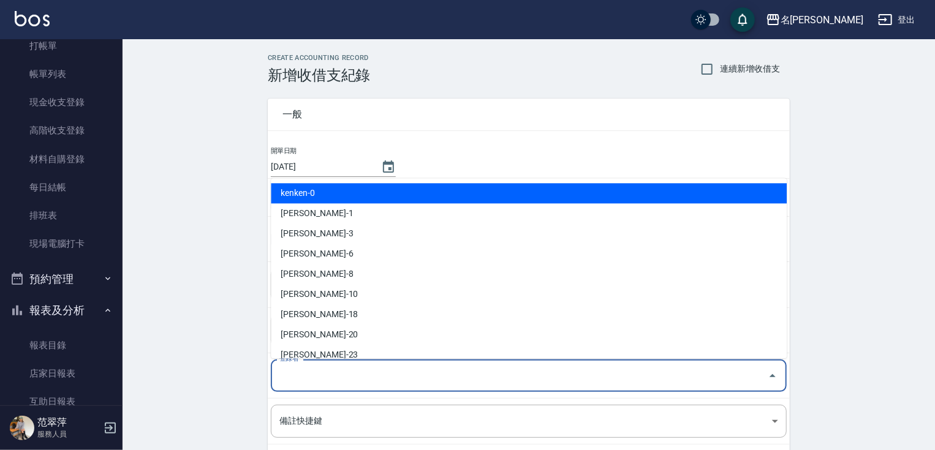
click at [309, 377] on input "登錄者" at bounding box center [519, 375] width 486 height 21
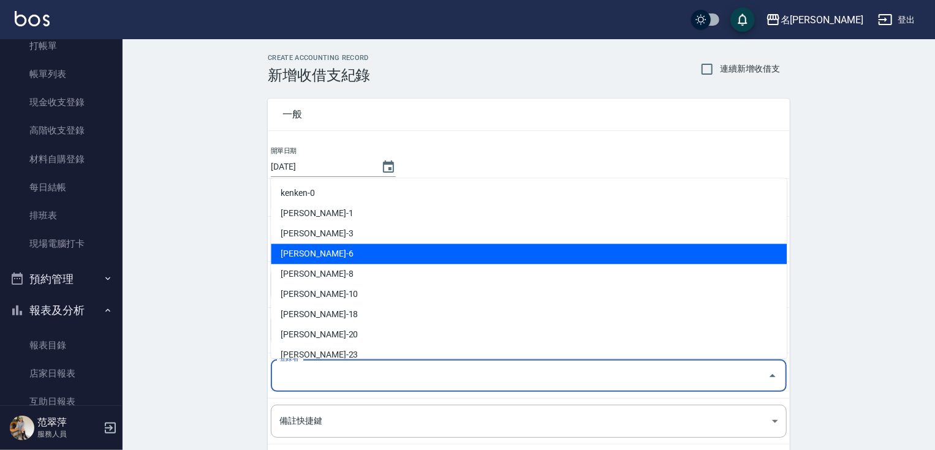
drag, startPoint x: 348, startPoint y: 255, endPoint x: 355, endPoint y: 255, distance: 7.4
click at [348, 255] on li "[PERSON_NAME]-6" at bounding box center [529, 254] width 516 height 20
type input "[PERSON_NAME]-6"
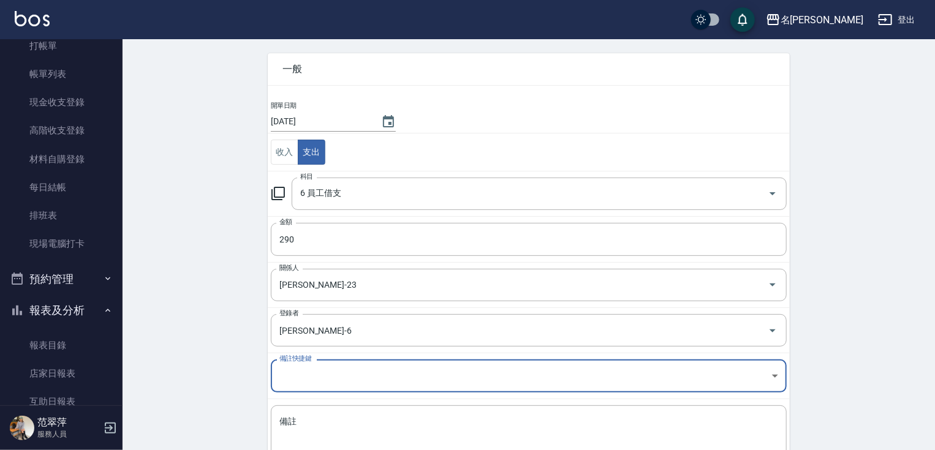
scroll to position [134, 0]
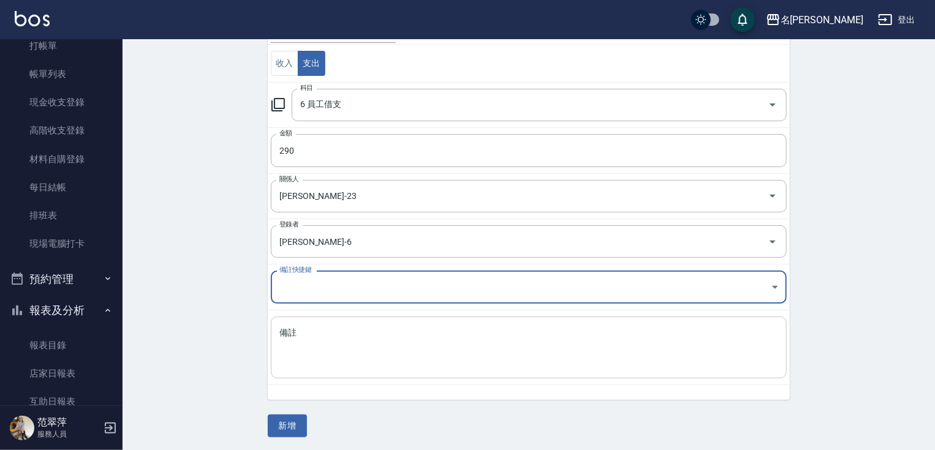
click at [335, 333] on textarea "備註" at bounding box center [528, 348] width 499 height 42
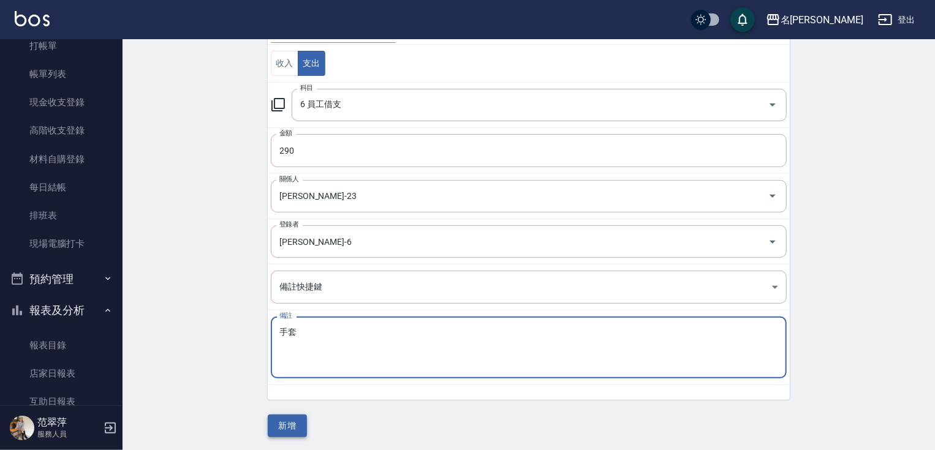
type textarea "手套"
click at [287, 420] on button "新增" at bounding box center [287, 426] width 39 height 23
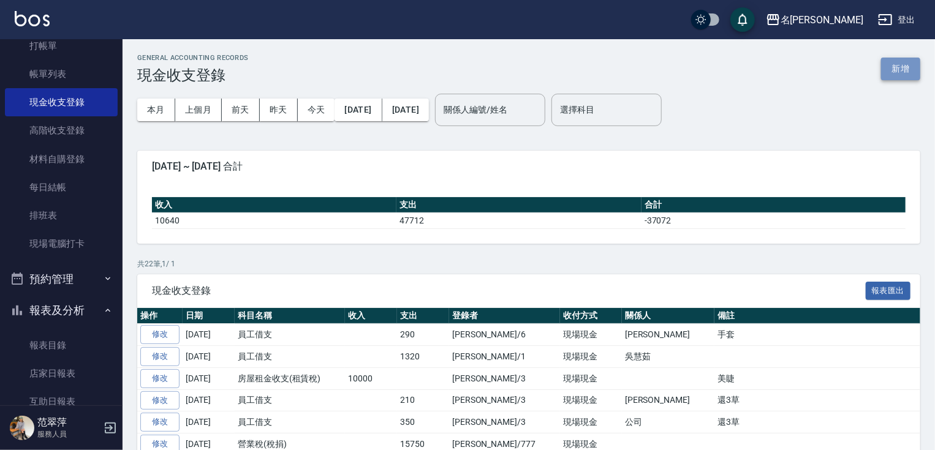
click at [890, 64] on button "新增" at bounding box center [900, 69] width 39 height 23
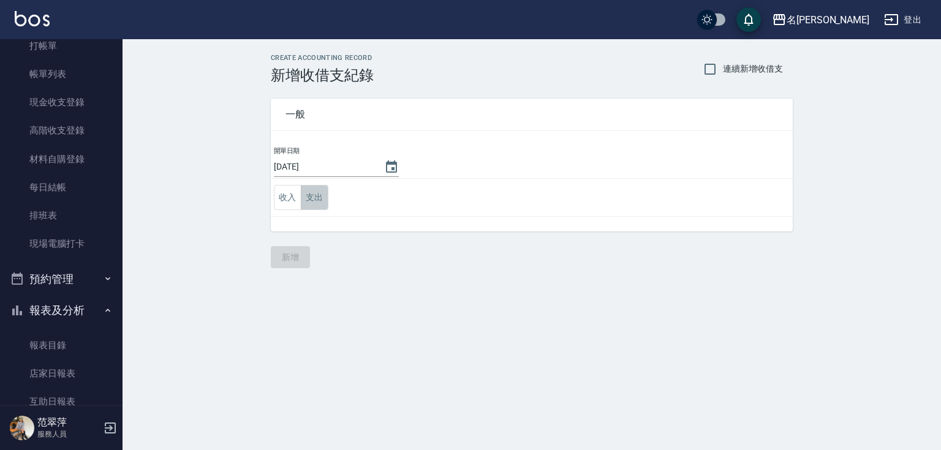
click at [321, 194] on button "支出" at bounding box center [315, 197] width 28 height 25
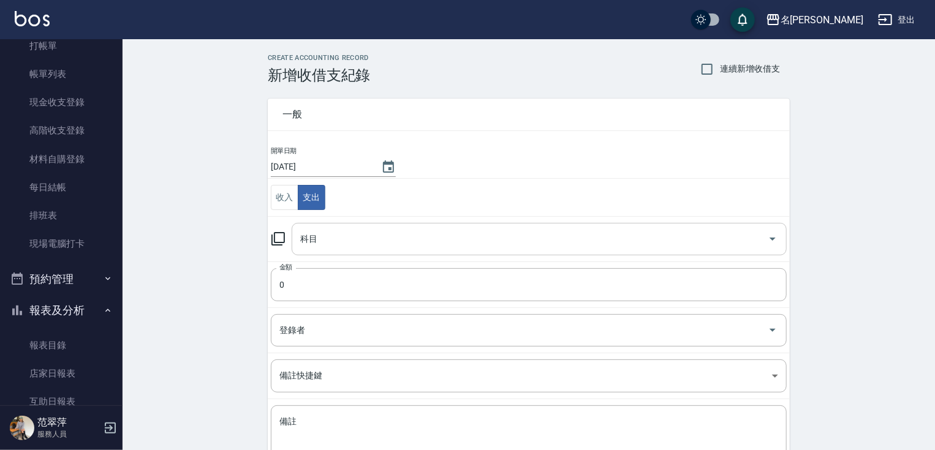
click at [342, 243] on input "科目" at bounding box center [530, 239] width 466 height 21
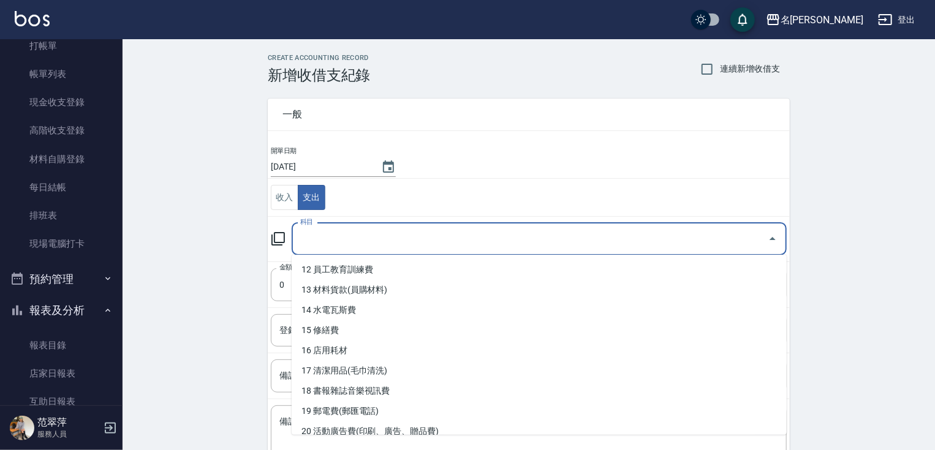
scroll to position [264, 0]
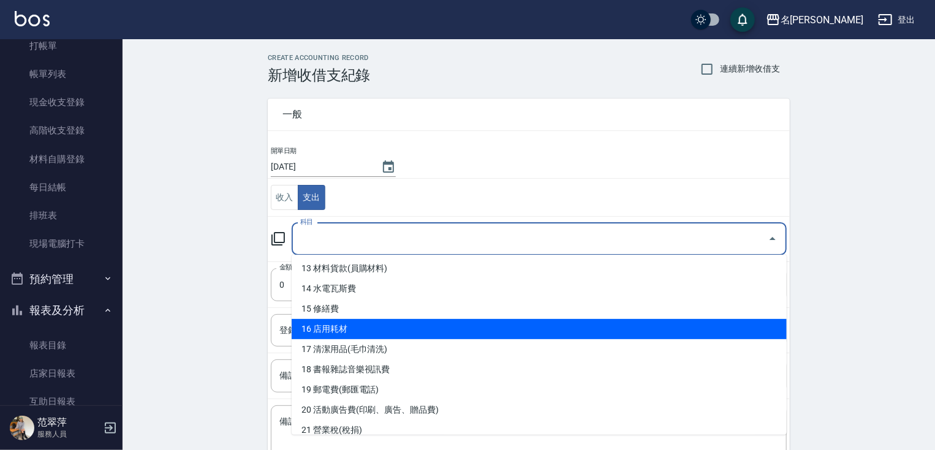
click at [321, 323] on li "16 店用耗材" at bounding box center [539, 329] width 495 height 20
type input "16 店用耗材"
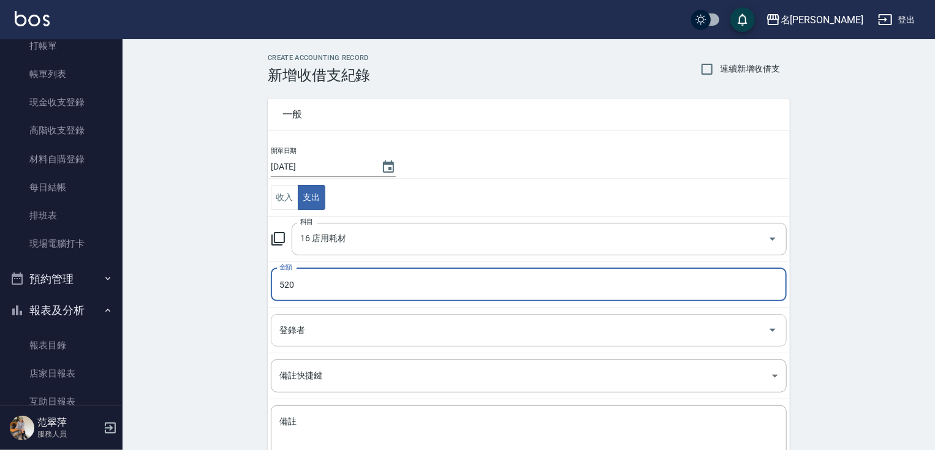
type input "520"
click at [316, 328] on input "登錄者" at bounding box center [519, 330] width 486 height 21
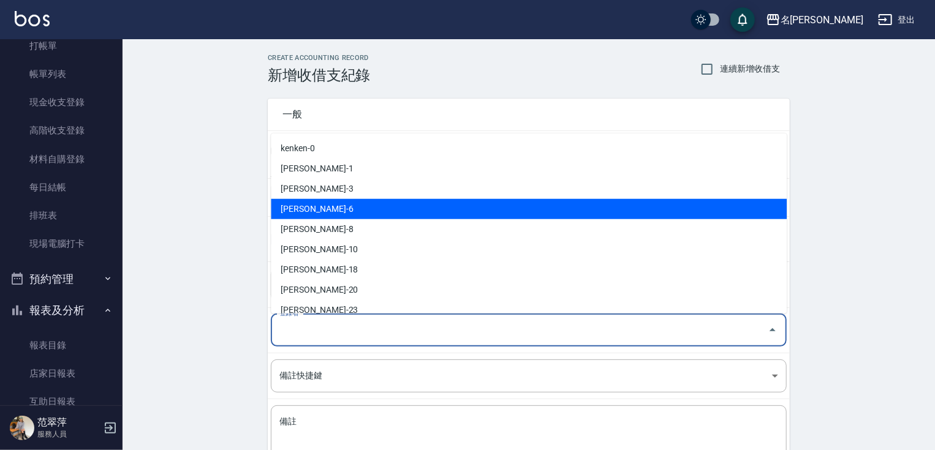
click at [332, 208] on li "[PERSON_NAME]-6" at bounding box center [529, 209] width 516 height 20
type input "[PERSON_NAME]-6"
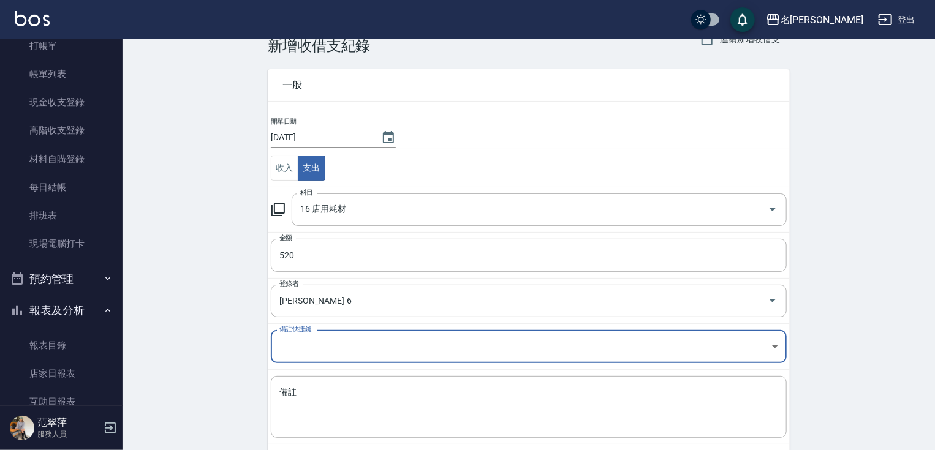
scroll to position [89, 0]
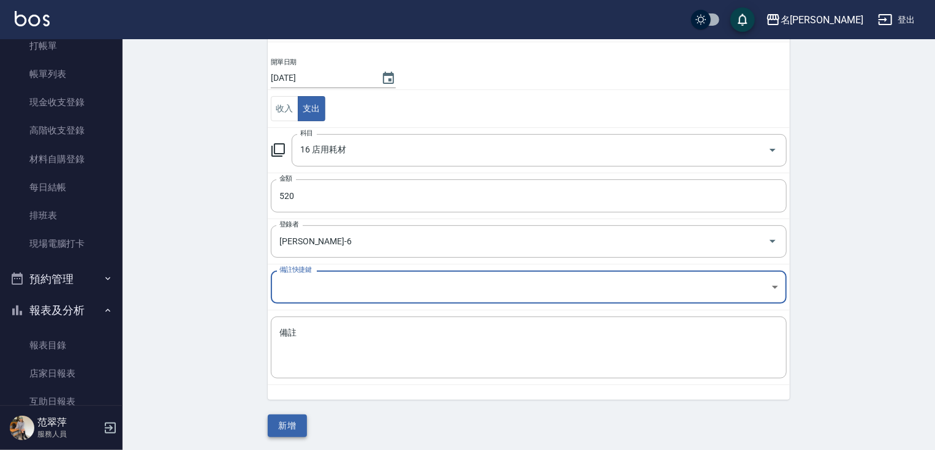
click at [293, 426] on button "新增" at bounding box center [287, 426] width 39 height 23
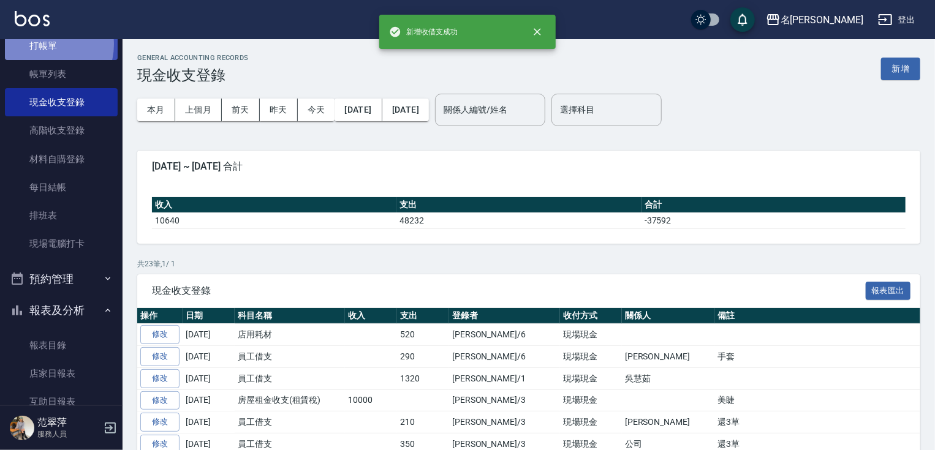
click at [45, 44] on link "打帳單" at bounding box center [61, 46] width 113 height 28
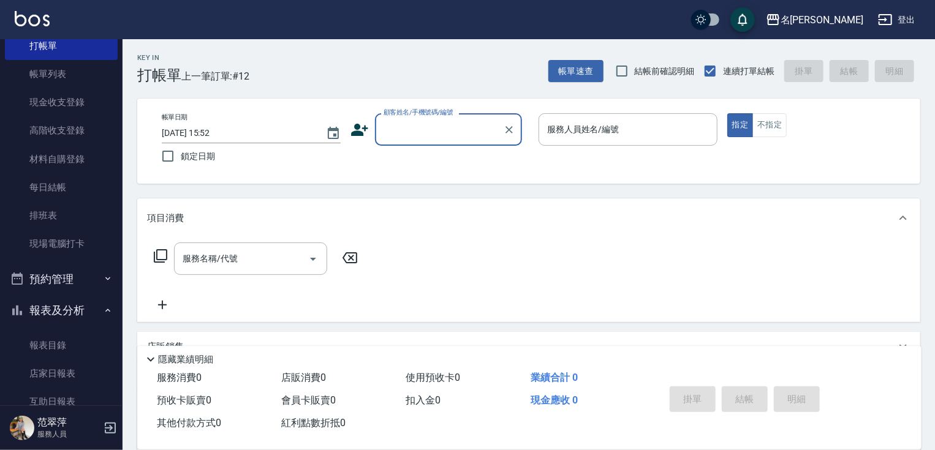
click at [115, 271] on nav "櫃檯作業 打帳單 帳單列表 現金收支登錄 高階收支登錄 材料自購登錄 每日結帳 排班表 現場電腦打卡 預約管理 預約管理 單日預約紀錄 單週預約紀錄 報表及分…" at bounding box center [61, 222] width 123 height 366
drag, startPoint x: 115, startPoint y: 271, endPoint x: 124, endPoint y: 273, distance: 10.0
click at [116, 273] on nav "櫃檯作業 打帳單 帳單列表 現金收支登錄 高階收支登錄 材料自購登錄 每日結帳 排班表 現場電腦打卡 預約管理 預約管理 單日預約紀錄 單週預約紀錄 報表及分…" at bounding box center [61, 222] width 123 height 366
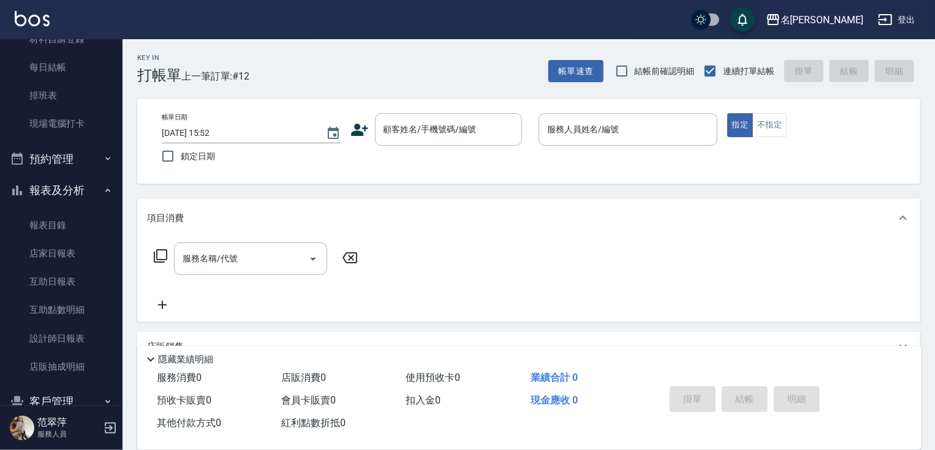
scroll to position [181, 0]
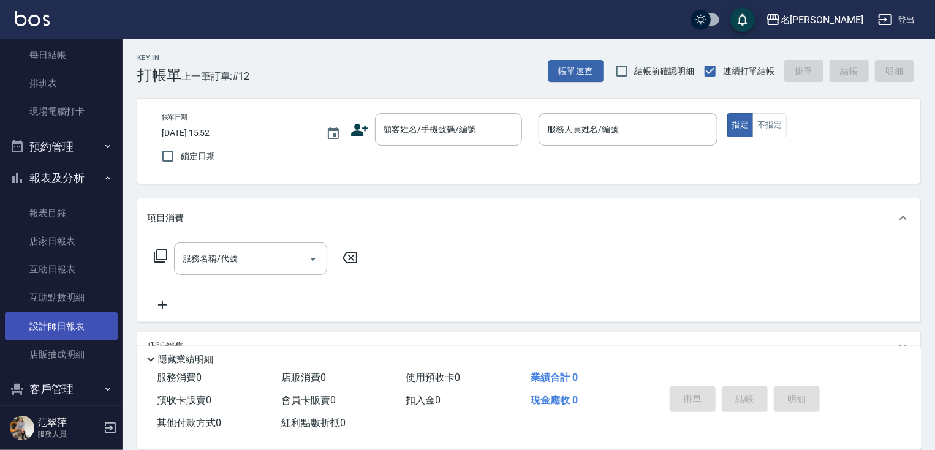
click at [48, 329] on link "設計師日報表" at bounding box center [61, 326] width 113 height 28
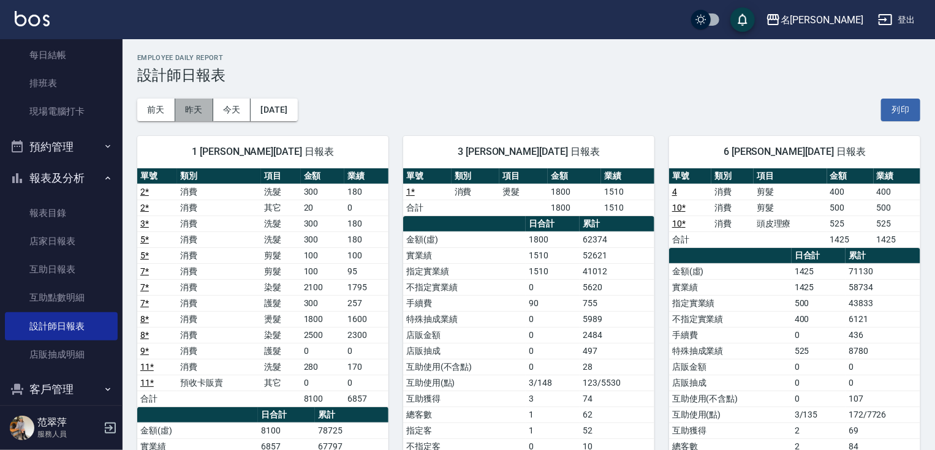
click at [202, 111] on button "昨天" at bounding box center [194, 110] width 38 height 23
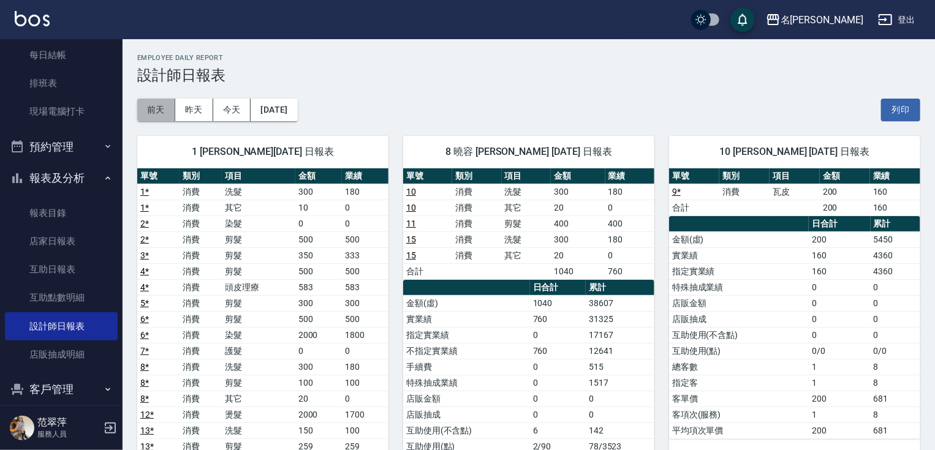
click at [159, 109] on button "前天" at bounding box center [156, 110] width 38 height 23
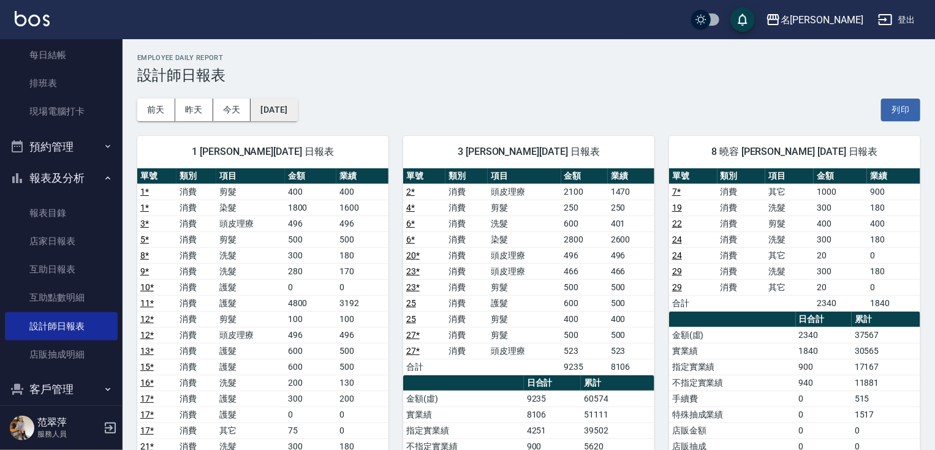
click at [297, 110] on button "[DATE]" at bounding box center [274, 110] width 47 height 23
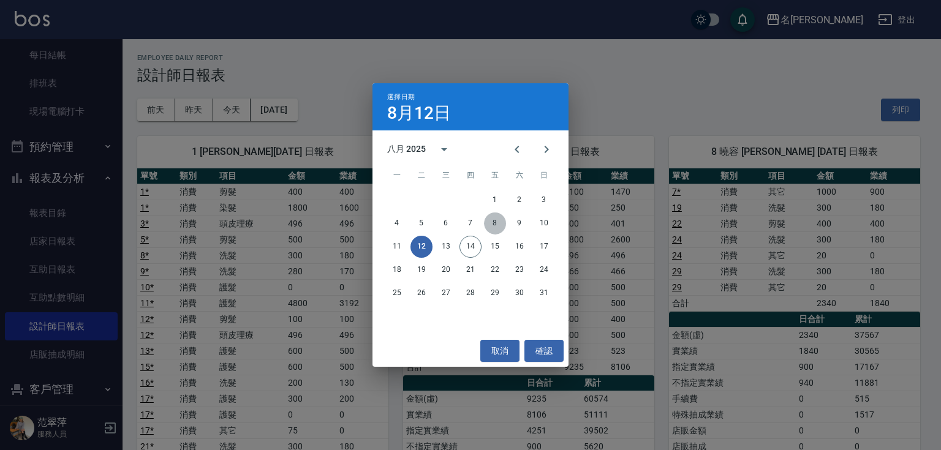
click at [496, 227] on button "8" at bounding box center [495, 224] width 22 height 22
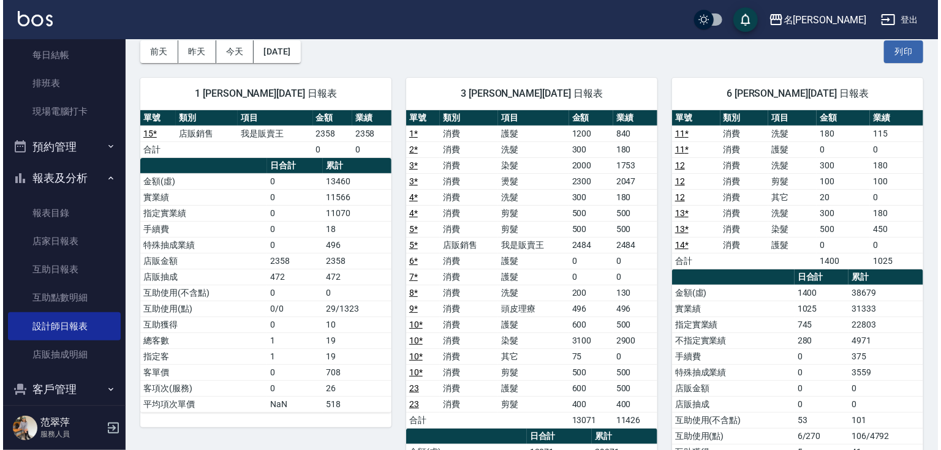
scroll to position [60, 0]
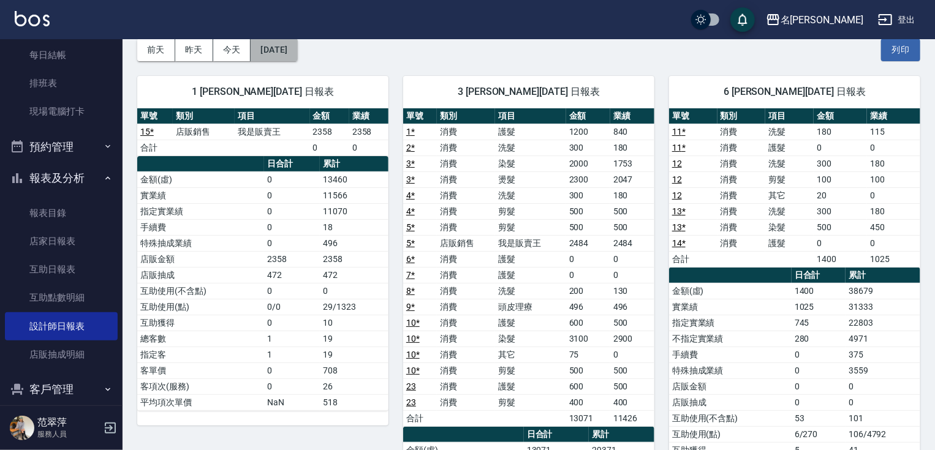
click at [283, 51] on button "[DATE]" at bounding box center [274, 50] width 47 height 23
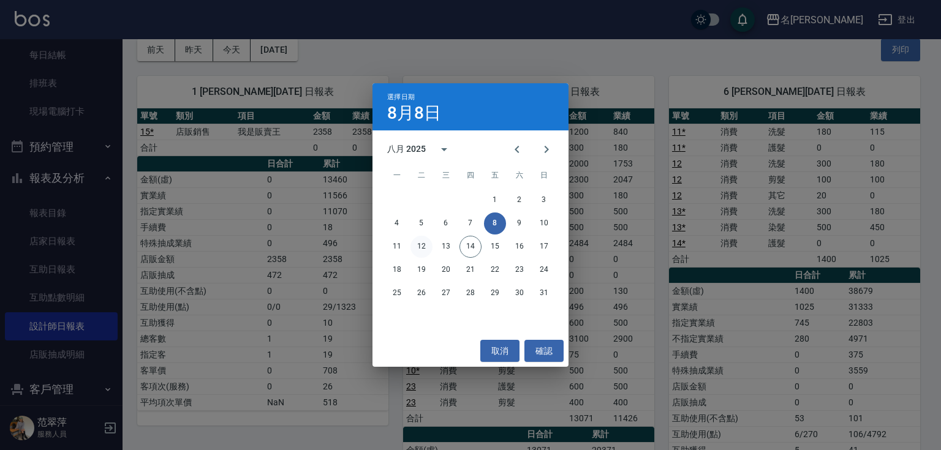
click at [415, 246] on button "12" at bounding box center [421, 247] width 22 height 22
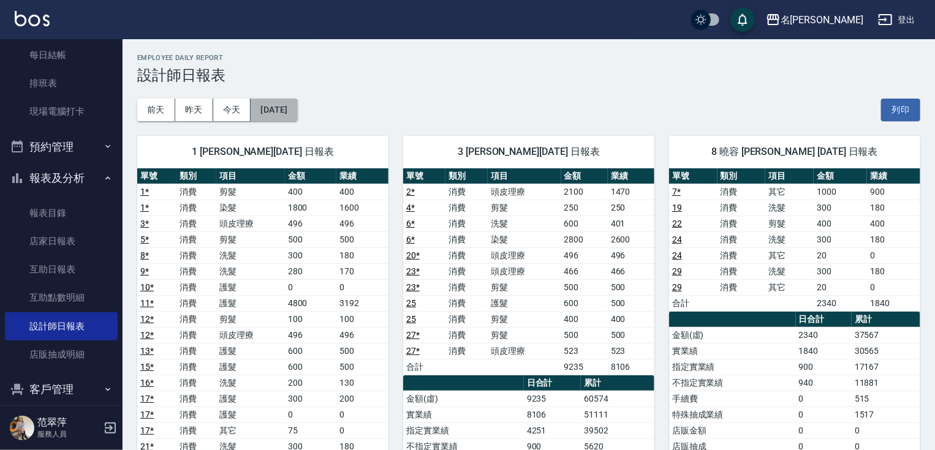
click at [272, 112] on button "[DATE]" at bounding box center [274, 110] width 47 height 23
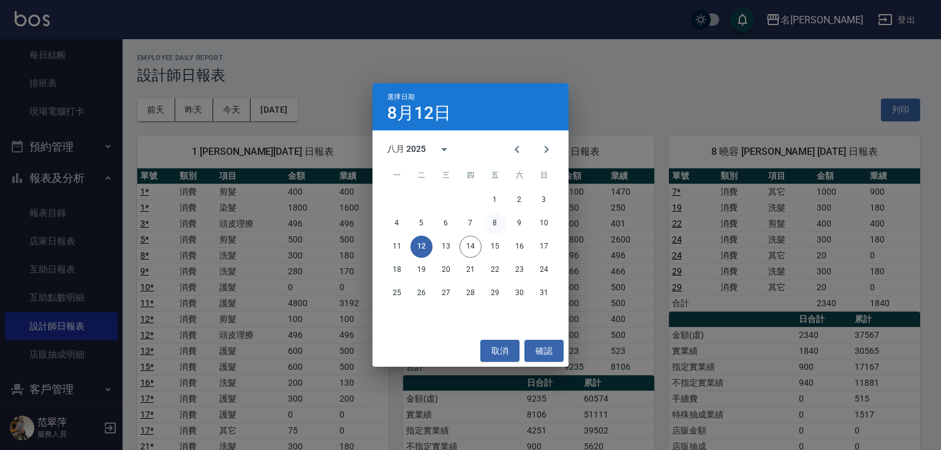
click at [492, 220] on button "8" at bounding box center [495, 224] width 22 height 22
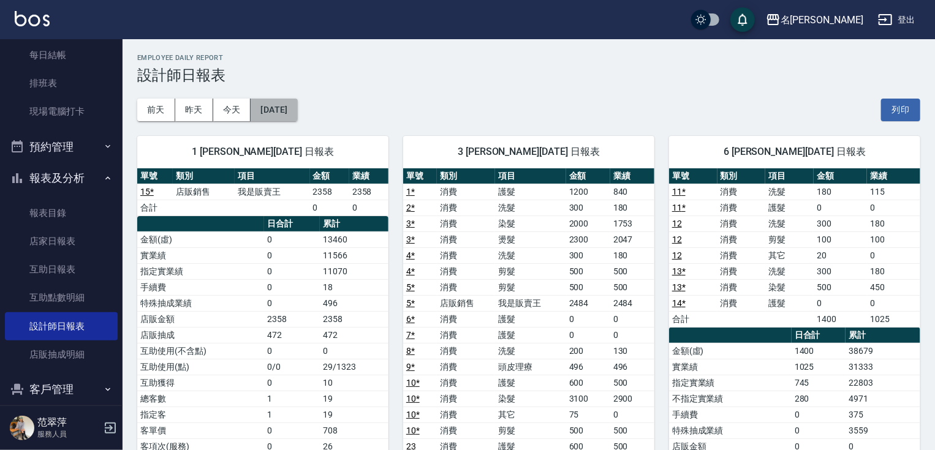
click at [268, 113] on button "[DATE]" at bounding box center [274, 110] width 47 height 23
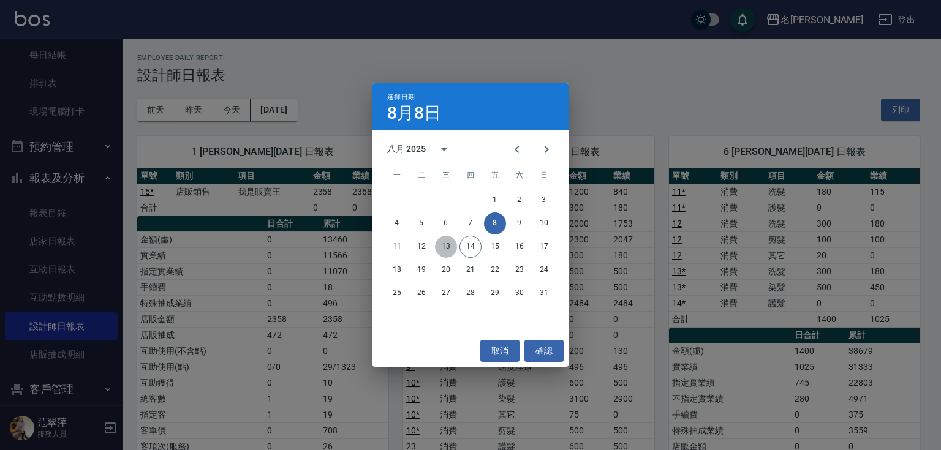
click at [452, 245] on button "13" at bounding box center [446, 247] width 22 height 22
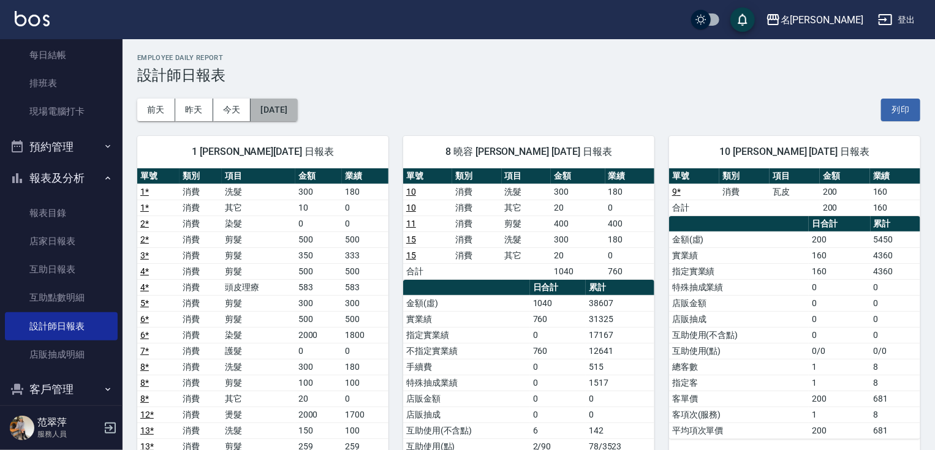
click at [289, 112] on button "[DATE]" at bounding box center [274, 110] width 47 height 23
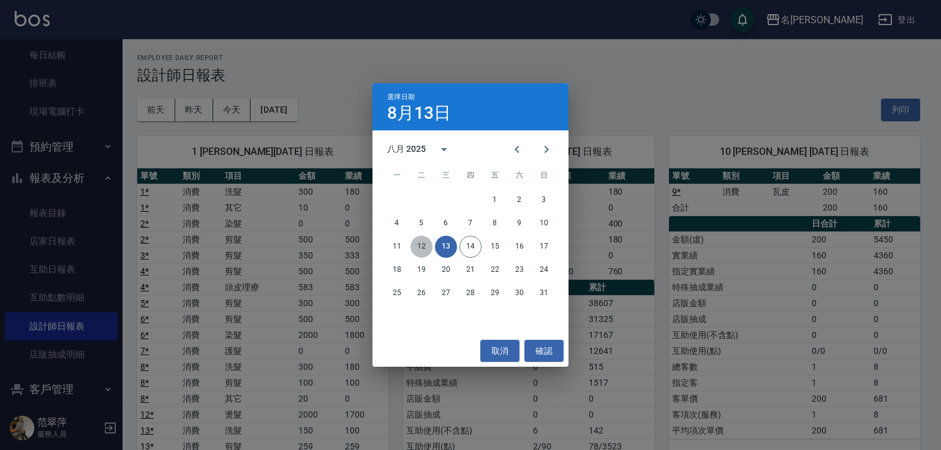
click at [415, 248] on button "12" at bounding box center [421, 247] width 22 height 22
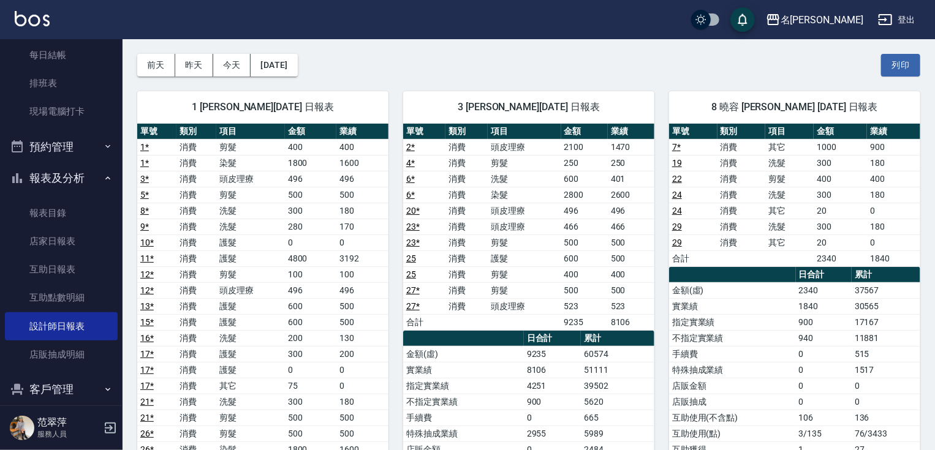
scroll to position [25, 0]
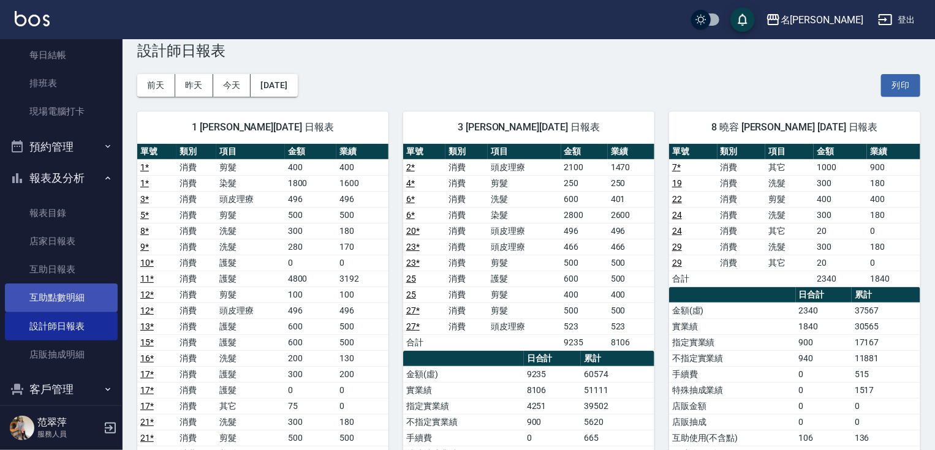
click at [60, 297] on link "互助點數明細" at bounding box center [61, 298] width 113 height 28
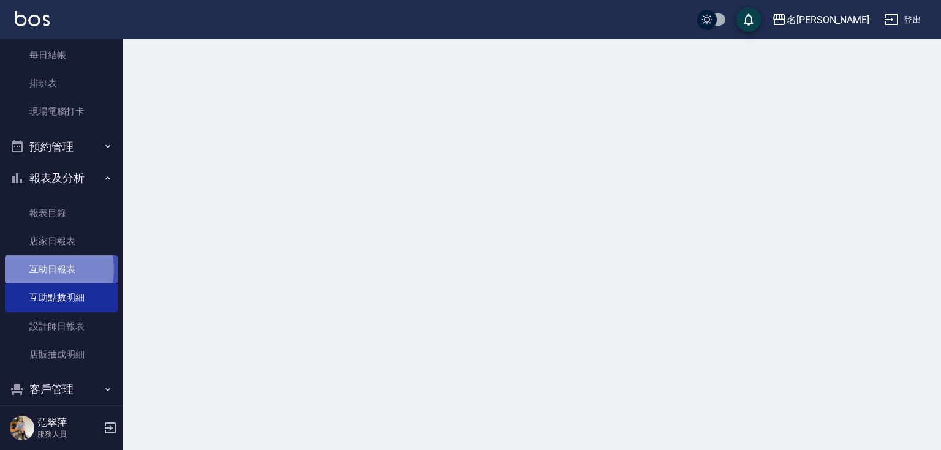
click at [55, 269] on link "互助日報表" at bounding box center [61, 269] width 113 height 28
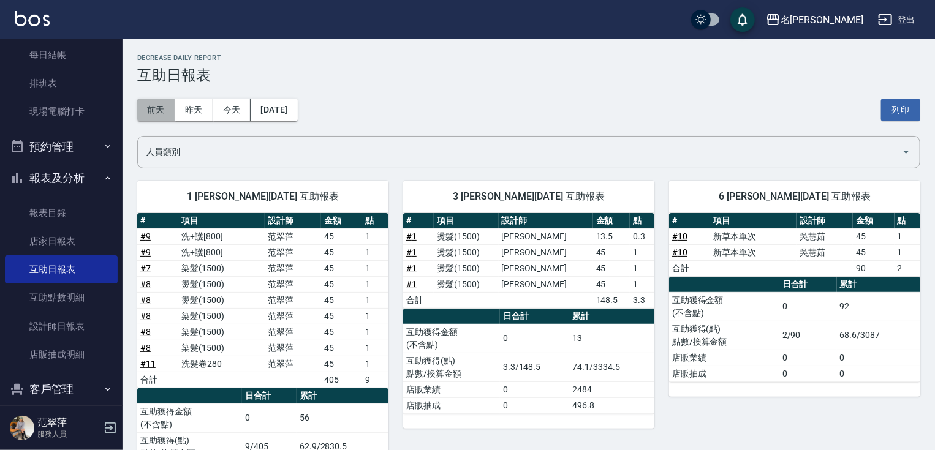
click at [145, 115] on button "前天" at bounding box center [156, 110] width 38 height 23
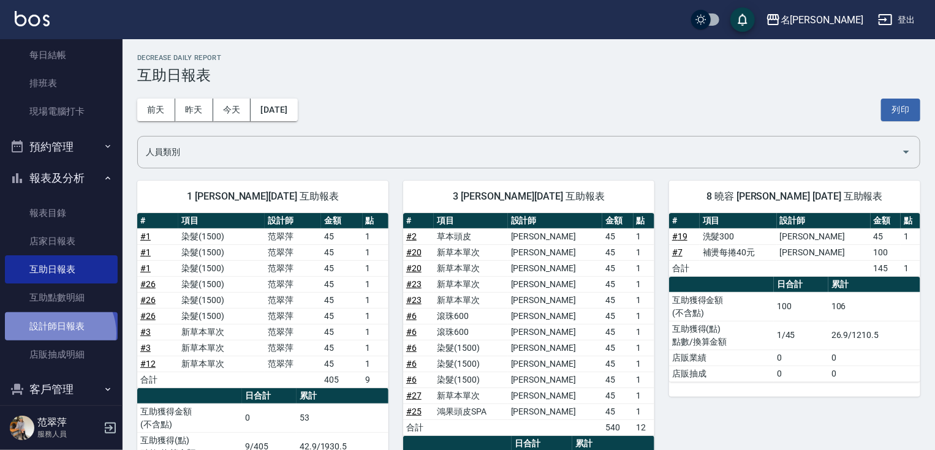
click at [55, 333] on link "設計師日報表" at bounding box center [61, 326] width 113 height 28
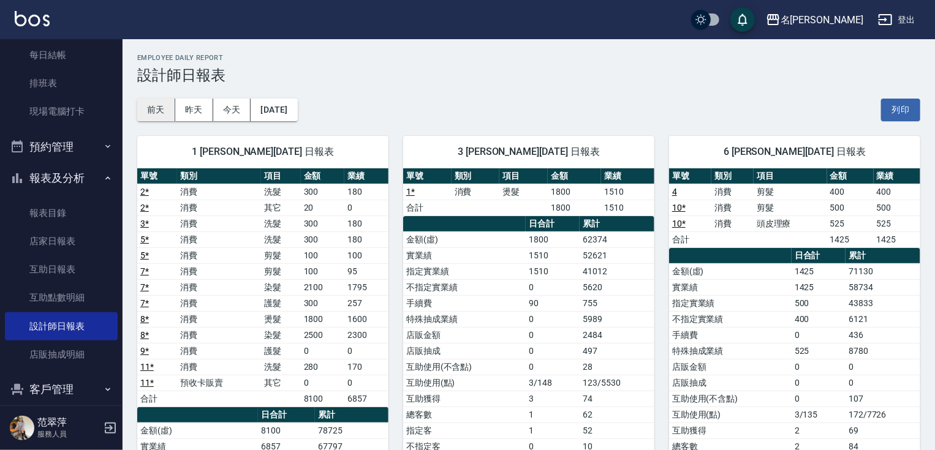
click at [157, 107] on button "前天" at bounding box center [156, 110] width 38 height 23
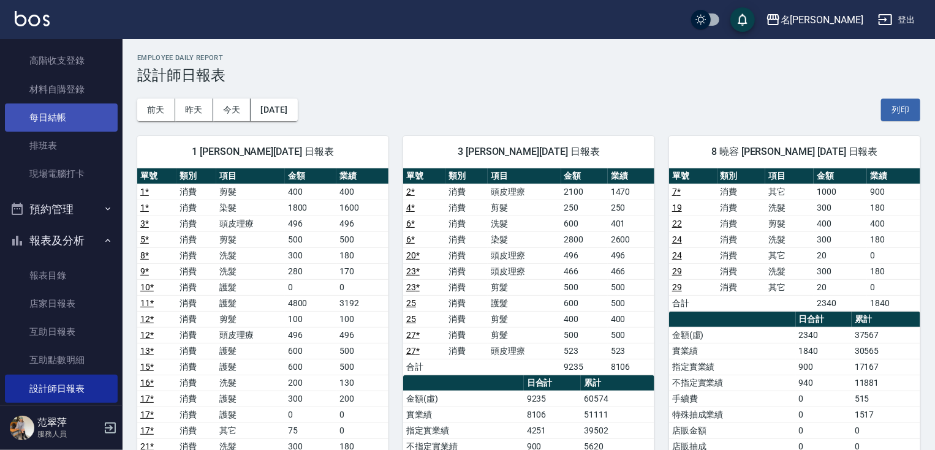
scroll to position [132, 0]
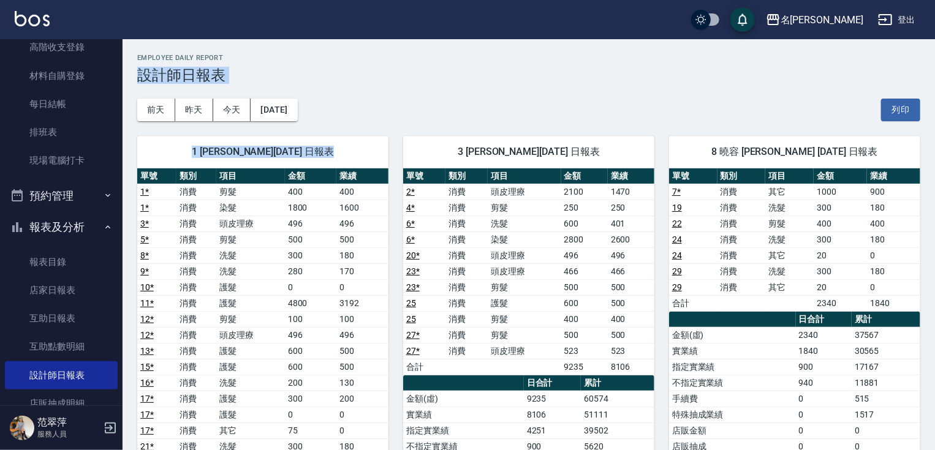
drag, startPoint x: 123, startPoint y: 204, endPoint x: 130, endPoint y: 78, distance: 125.8
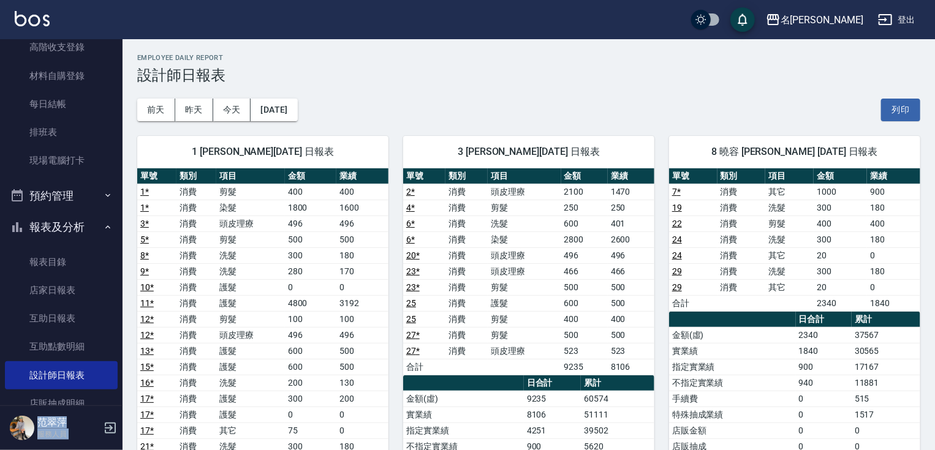
drag, startPoint x: 115, startPoint y: 139, endPoint x: 137, endPoint y: 39, distance: 102.3
drag, startPoint x: 113, startPoint y: 142, endPoint x: 131, endPoint y: 70, distance: 74.6
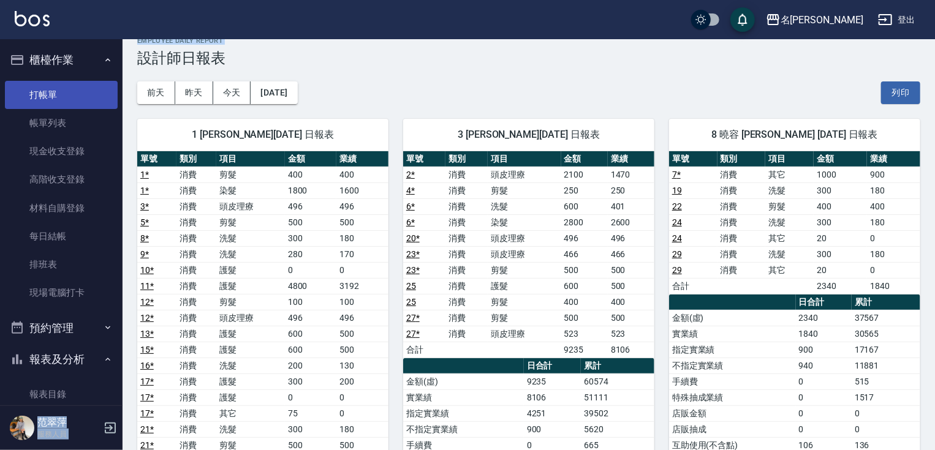
scroll to position [0, 0]
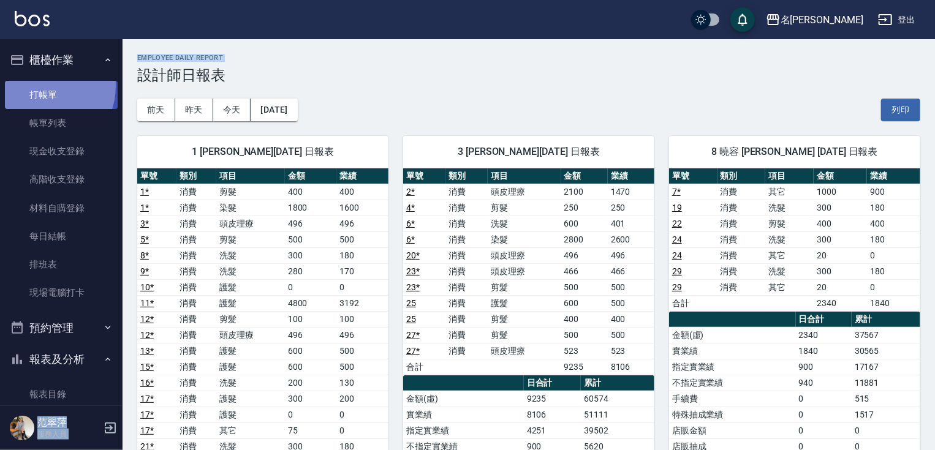
click at [43, 86] on link "打帳單" at bounding box center [61, 95] width 113 height 28
